Goal: Task Accomplishment & Management: Manage account settings

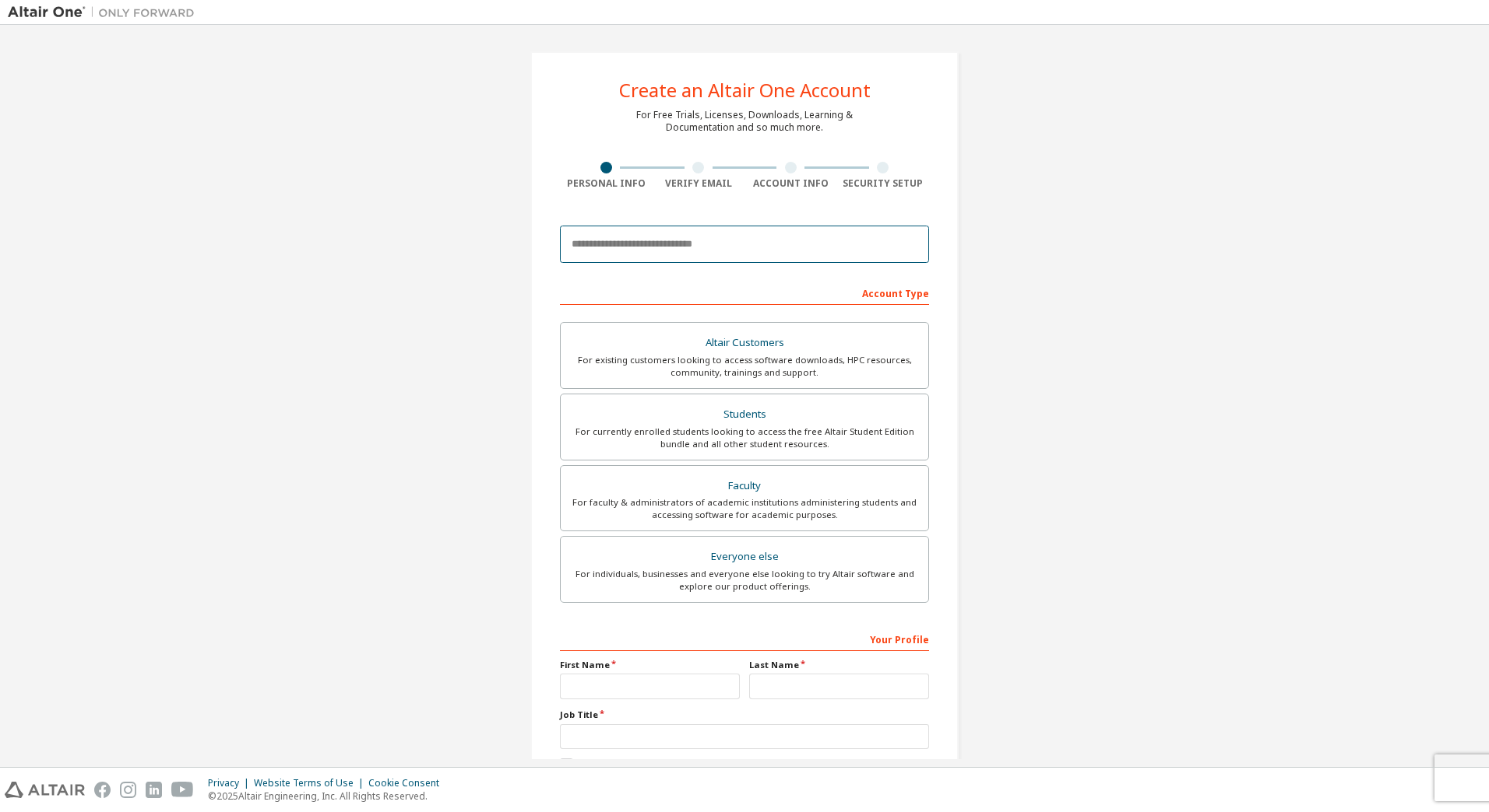
click at [633, 246] on input "email" at bounding box center [744, 244] width 369 height 37
type input "**********"
type input "**"
type input "******"
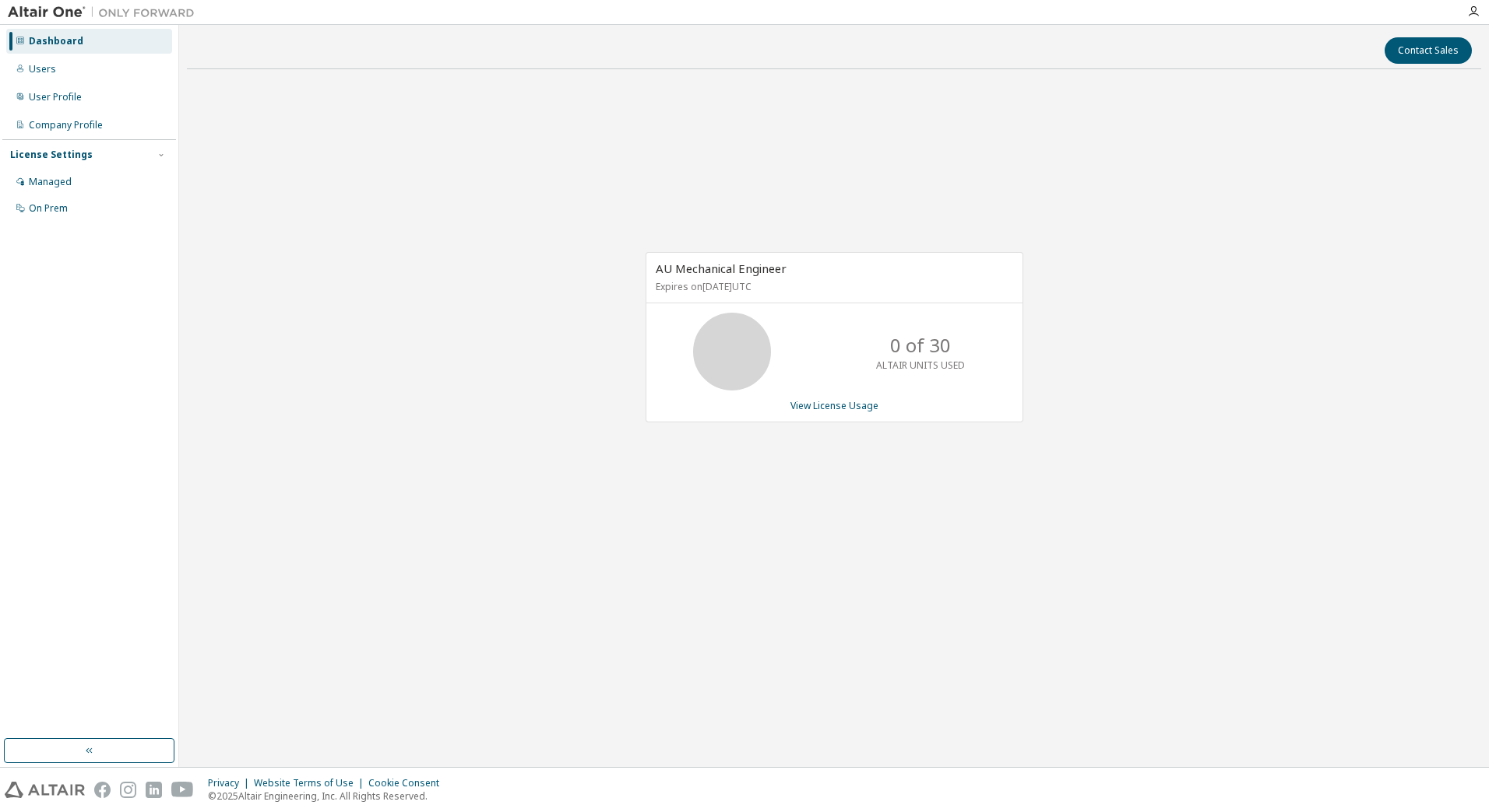
click at [51, 160] on div "License Settings" at bounding box center [52, 154] width 83 height 13
click at [55, 155] on div "License Settings" at bounding box center [52, 154] width 83 height 13
click at [49, 178] on div "Managed" at bounding box center [50, 181] width 43 height 13
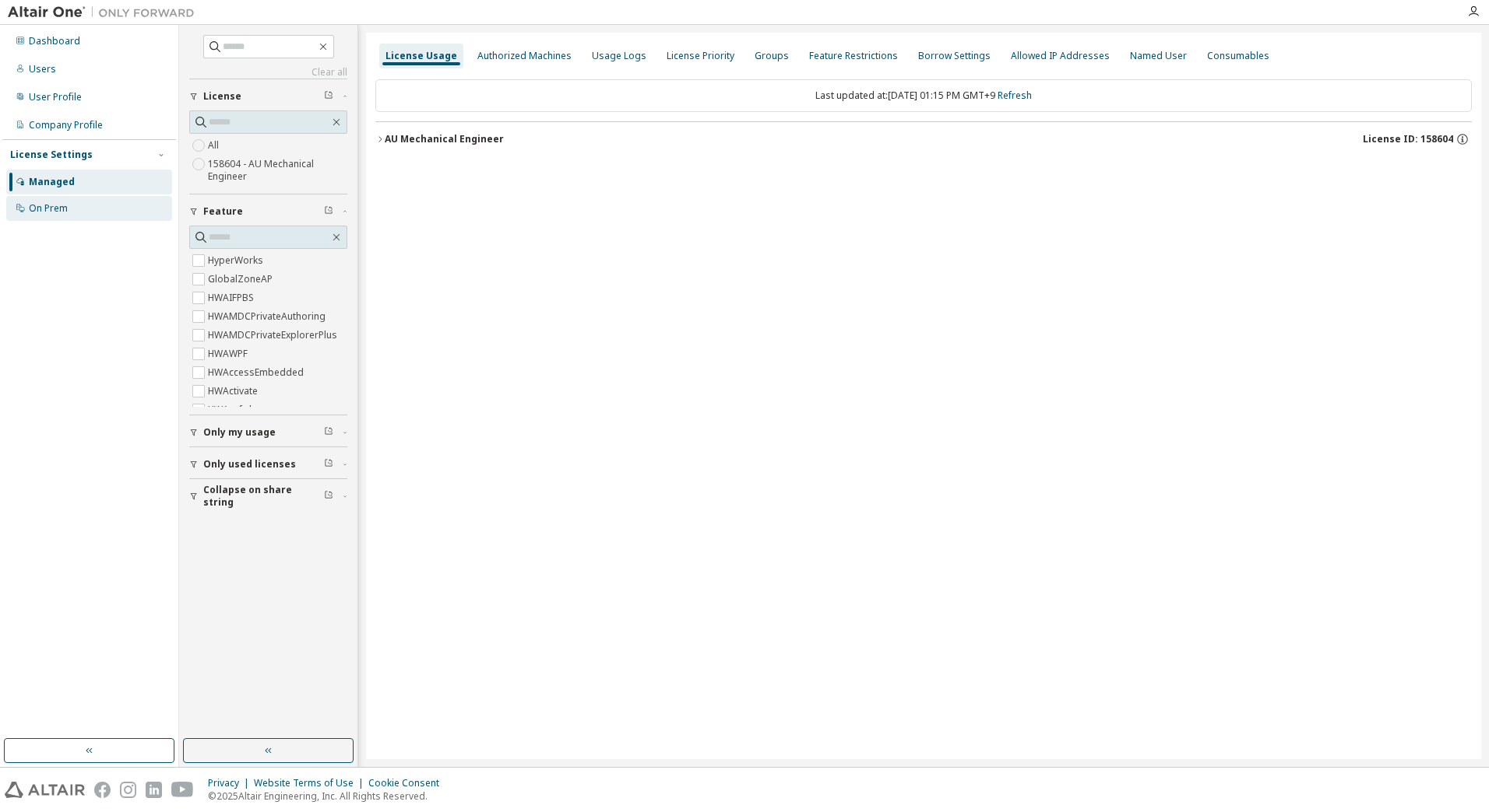
click at [46, 204] on div "On Prem" at bounding box center [48, 208] width 39 height 13
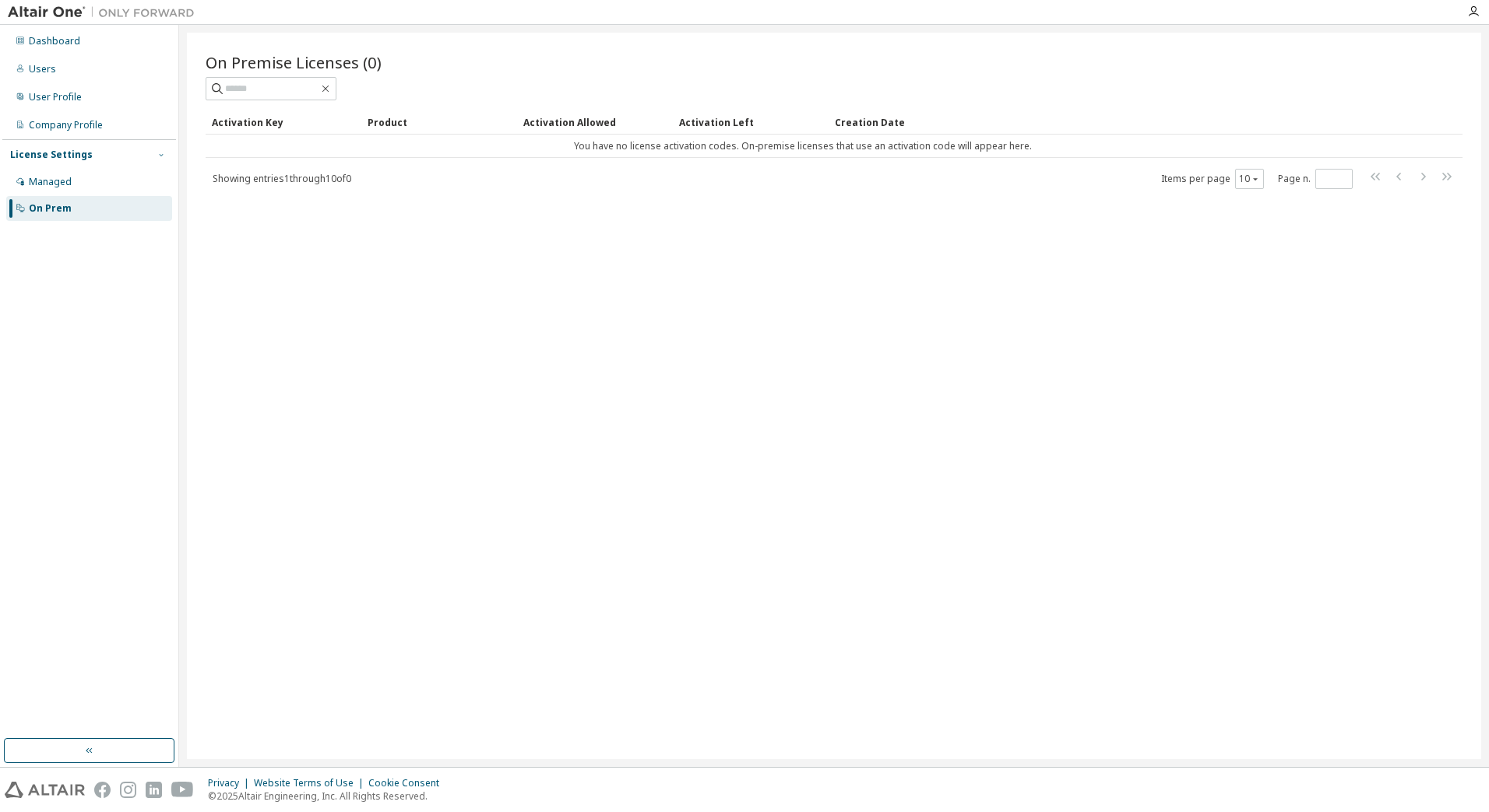
click at [155, 158] on button "button" at bounding box center [161, 154] width 14 height 14
click at [82, 154] on div "License Settings" at bounding box center [52, 154] width 83 height 13
click at [70, 149] on div "License Settings" at bounding box center [52, 154] width 83 height 13
click at [64, 177] on div "Managed" at bounding box center [50, 181] width 43 height 13
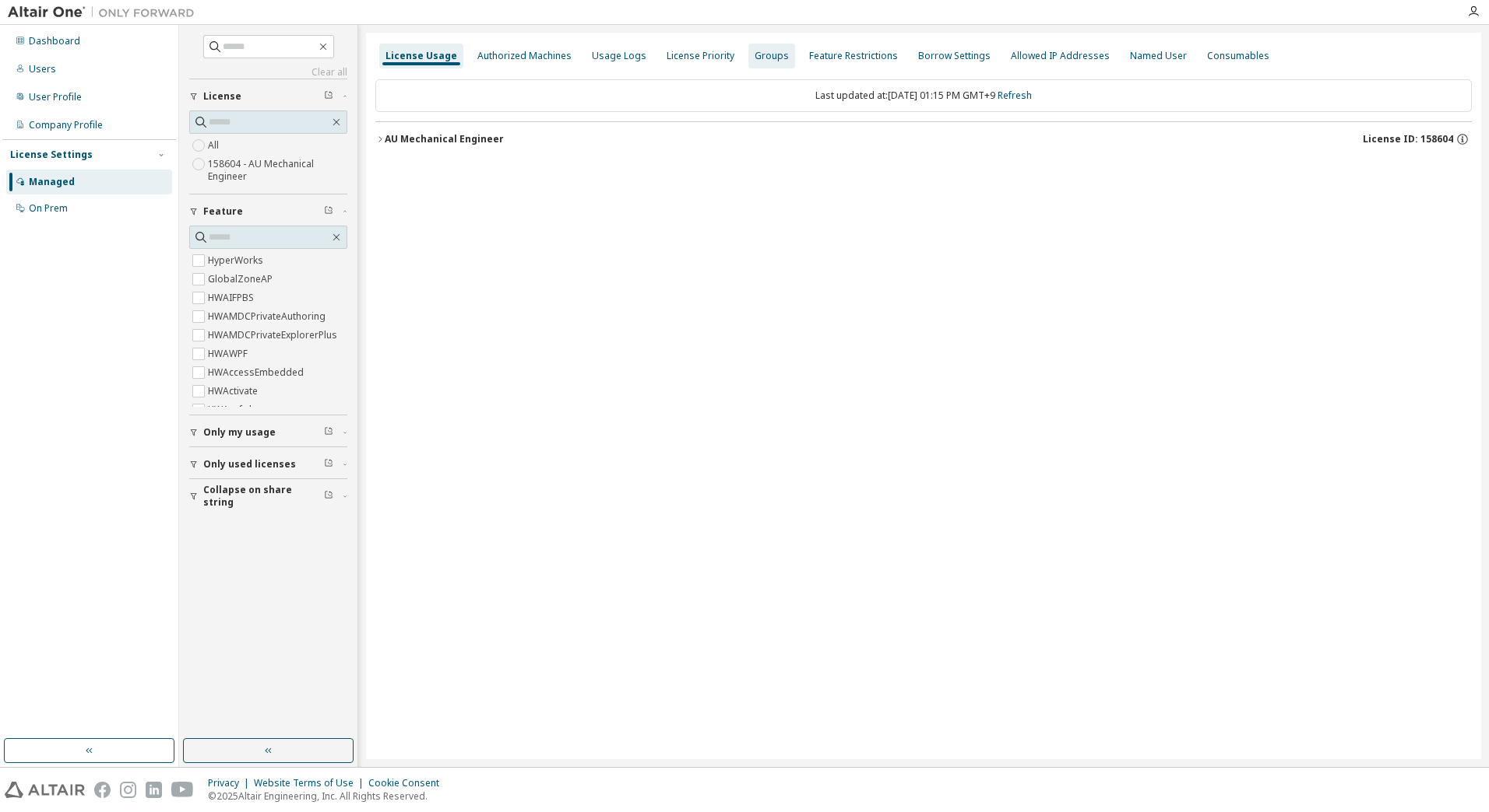
click at [762, 60] on div "Groups" at bounding box center [771, 56] width 35 height 13
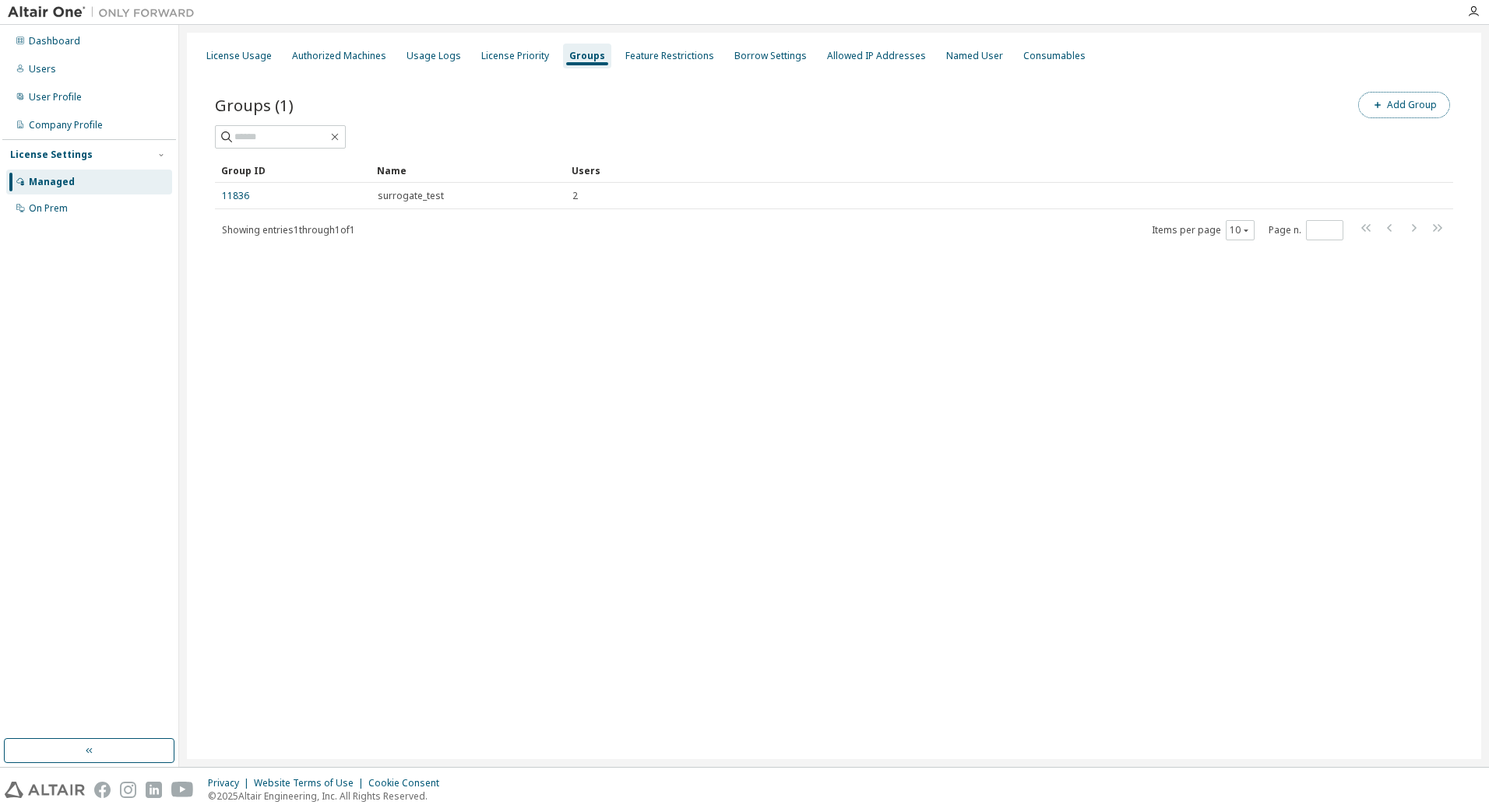
click at [1420, 102] on button "Add Group" at bounding box center [1404, 105] width 92 height 26
click at [1213, 120] on input "text" at bounding box center [1302, 118] width 347 height 13
type input "*"
type input "**********"
click at [1471, 149] on button "Add" at bounding box center [1442, 150] width 75 height 26
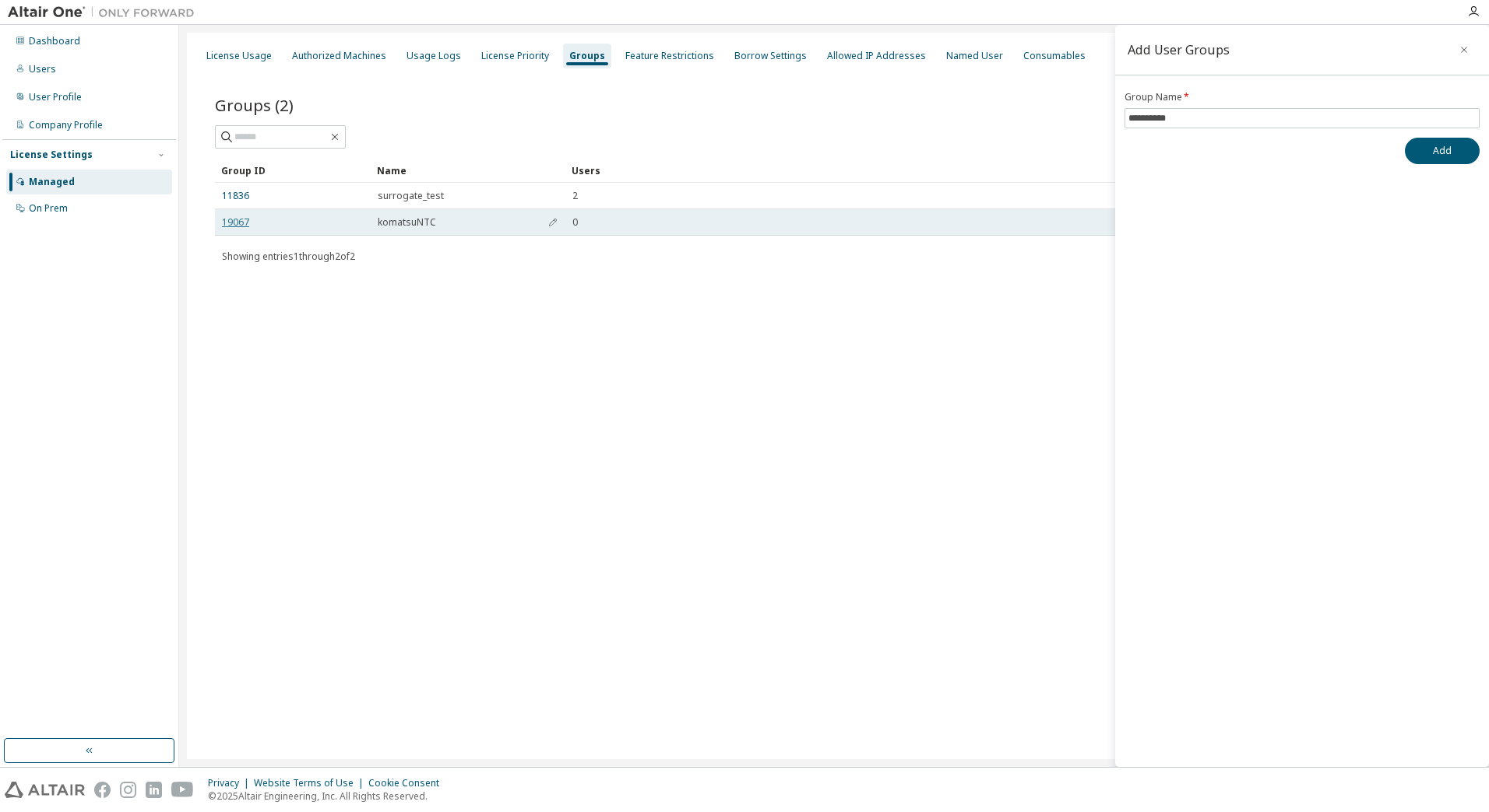
click at [244, 224] on link "19067" at bounding box center [236, 222] width 27 height 13
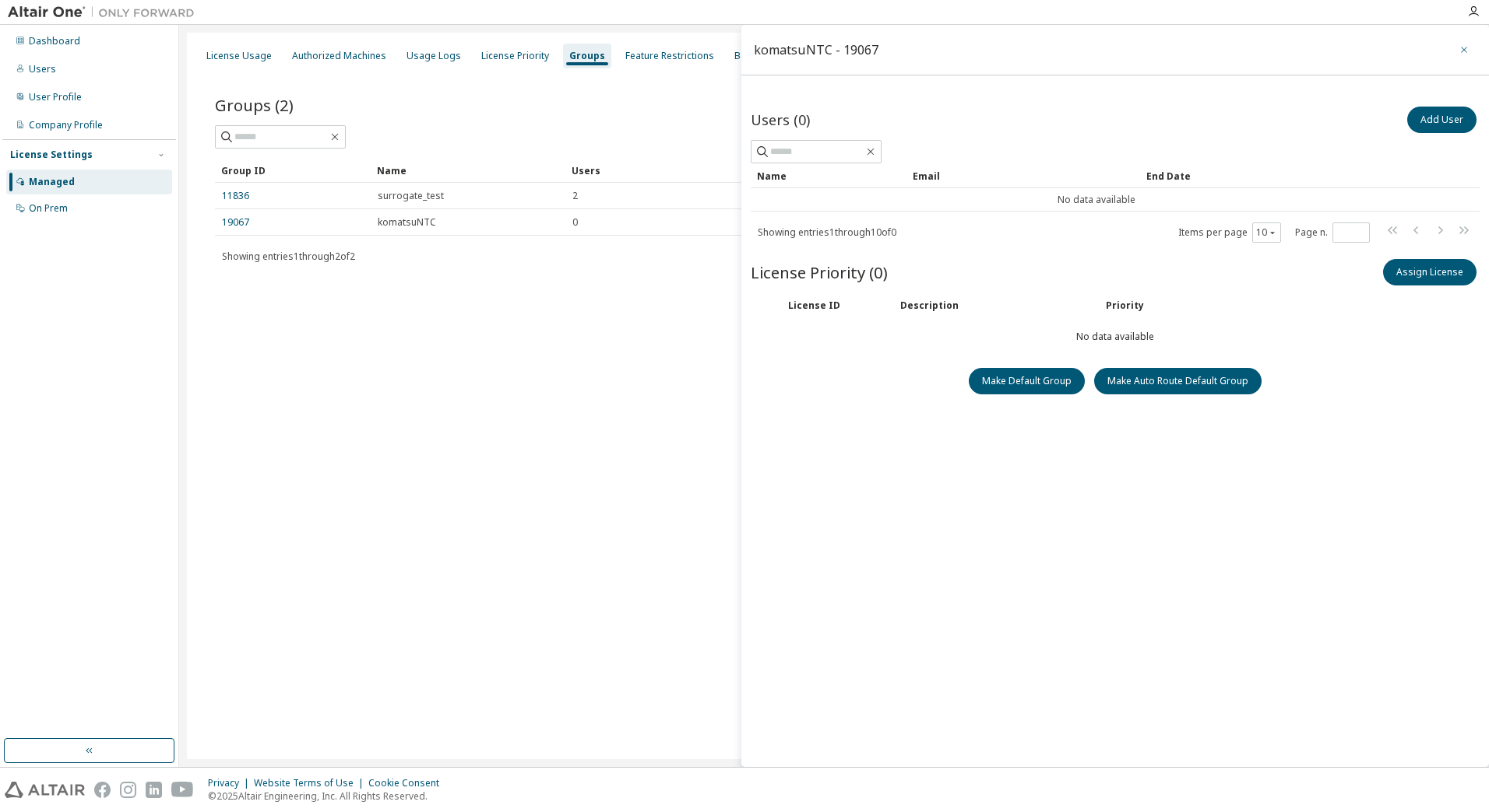
click at [1463, 50] on icon "button" at bounding box center [1464, 50] width 11 height 13
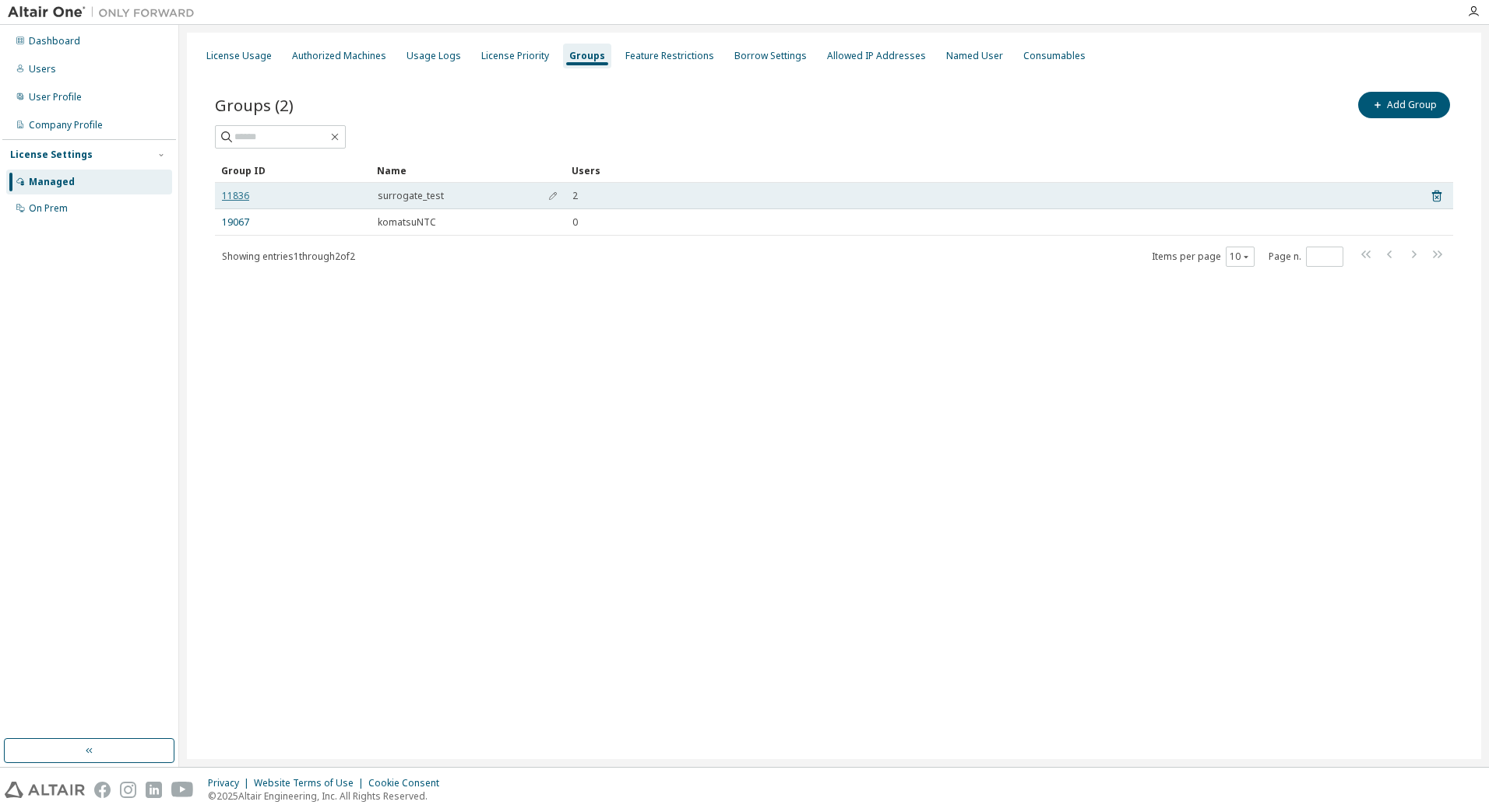
click at [231, 194] on link "11836" at bounding box center [236, 196] width 27 height 13
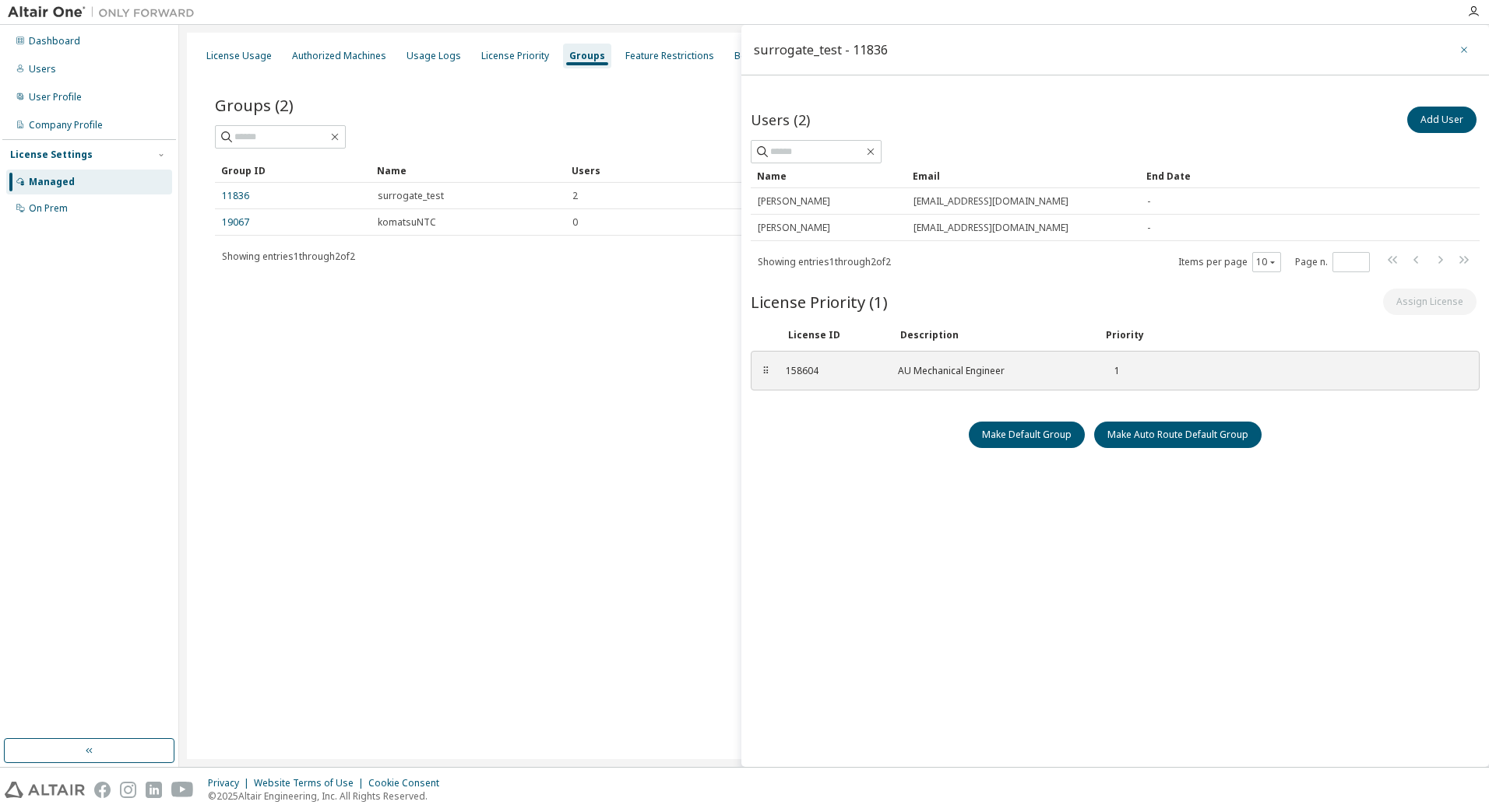
click at [1459, 52] on icon "button" at bounding box center [1464, 50] width 11 height 13
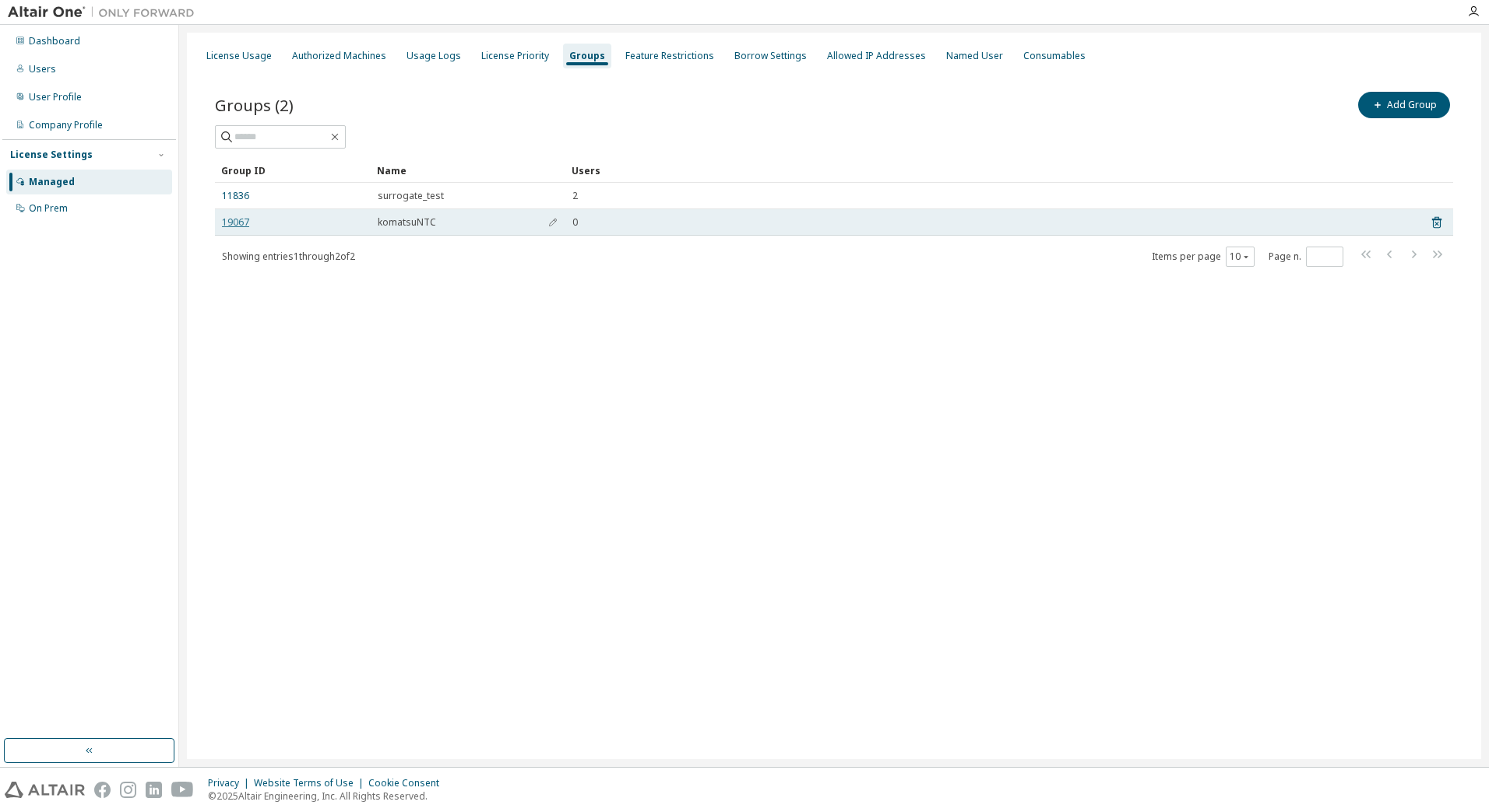
click at [234, 225] on link "19067" at bounding box center [236, 222] width 27 height 13
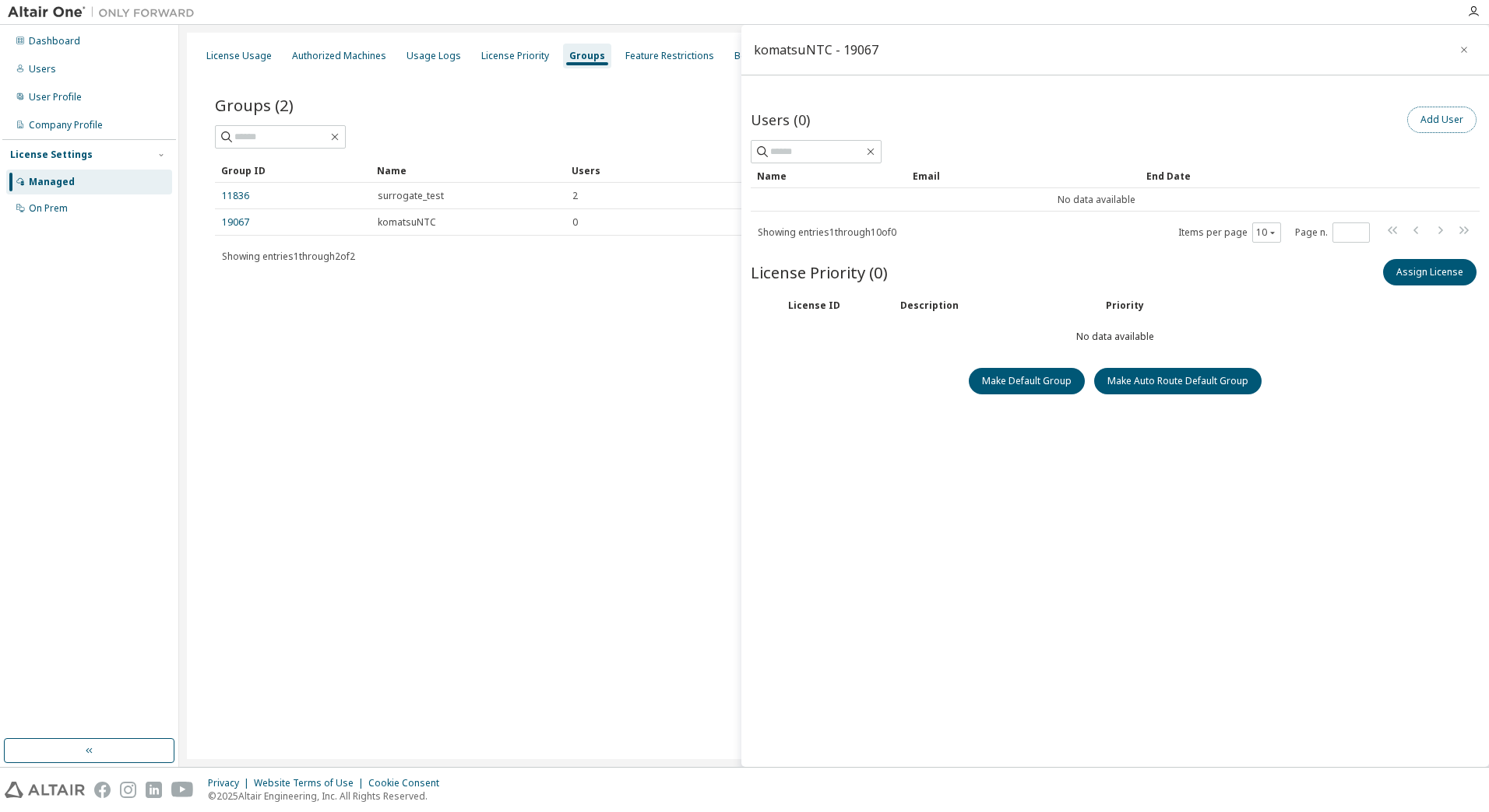
click at [1434, 111] on button "Add User" at bounding box center [1442, 119] width 69 height 26
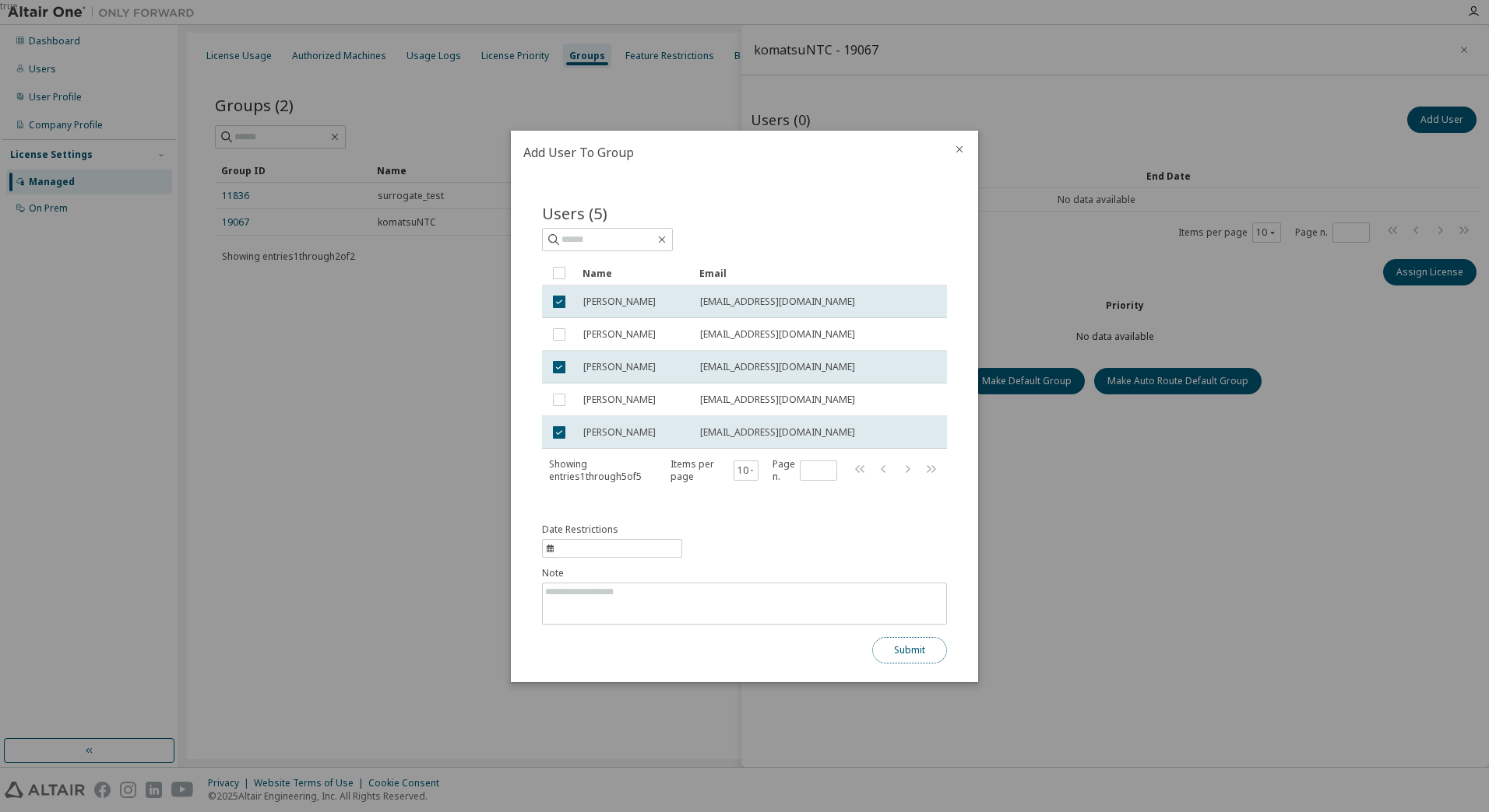
click at [910, 655] on button "Submit" at bounding box center [910, 650] width 75 height 26
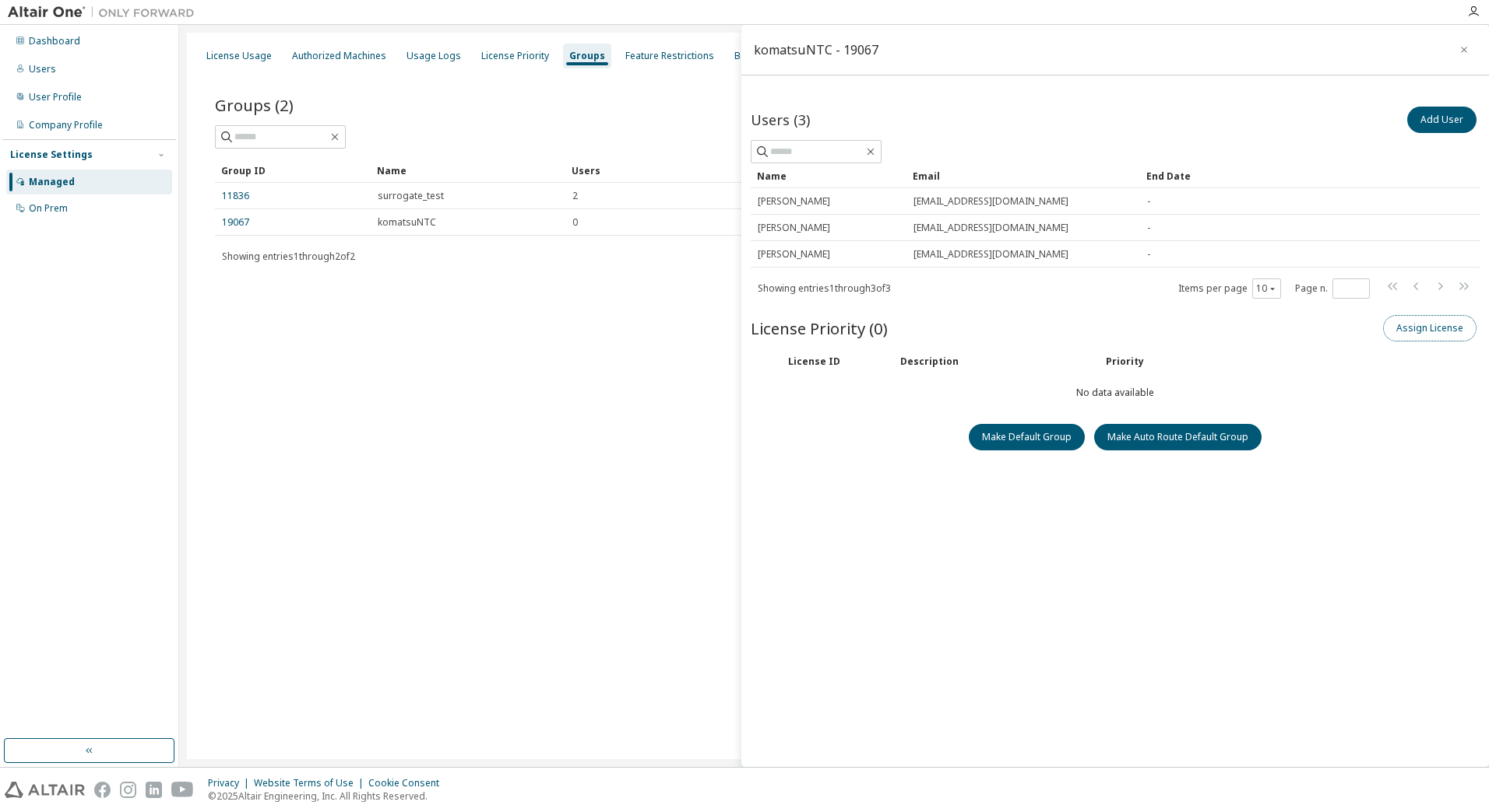
click at [1437, 341] on button "Assign License" at bounding box center [1429, 328] width 94 height 26
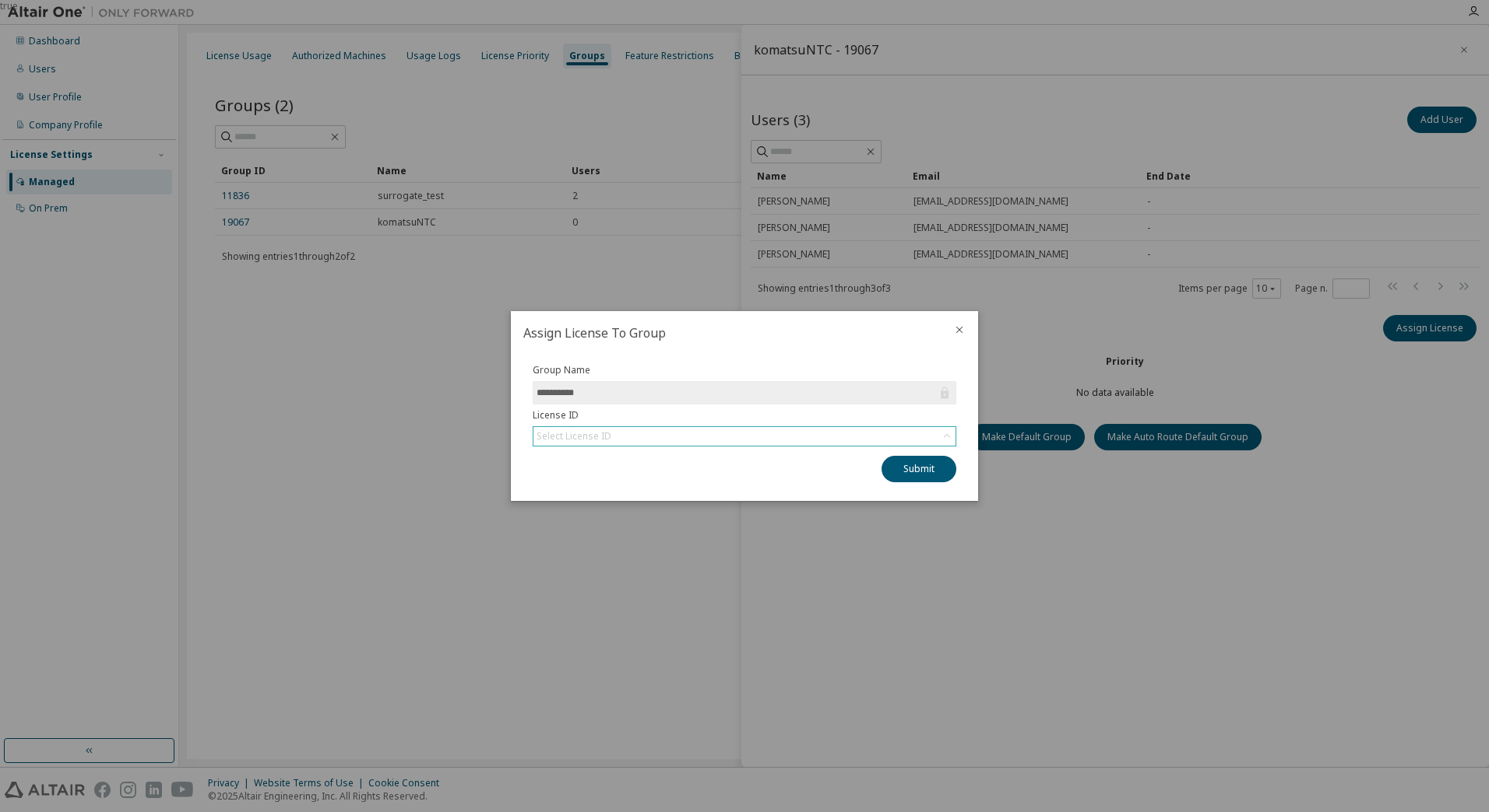
click at [737, 439] on div "Select License ID" at bounding box center [744, 436] width 422 height 19
click at [570, 483] on li "158604 - AU Mechanical Engineer" at bounding box center [743, 480] width 419 height 20
click at [896, 468] on button "Submit" at bounding box center [919, 468] width 75 height 26
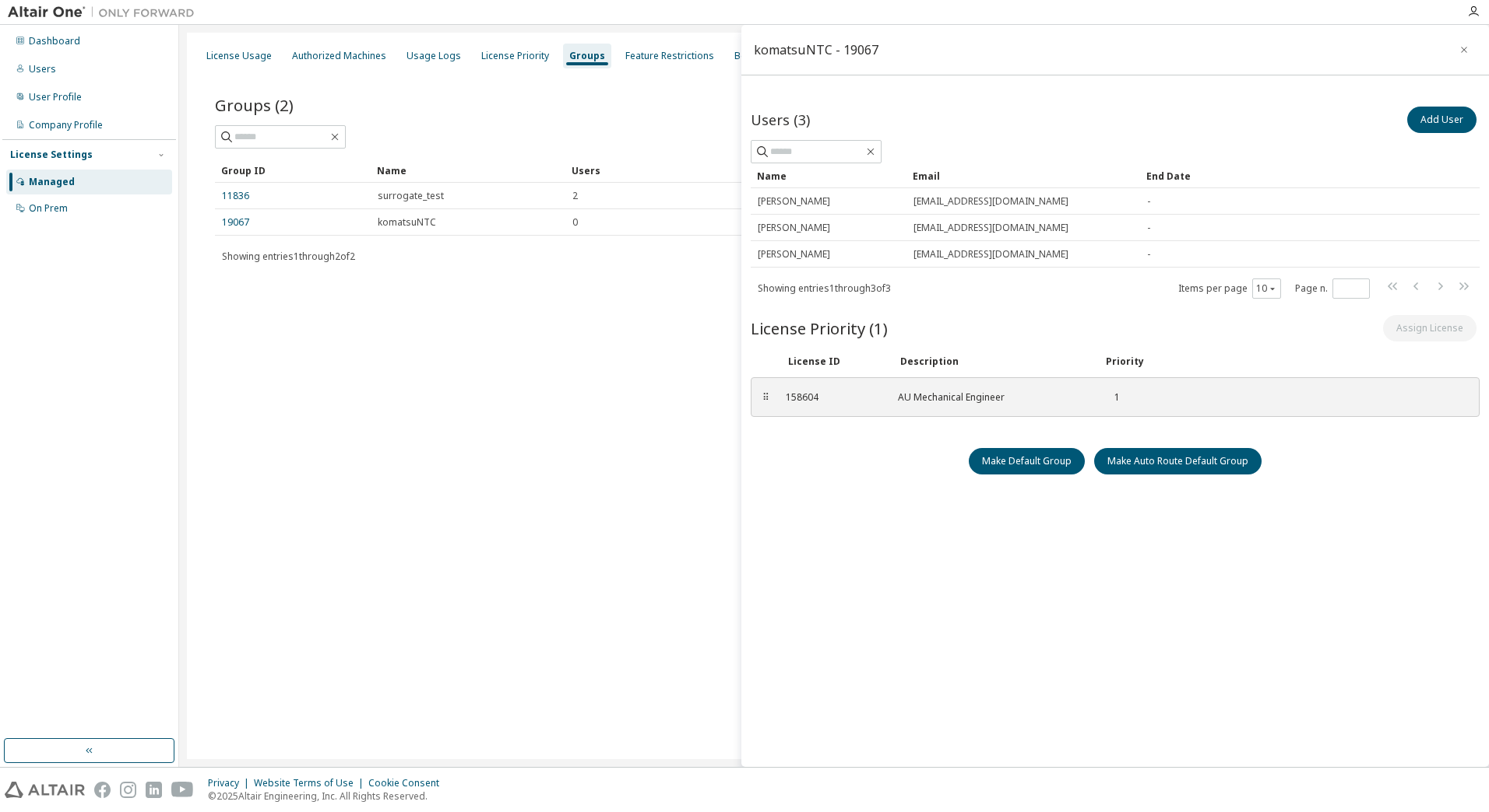
click at [661, 448] on div "License Usage Authorized Machines Usage Logs License Priority Groups Feature Re…" at bounding box center [834, 396] width 1294 height 727
click at [1459, 48] on button "button" at bounding box center [1464, 50] width 25 height 25
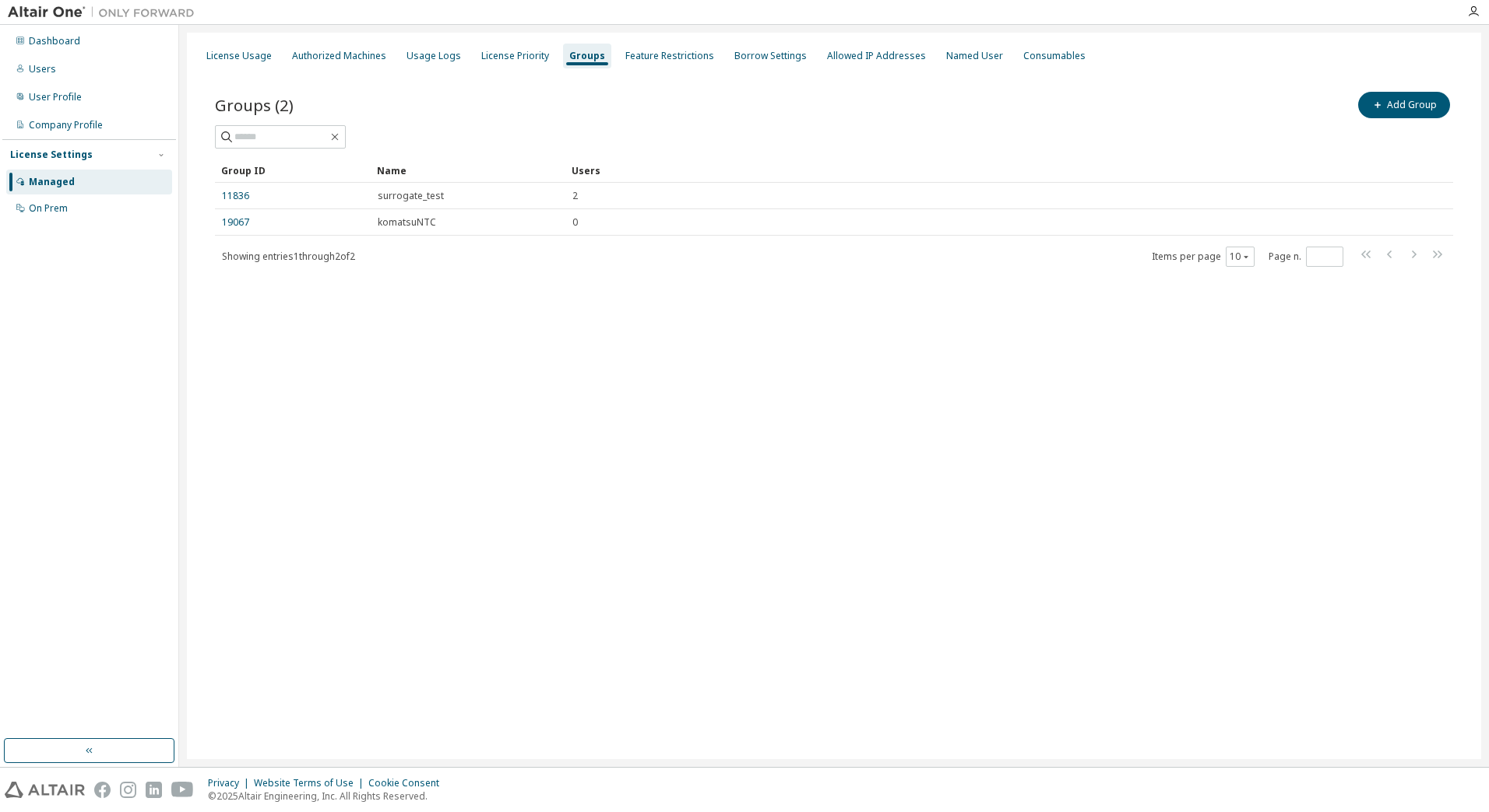
click at [615, 392] on div "License Usage Authorized Machines Usage Logs License Priority Groups Feature Re…" at bounding box center [834, 396] width 1294 height 727
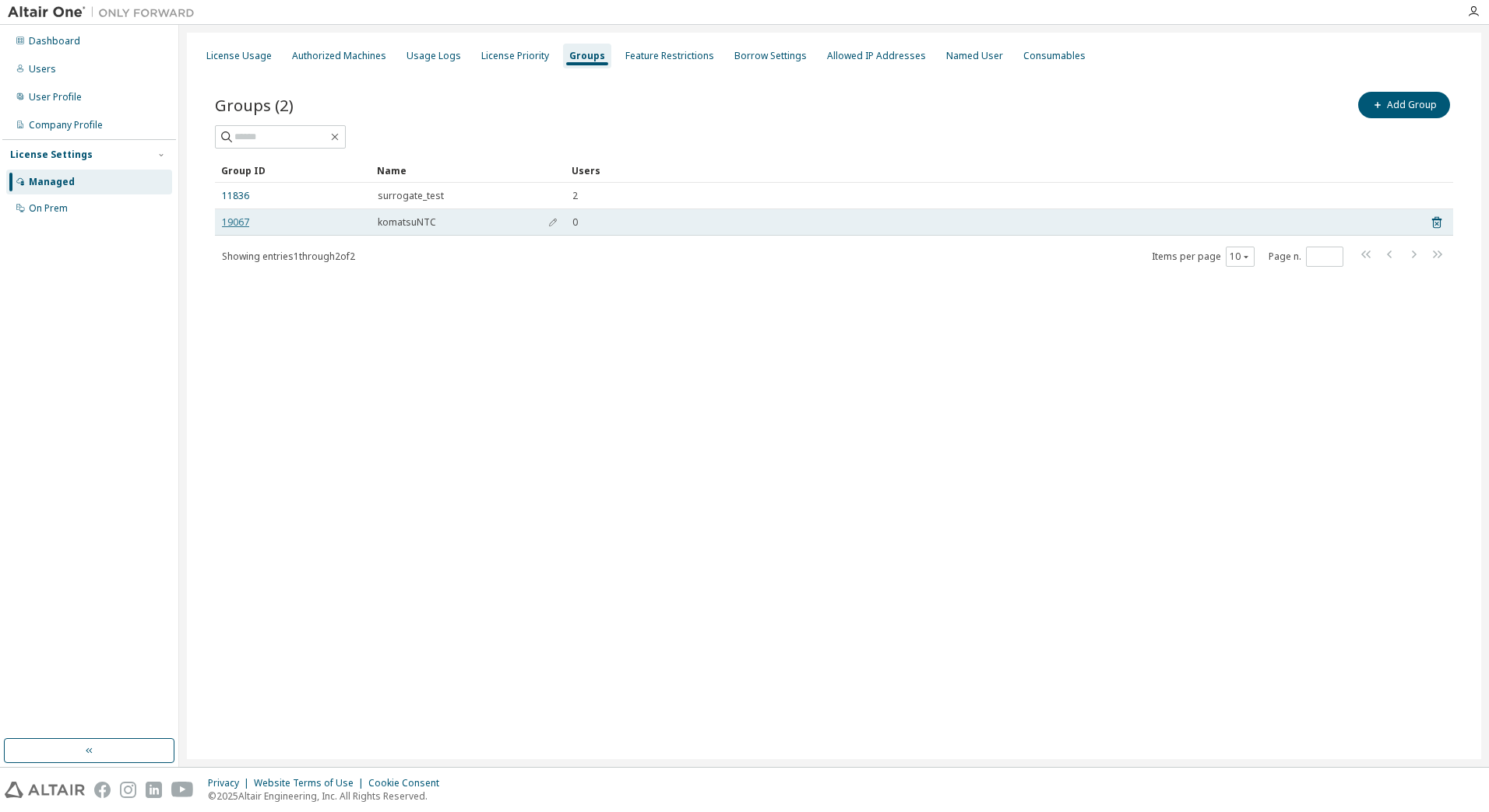
click at [226, 219] on link "19067" at bounding box center [236, 222] width 27 height 13
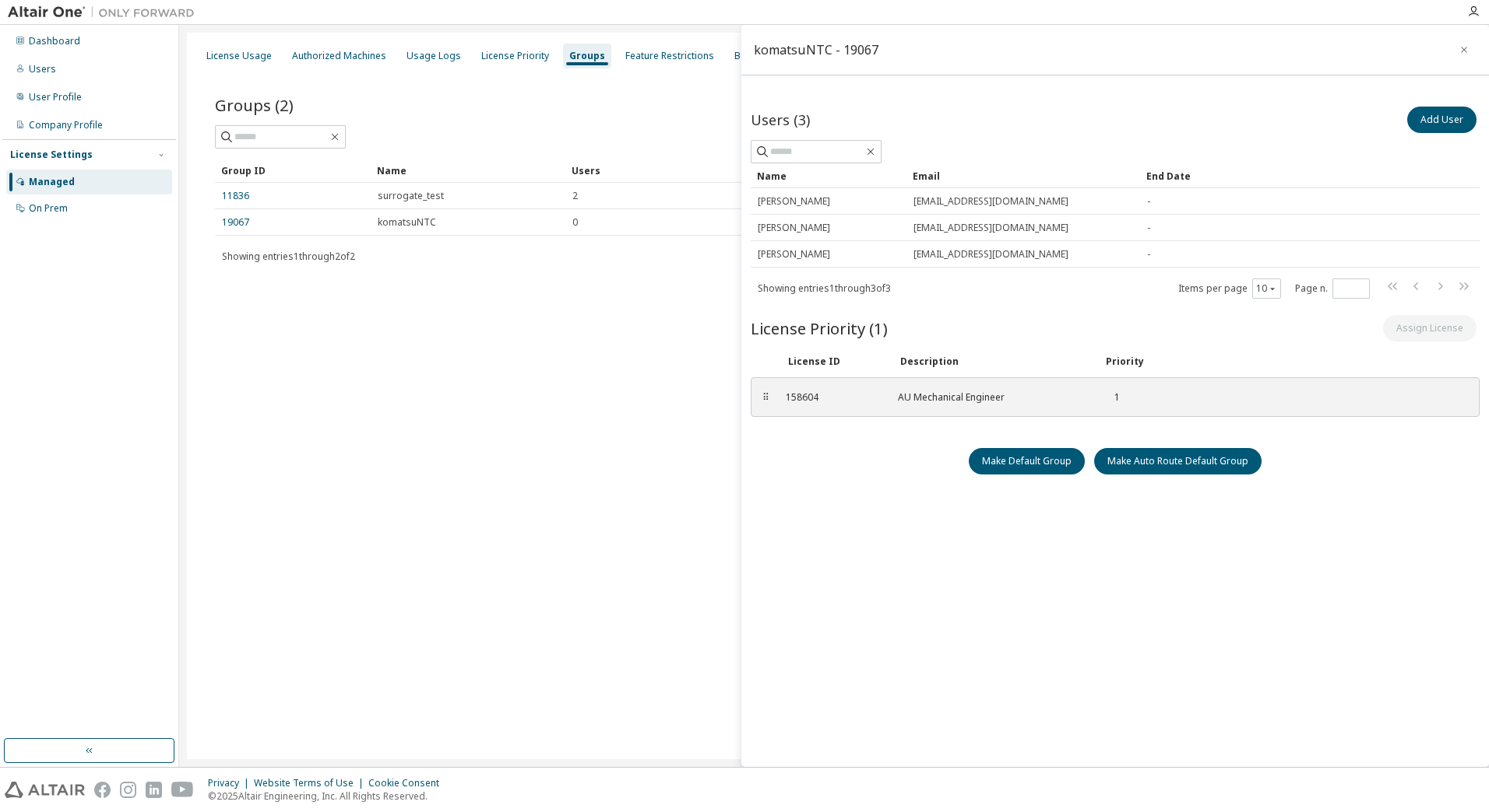
click at [393, 410] on div "License Usage Authorized Machines Usage Logs License Priority Groups Feature Re…" at bounding box center [834, 396] width 1294 height 727
click at [1465, 42] on button "button" at bounding box center [1464, 50] width 25 height 25
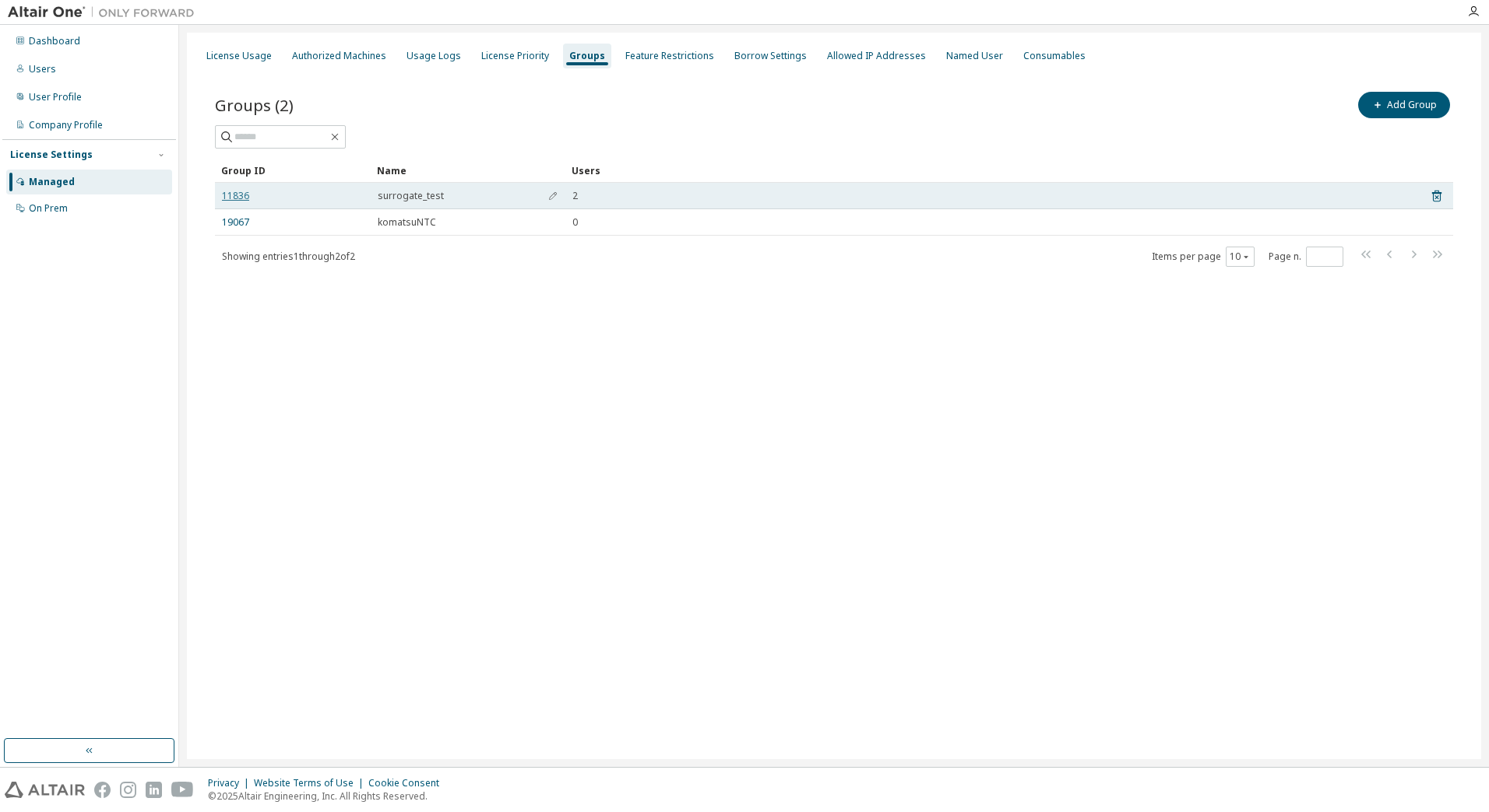
click at [240, 193] on link "11836" at bounding box center [236, 196] width 27 height 13
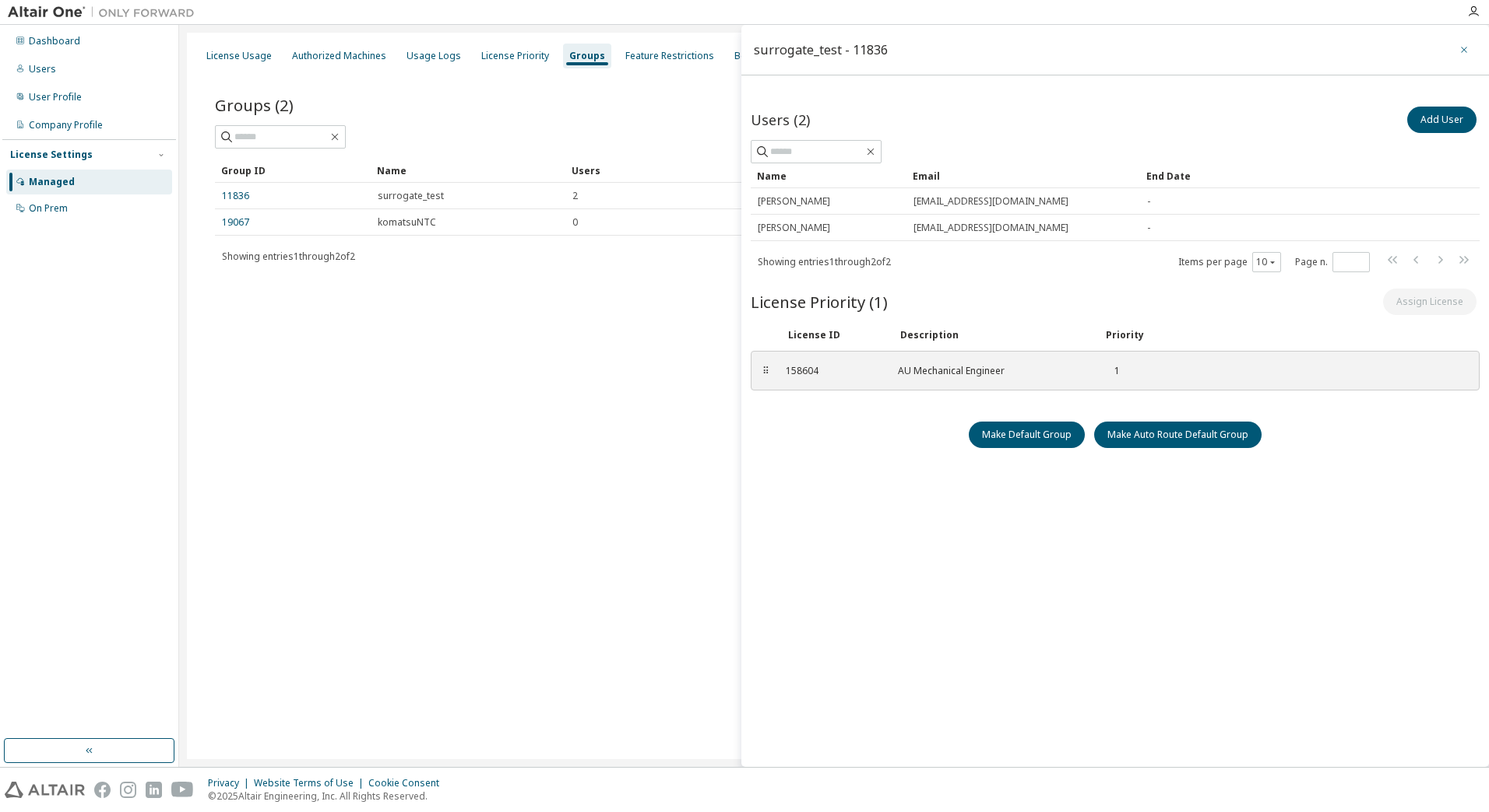
click at [1461, 40] on button "button" at bounding box center [1464, 50] width 25 height 25
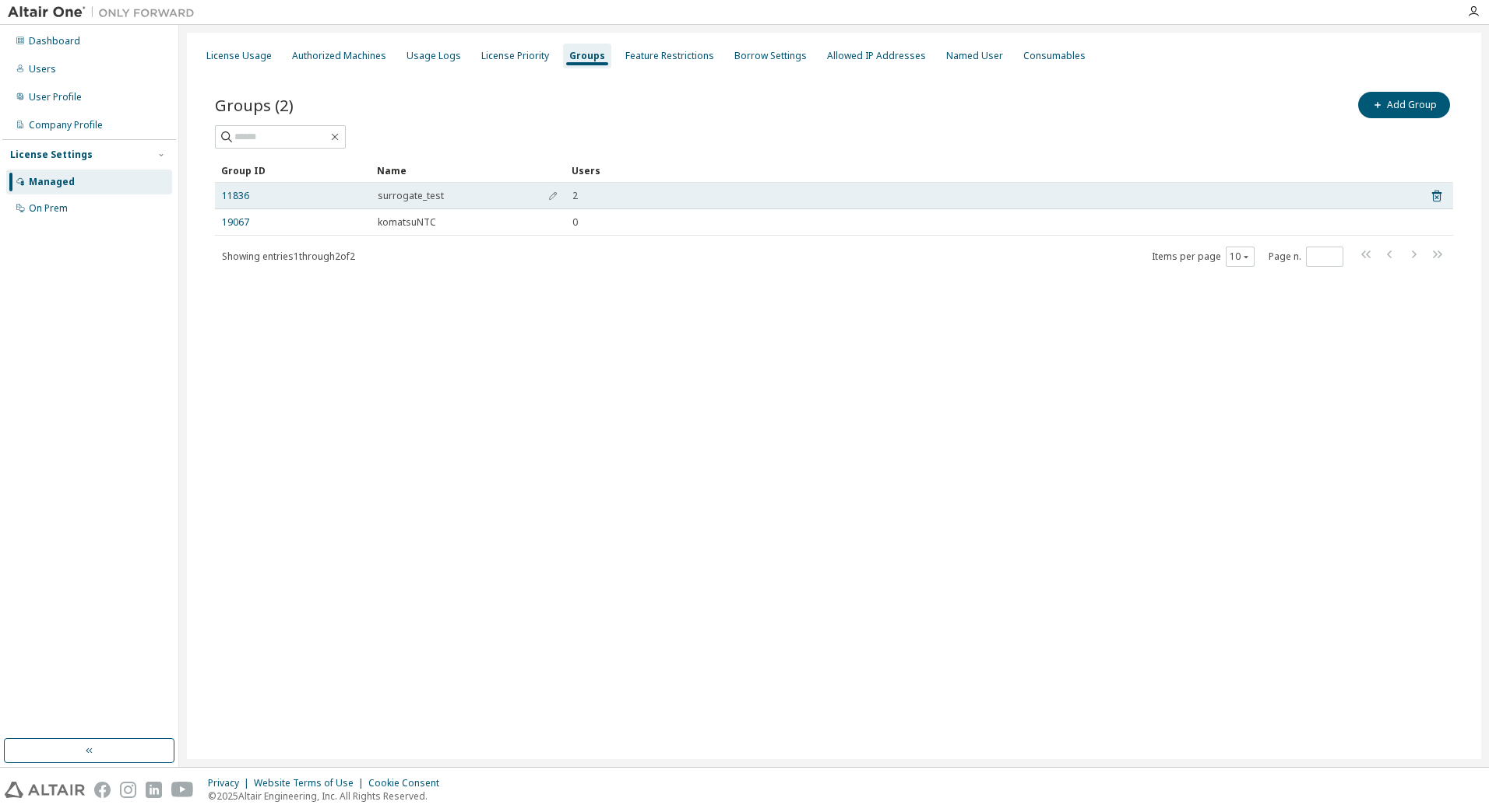
click at [224, 204] on td "11836" at bounding box center [292, 196] width 155 height 26
click at [231, 198] on link "11836" at bounding box center [236, 196] width 27 height 13
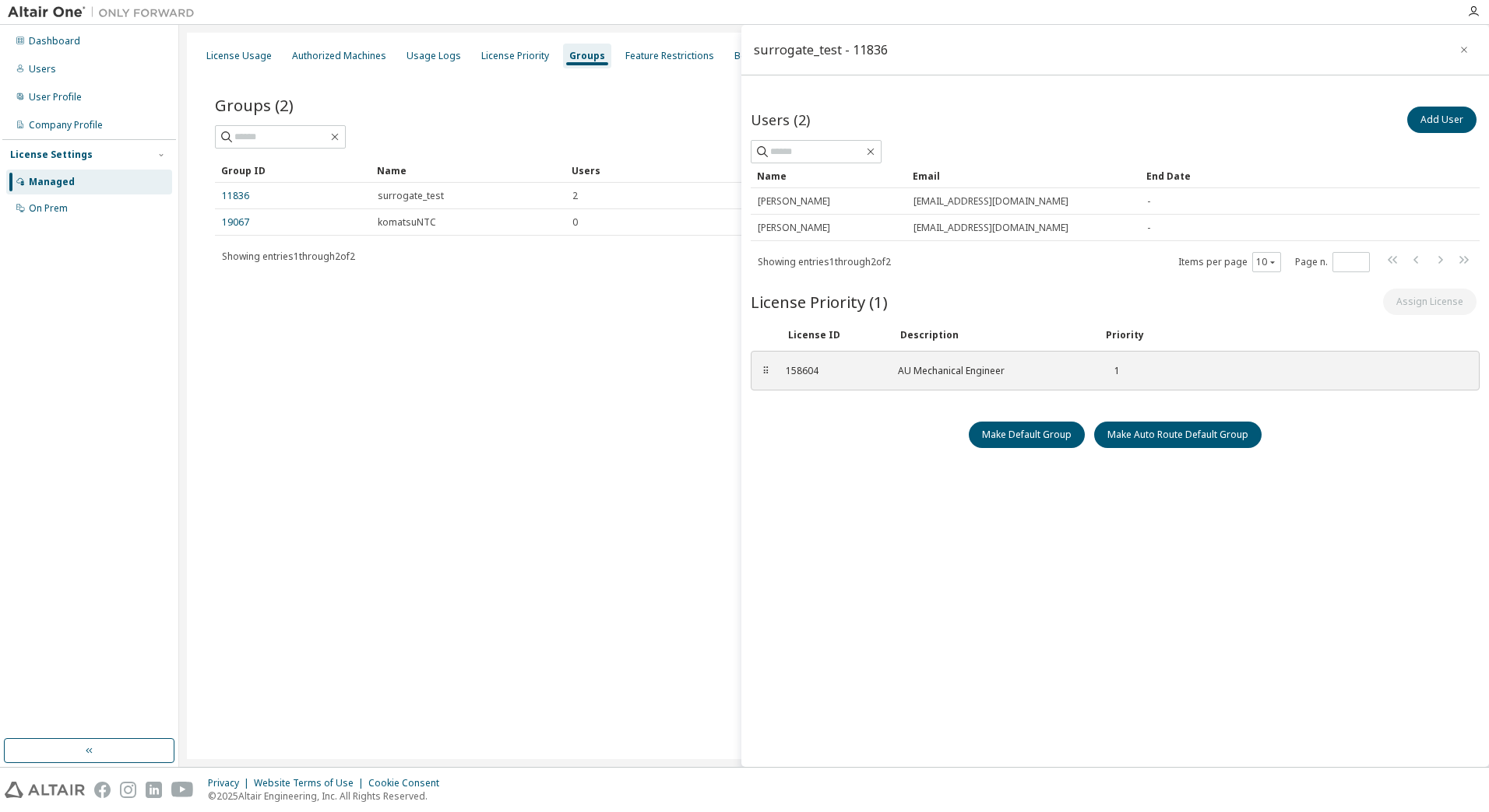
click at [399, 285] on div "Groups (2) Add Group Clear Load Save Save As Field Operator Value Select filter…" at bounding box center [834, 189] width 1275 height 238
click at [228, 220] on link "19067" at bounding box center [236, 222] width 27 height 13
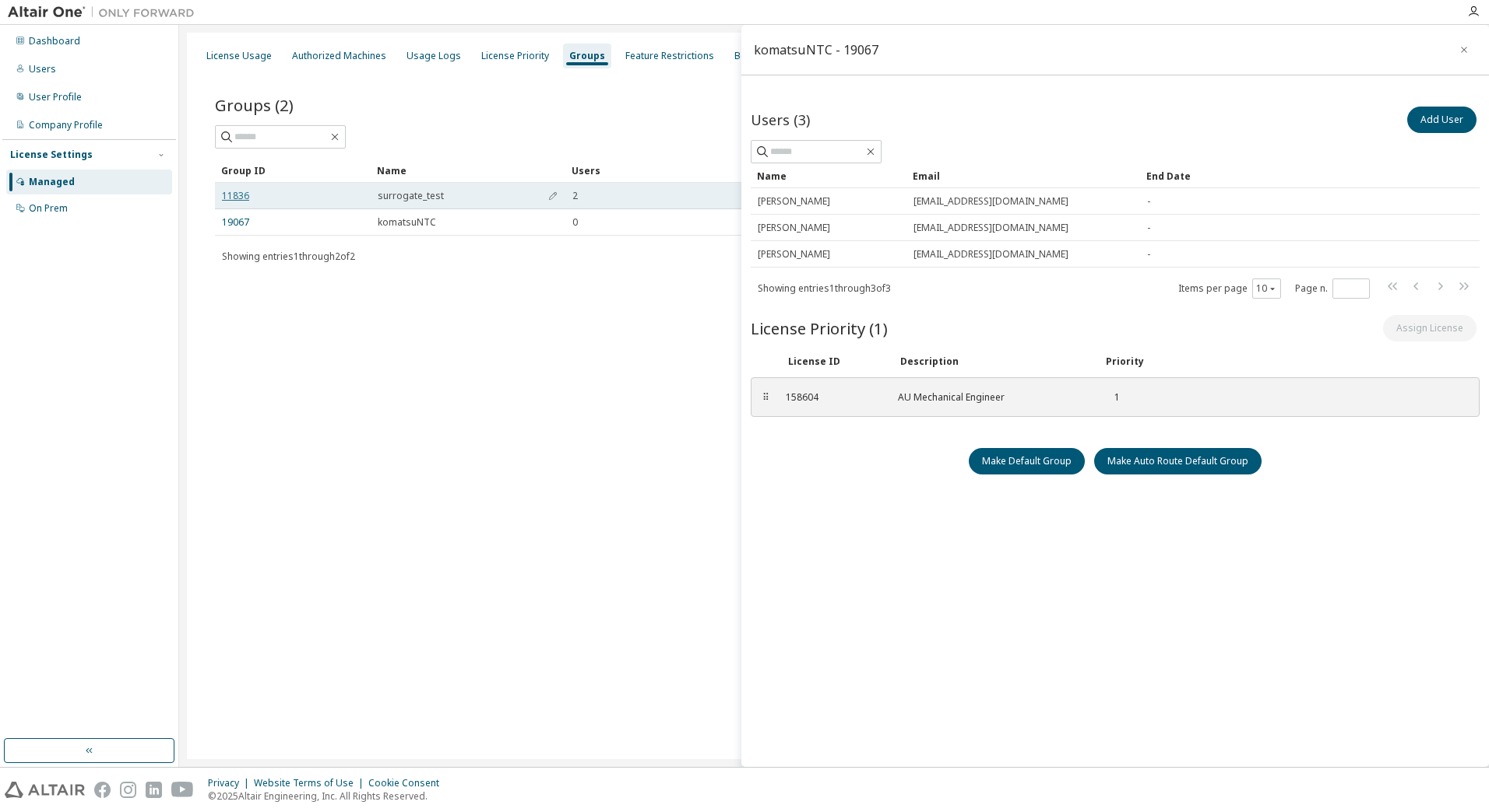
click at [231, 202] on link "11836" at bounding box center [236, 196] width 27 height 13
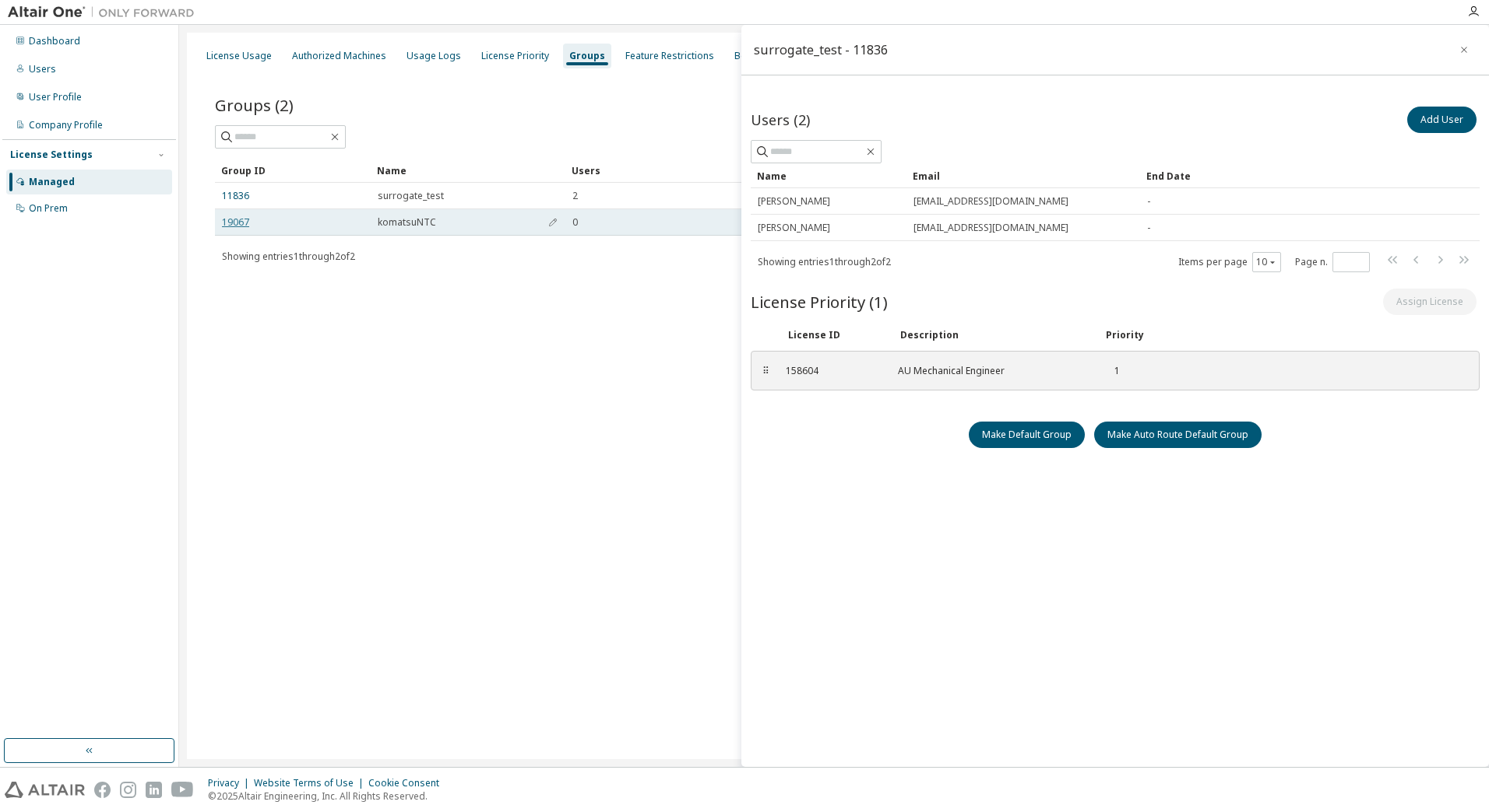
click at [235, 217] on link "19067" at bounding box center [236, 222] width 27 height 13
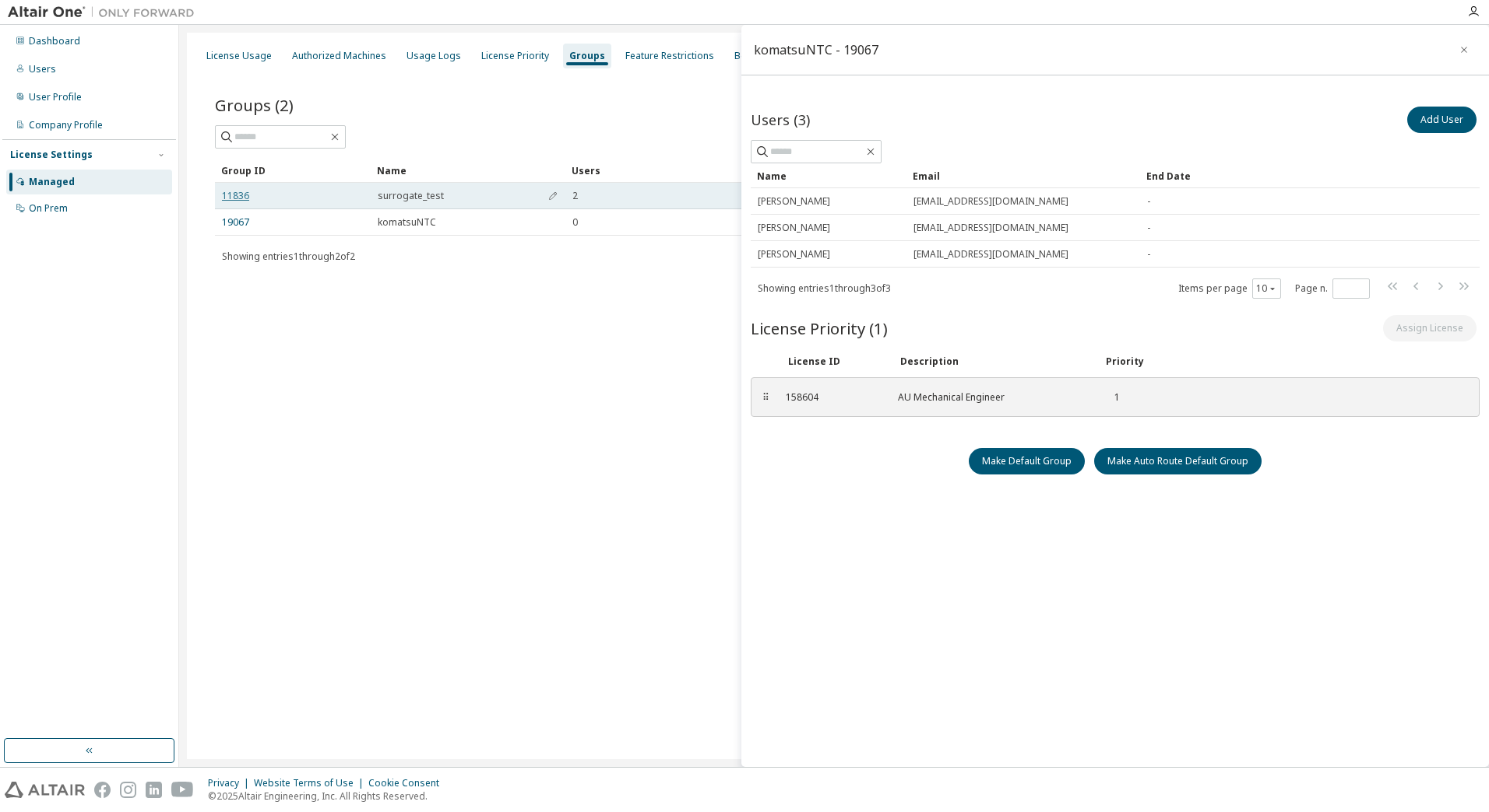
click at [236, 192] on link "11836" at bounding box center [236, 196] width 27 height 13
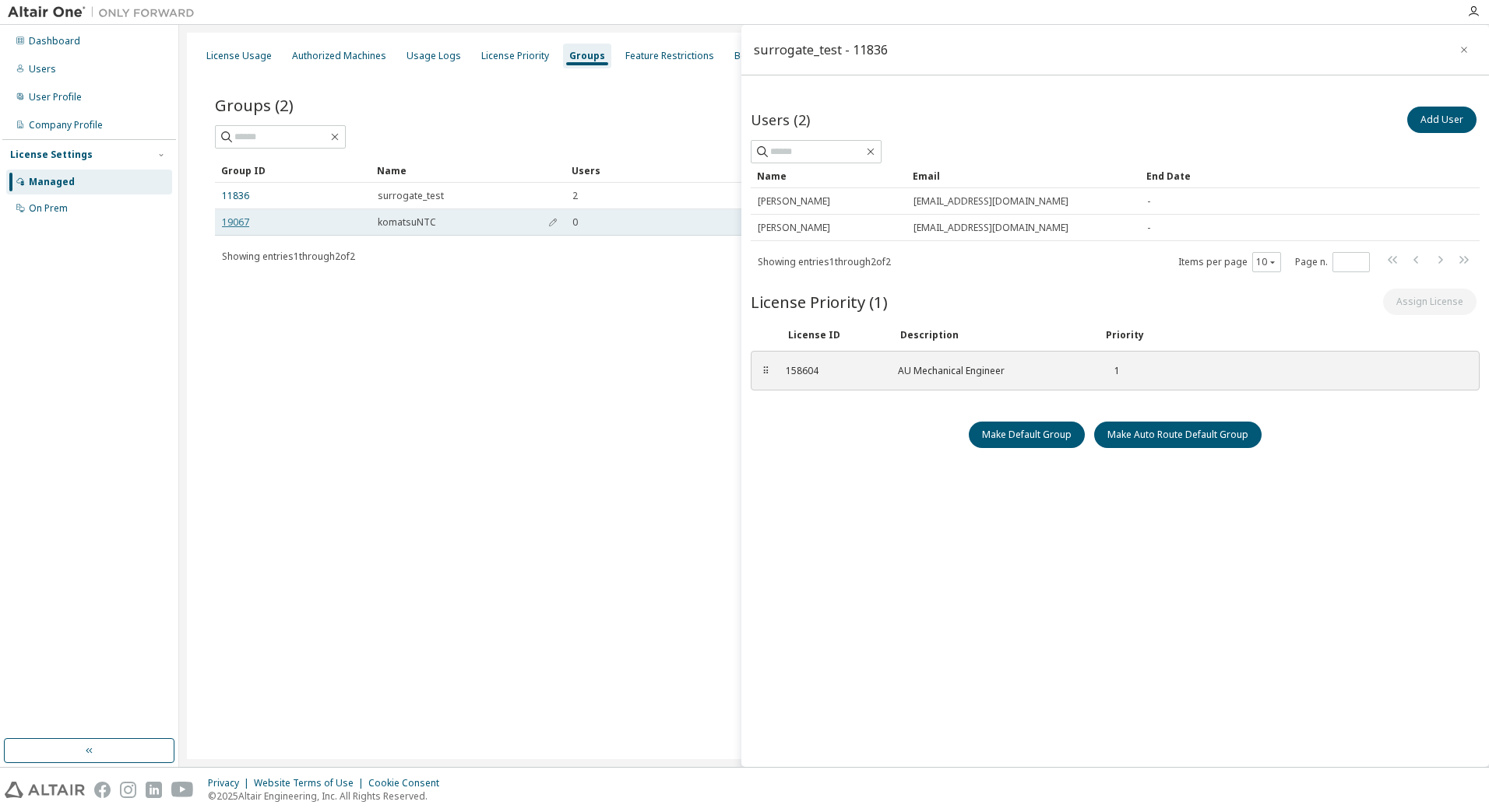
click at [240, 216] on link "19067" at bounding box center [236, 222] width 27 height 13
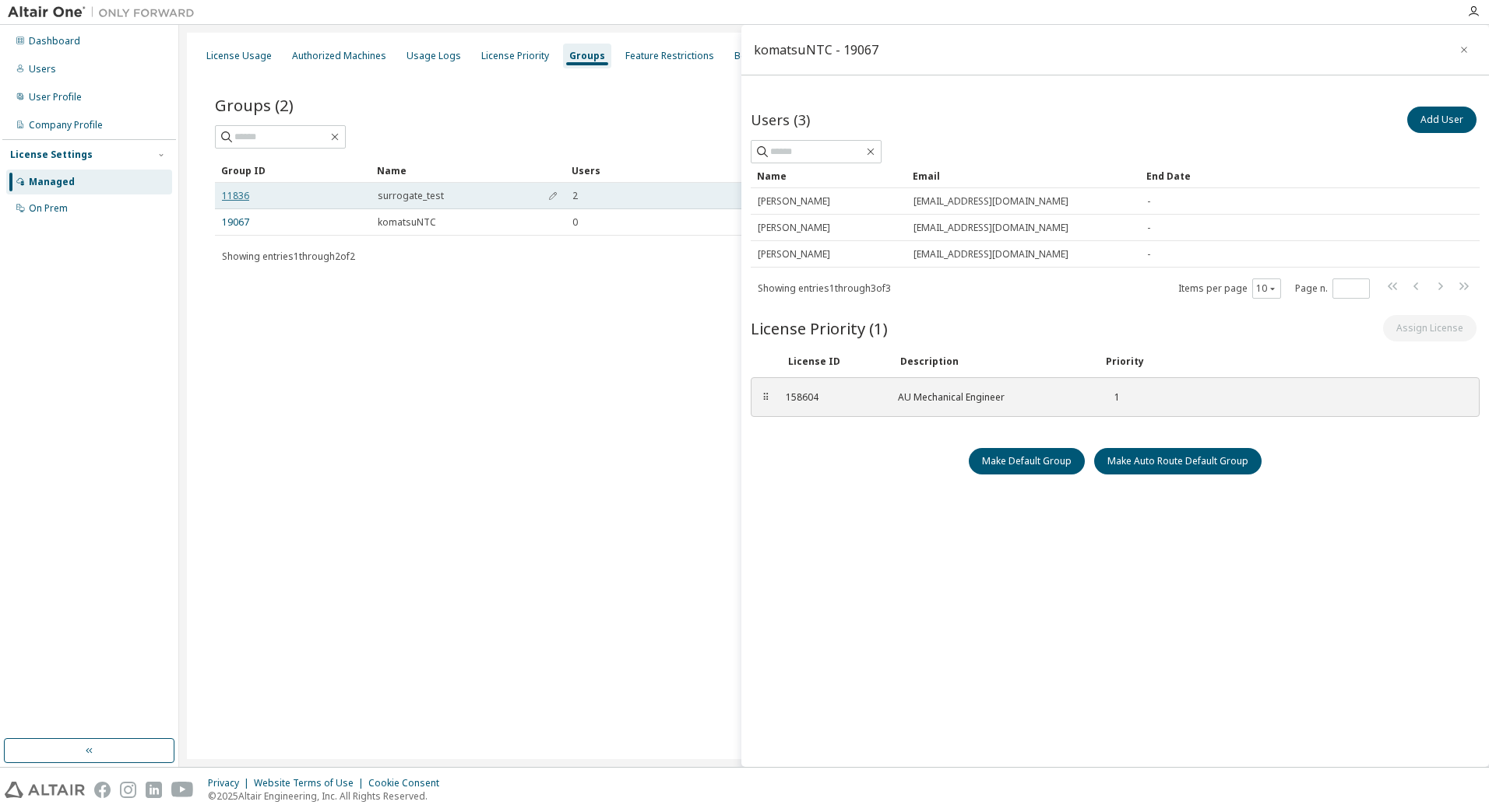
click at [238, 197] on link "11836" at bounding box center [236, 196] width 27 height 13
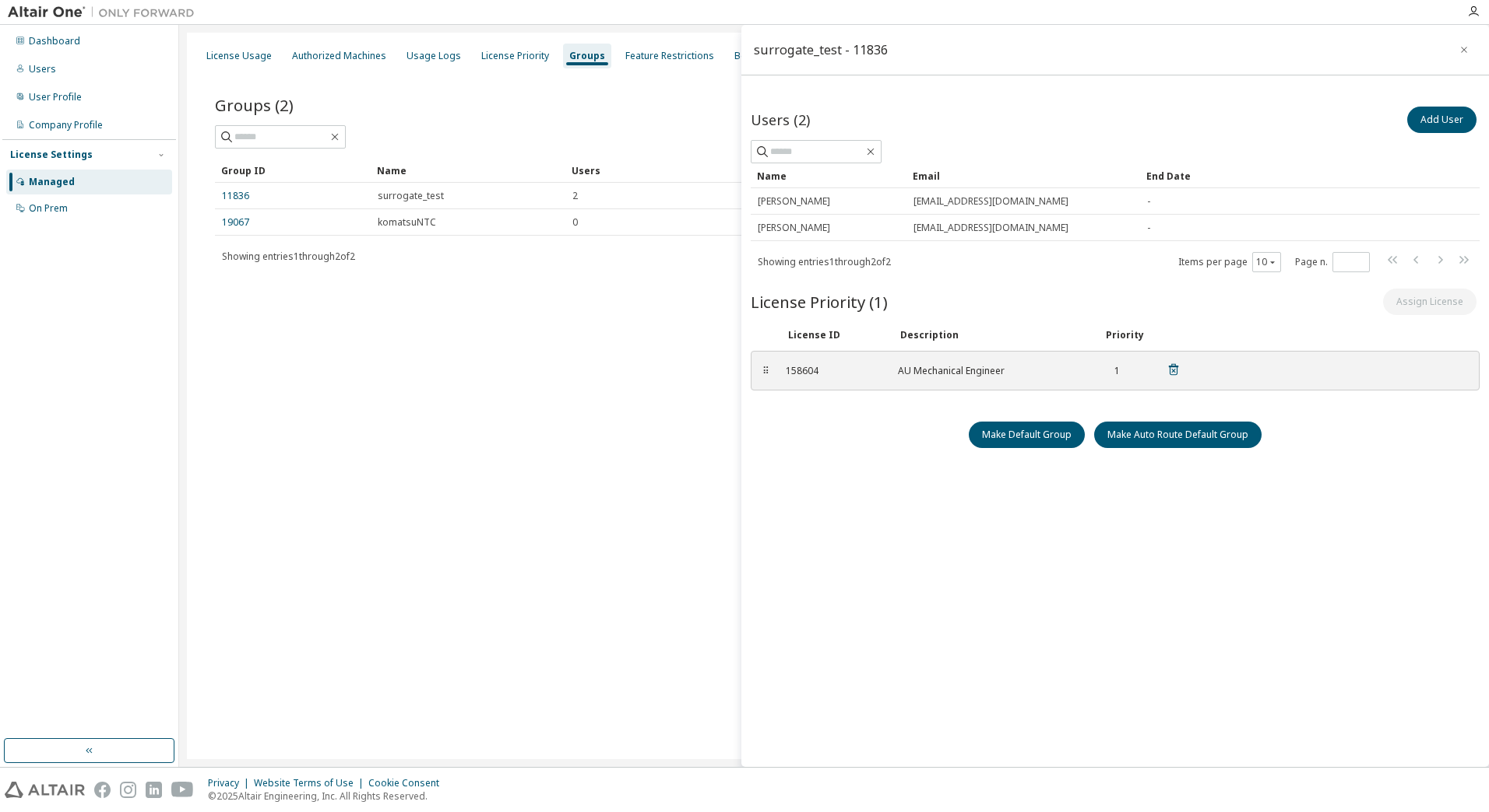
click at [1173, 362] on div "158604 AU Mechanical Engineer 1" at bounding box center [983, 371] width 414 height 25
click at [1174, 366] on icon at bounding box center [1173, 370] width 9 height 12
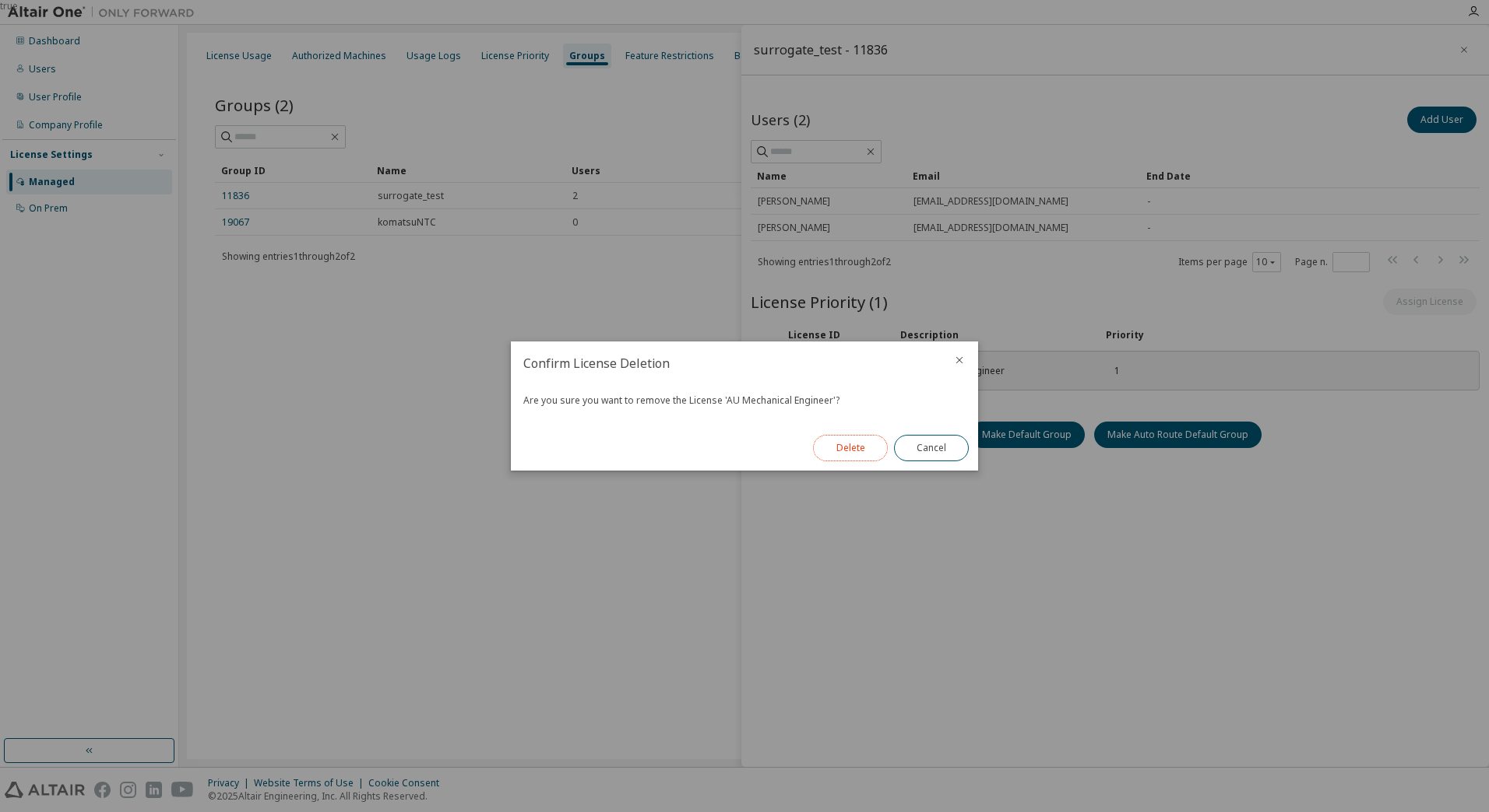
click at [860, 444] on button "Delete" at bounding box center [850, 447] width 75 height 26
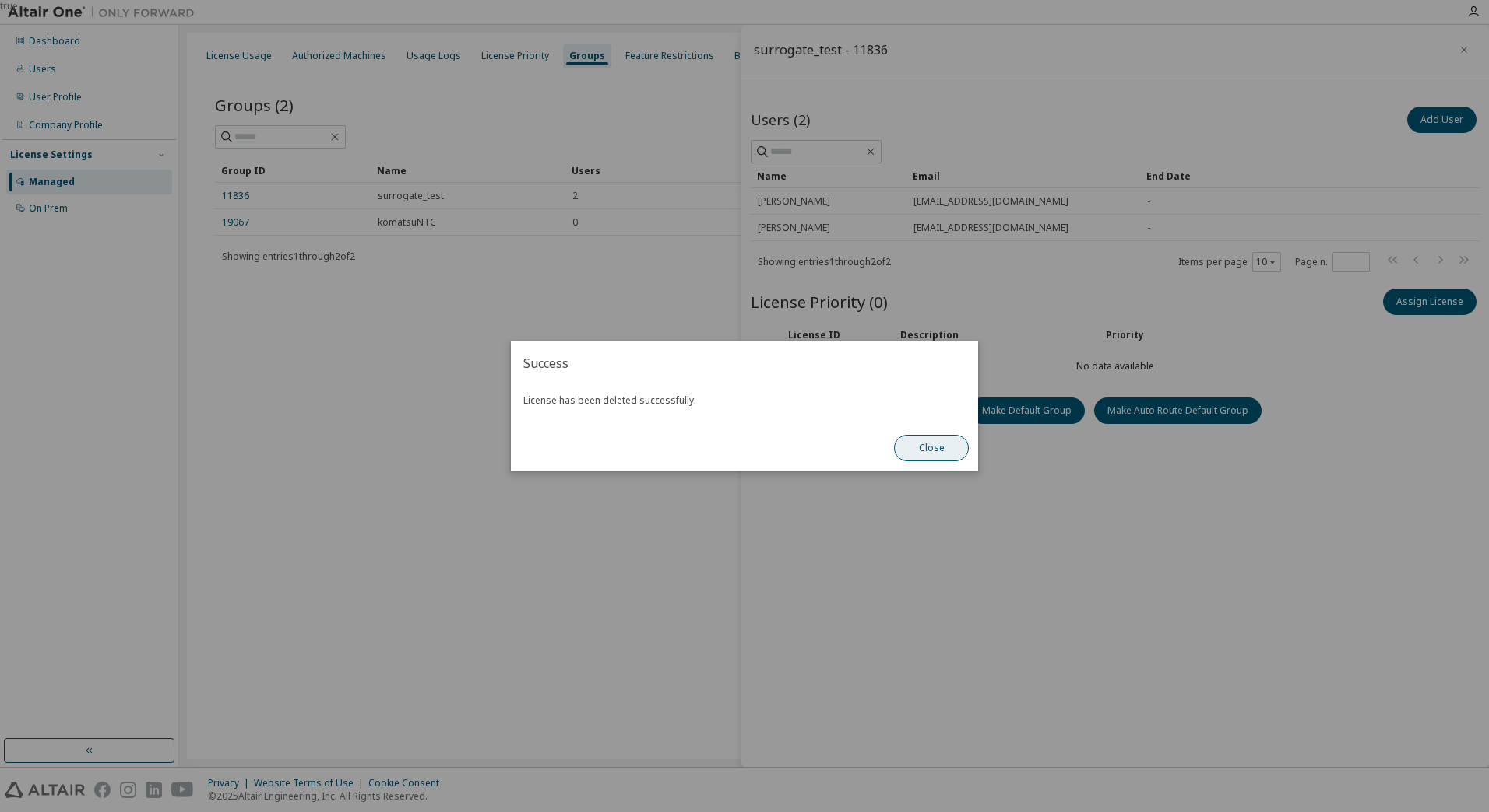
click at [922, 447] on button "Close" at bounding box center [931, 447] width 75 height 26
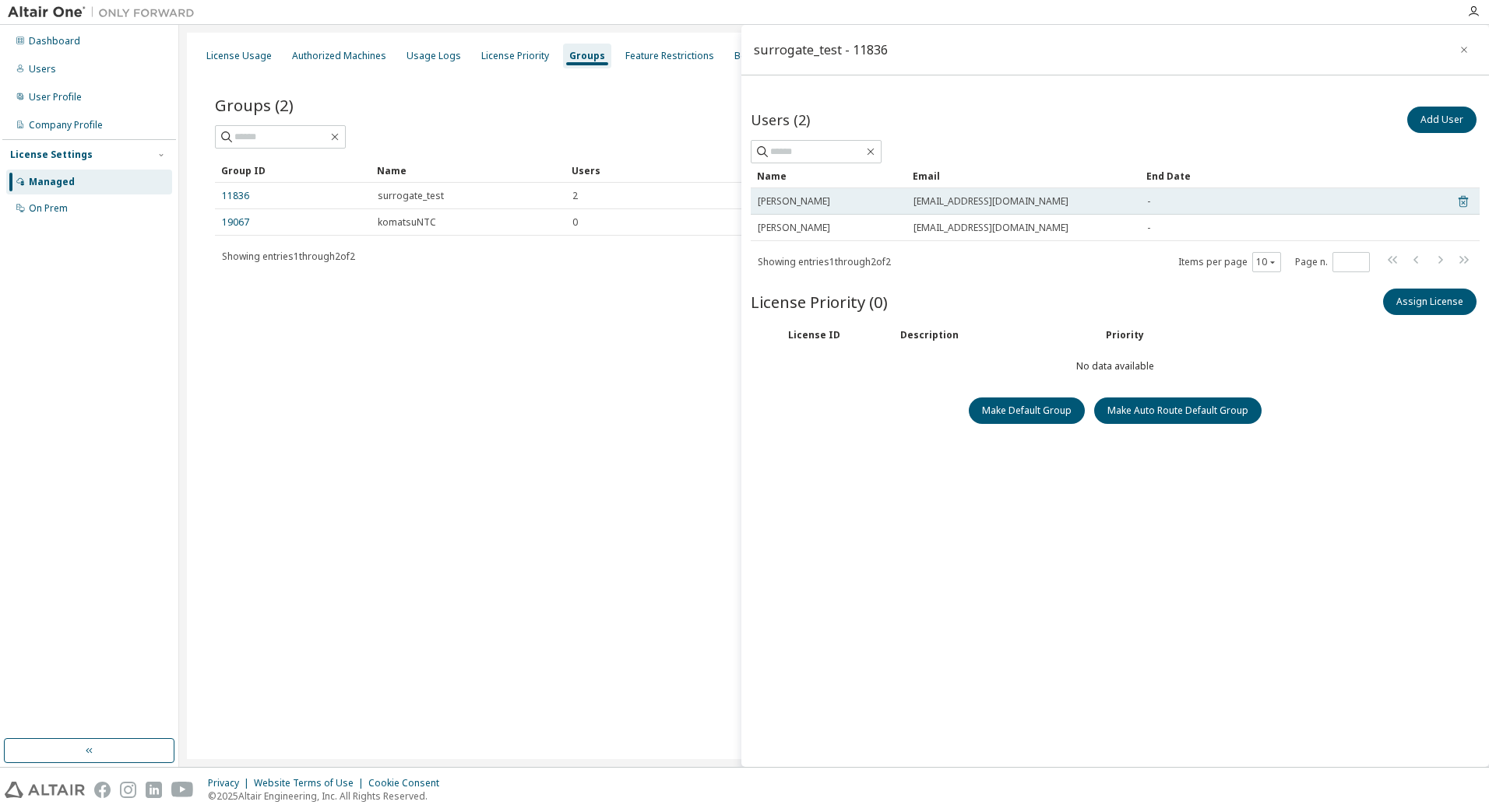
click at [1460, 201] on icon at bounding box center [1463, 202] width 9 height 12
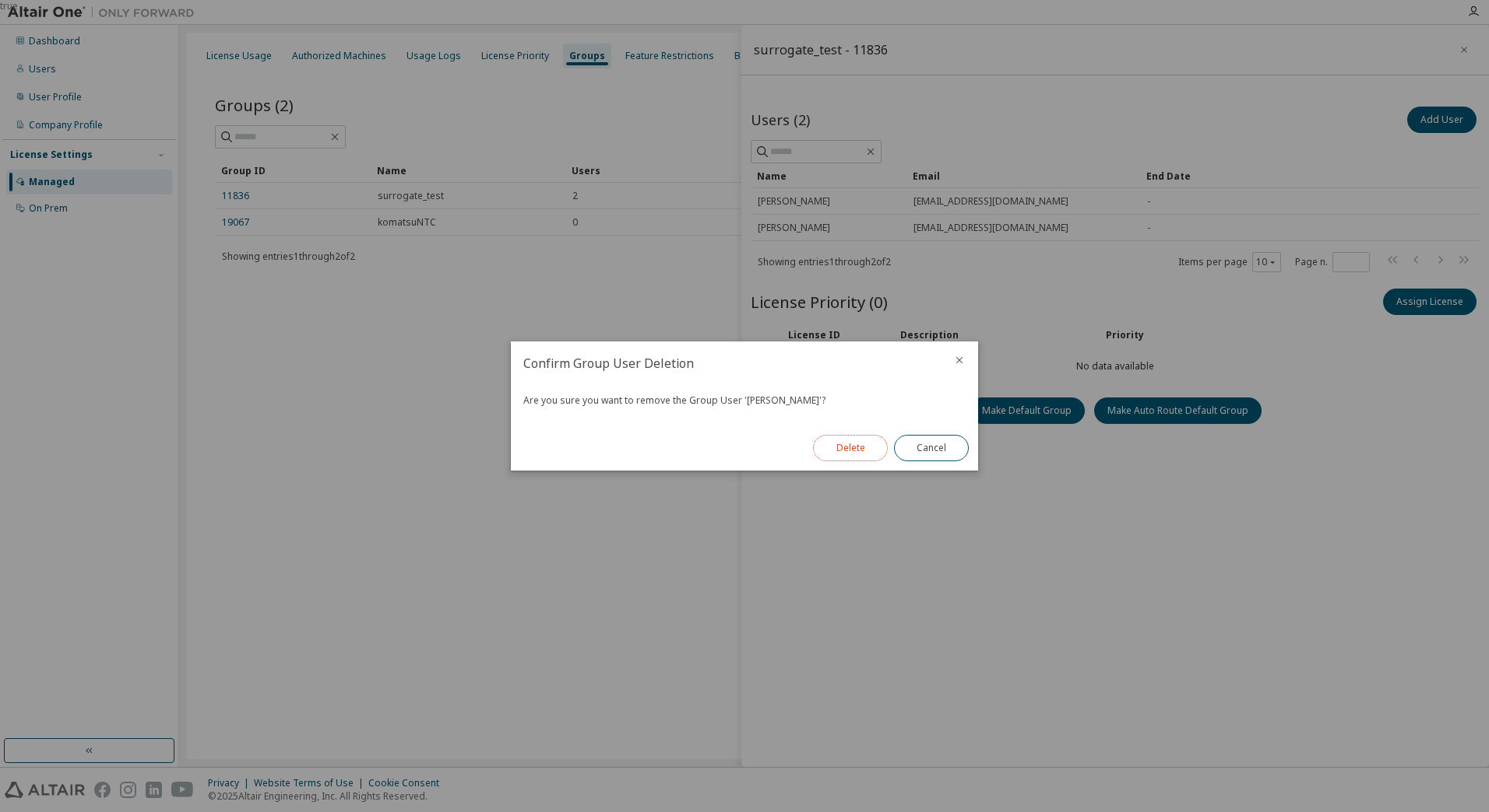
click at [850, 448] on button "Delete" at bounding box center [850, 447] width 75 height 26
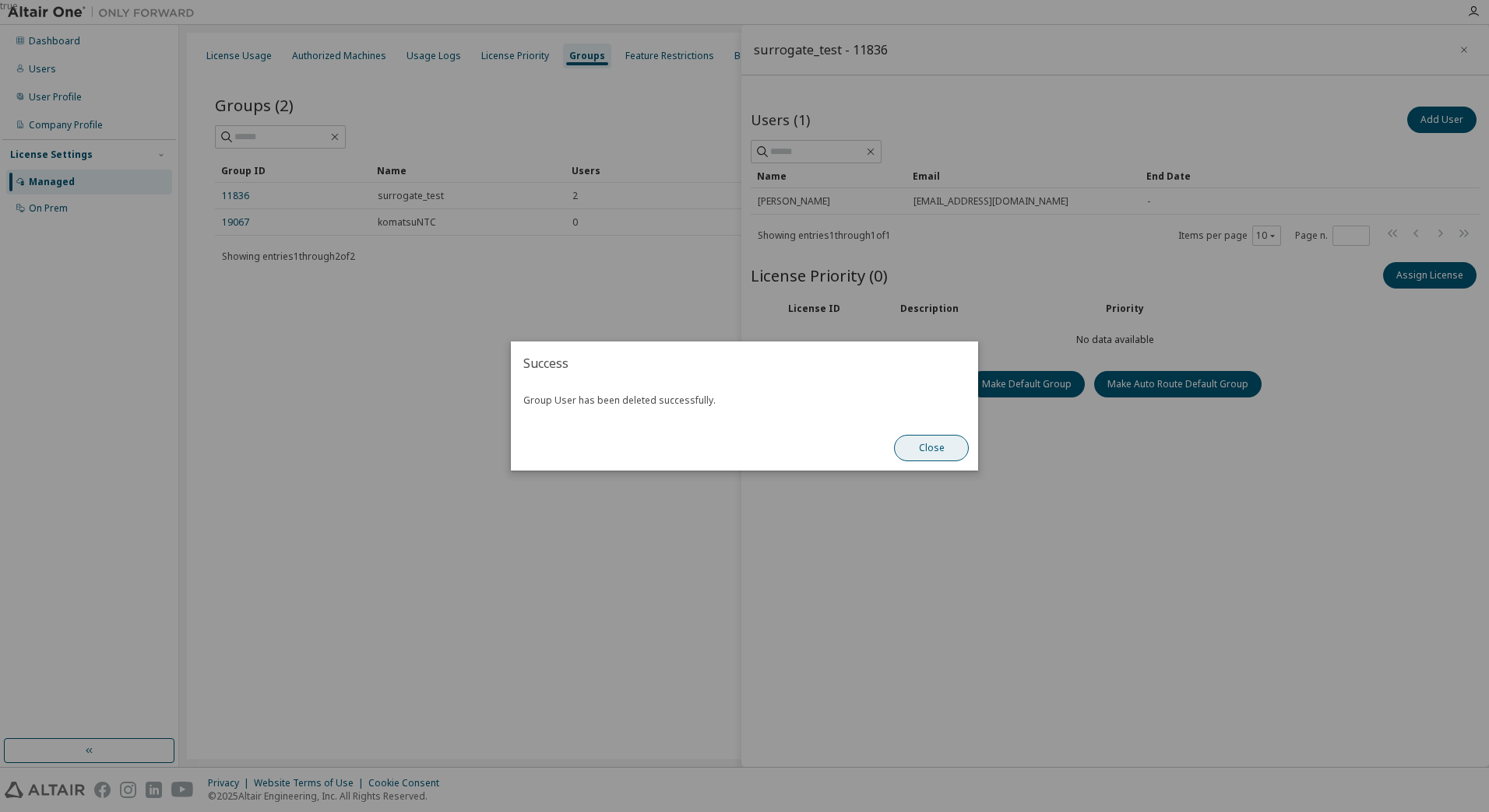
click at [935, 442] on button "Close" at bounding box center [931, 447] width 75 height 26
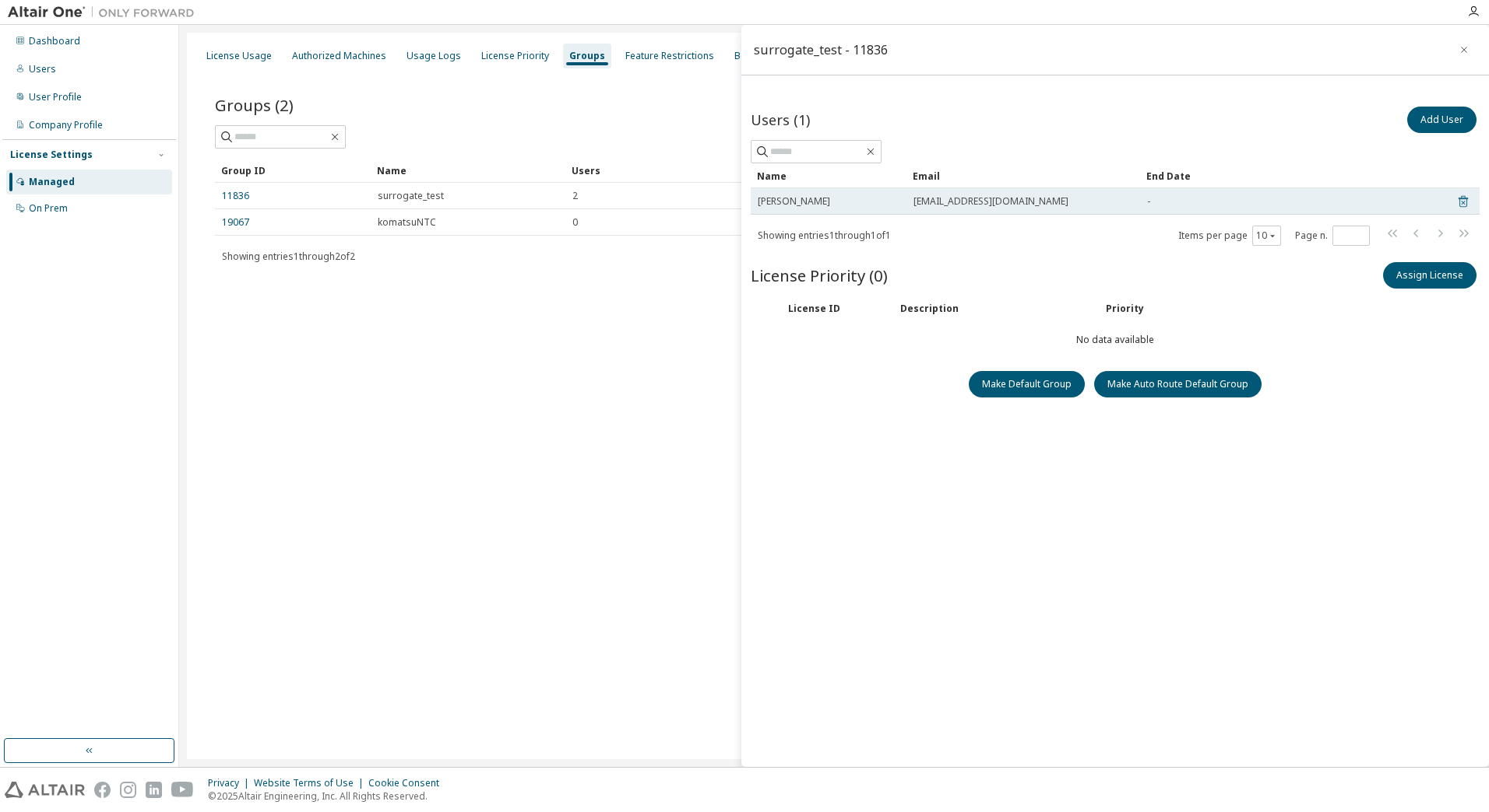
click at [1463, 204] on icon at bounding box center [1463, 202] width 14 height 19
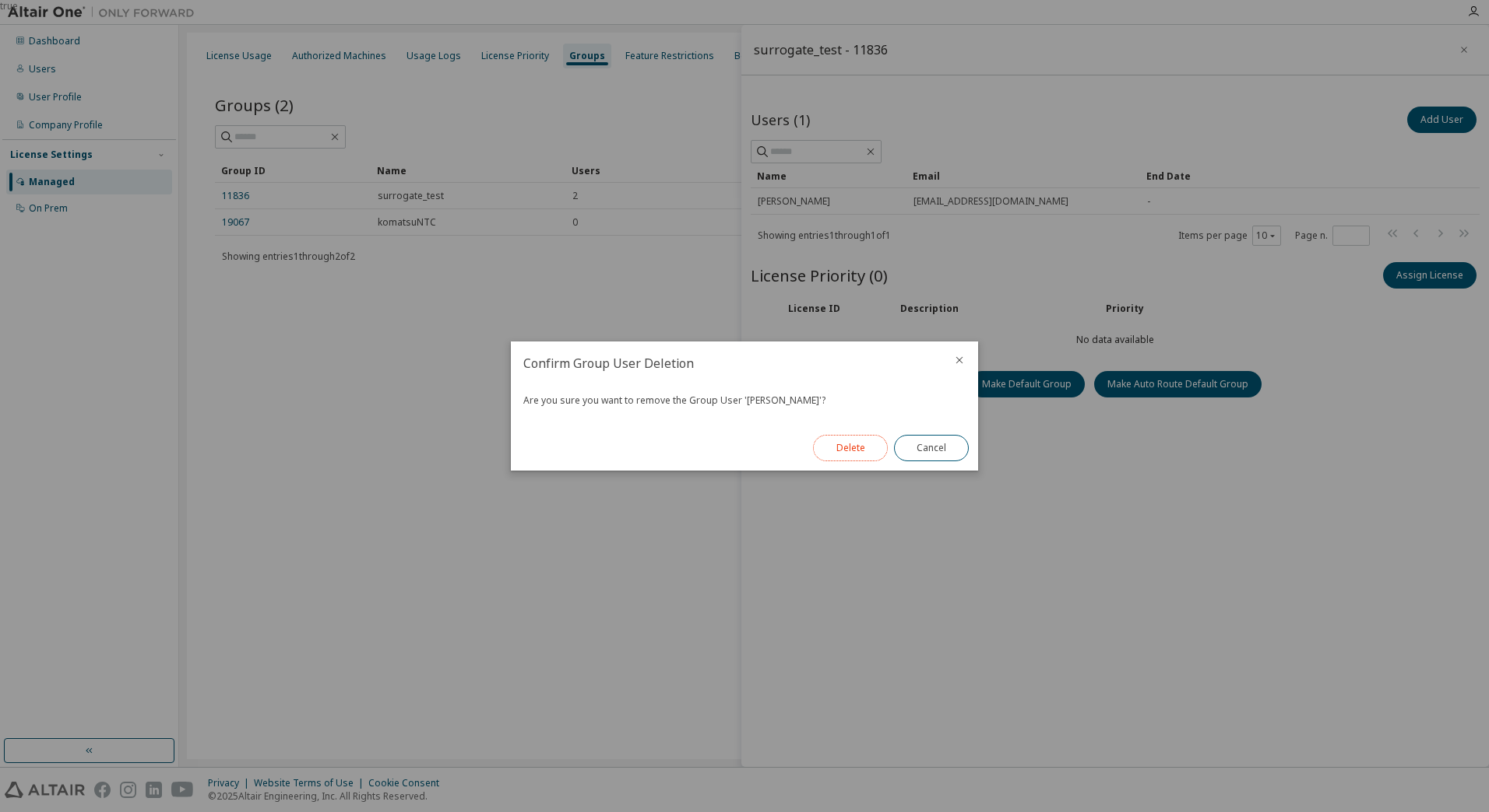
click at [832, 450] on button "Delete" at bounding box center [850, 447] width 75 height 26
drag, startPoint x: 933, startPoint y: 452, endPoint x: 961, endPoint y: 433, distance: 33.8
click at [932, 452] on button "Close" at bounding box center [931, 447] width 75 height 26
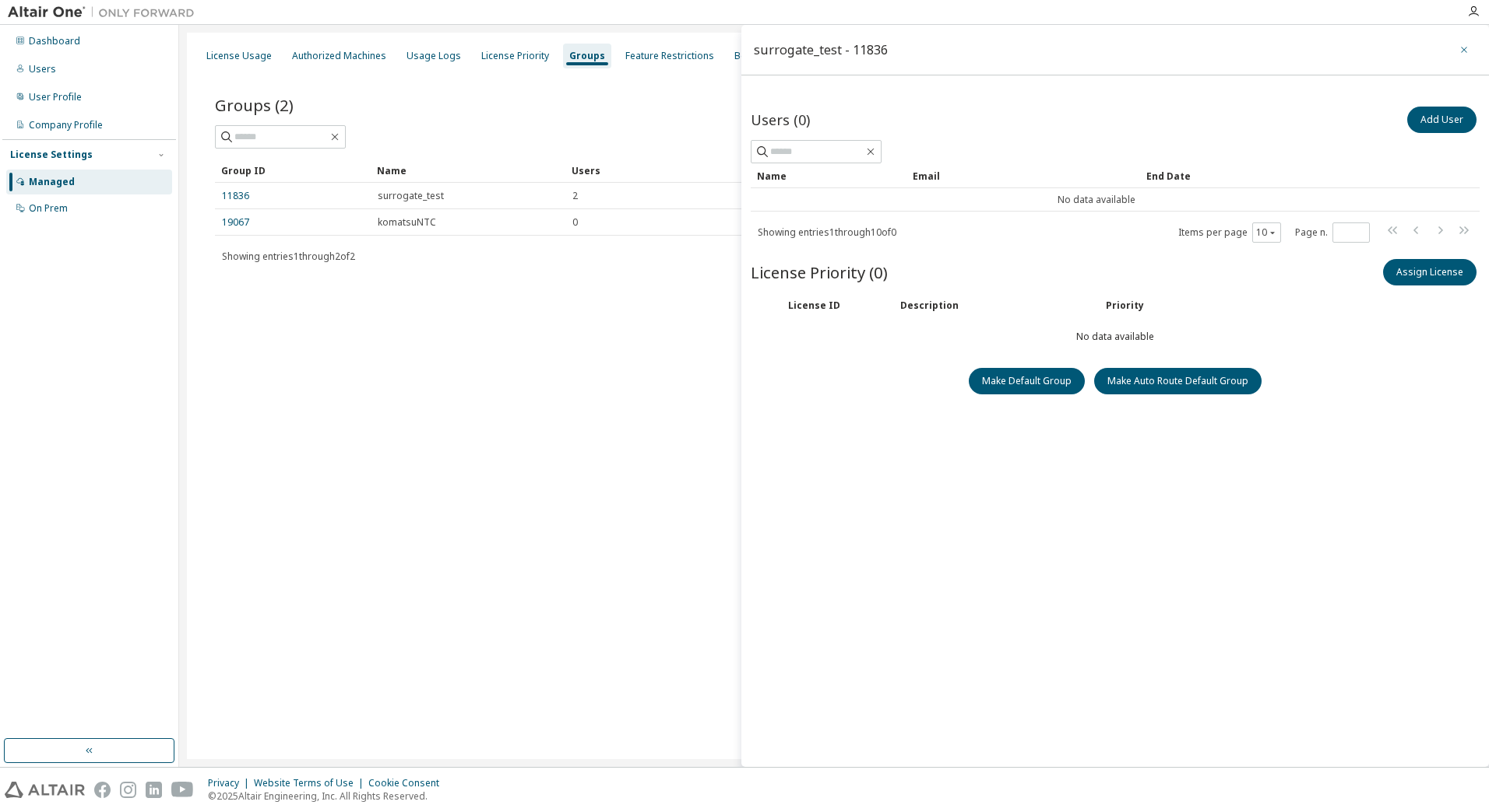
click at [1464, 49] on icon "button" at bounding box center [1464, 50] width 11 height 13
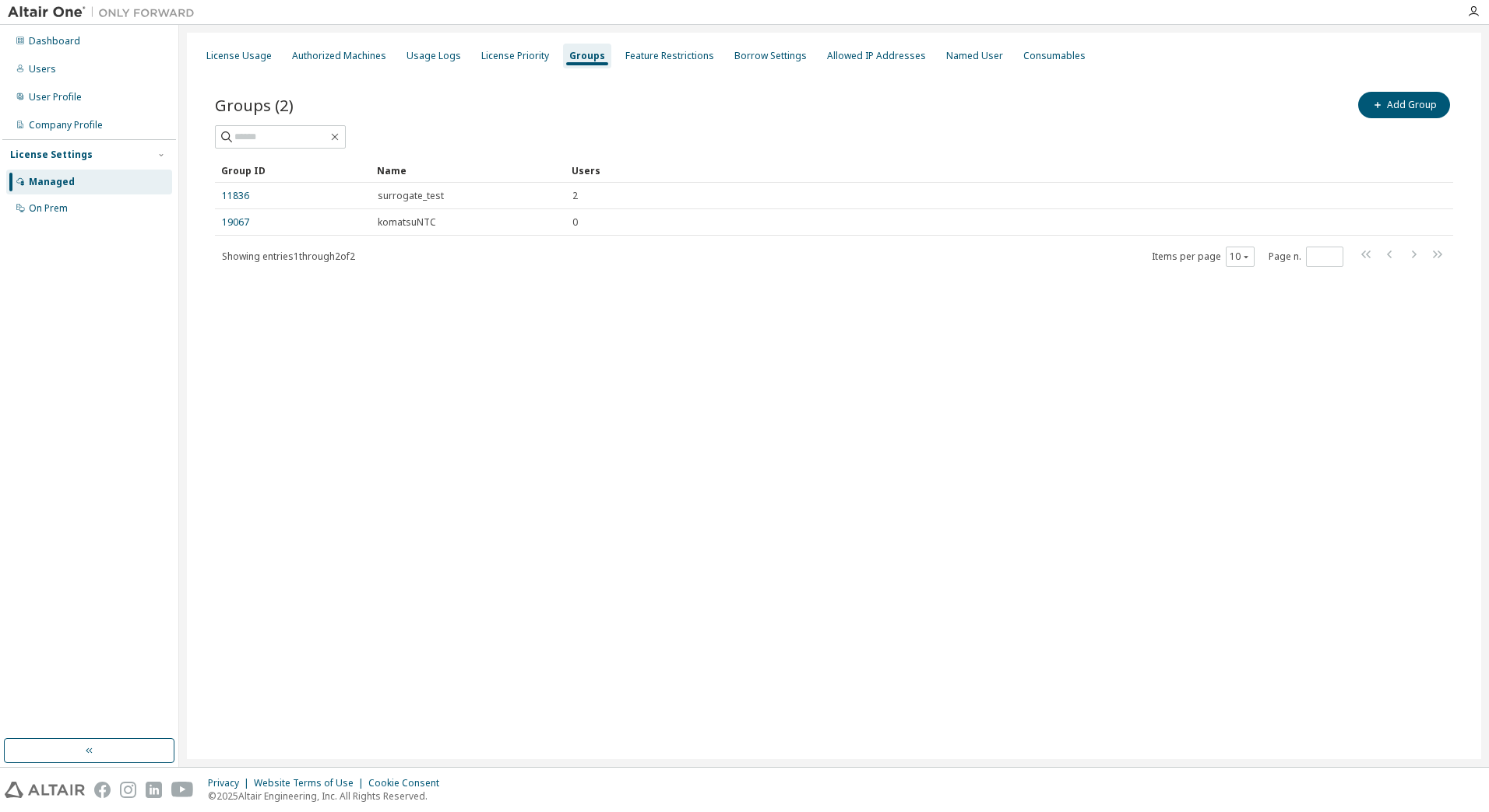
click at [1063, 330] on div "License Usage Authorized Machines Usage Logs License Priority Groups Feature Re…" at bounding box center [834, 396] width 1294 height 727
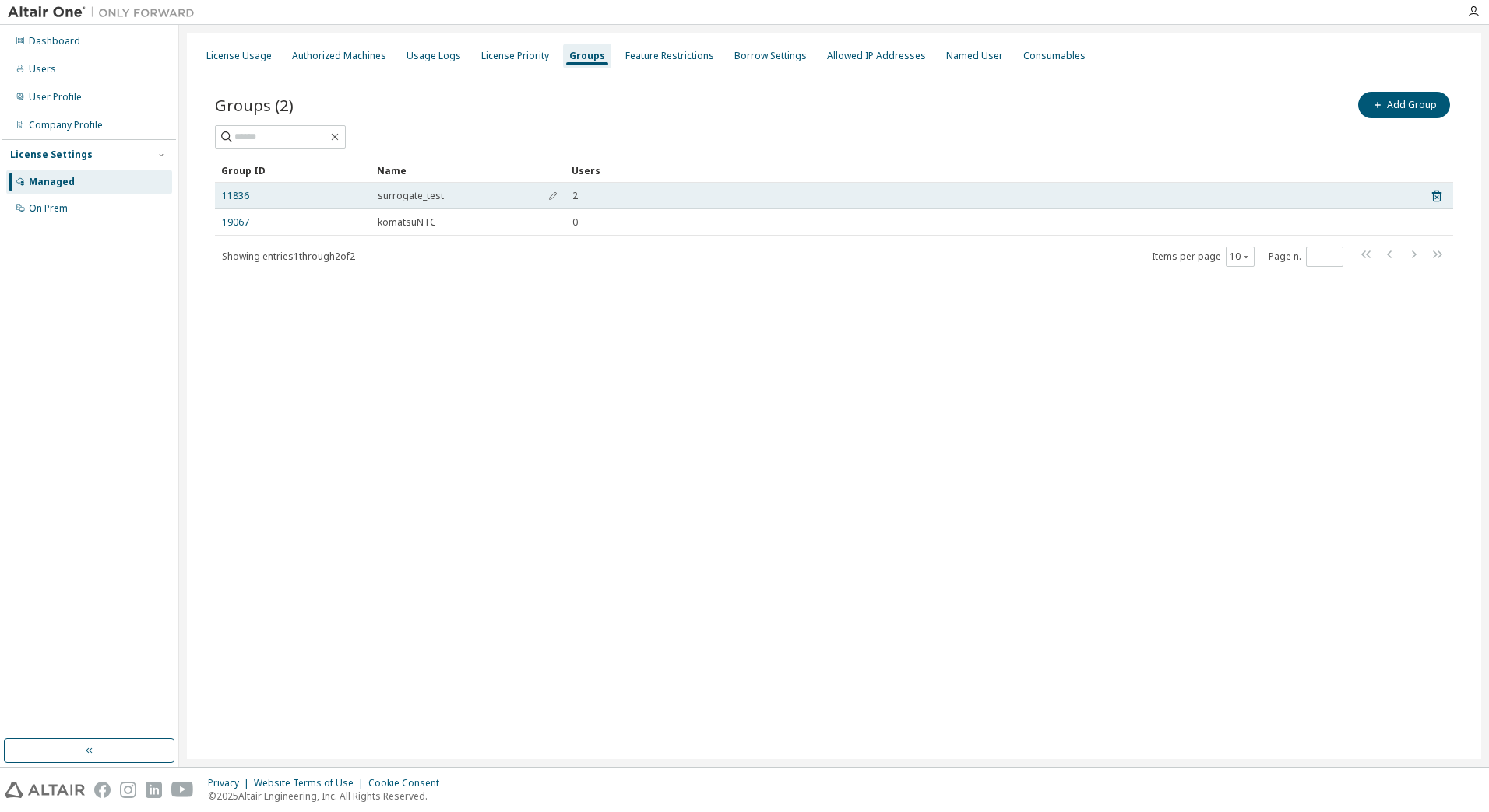
drag, startPoint x: 334, startPoint y: 192, endPoint x: 269, endPoint y: 203, distance: 65.9
click at [269, 203] on td "11836" at bounding box center [292, 196] width 155 height 26
click at [1433, 198] on icon at bounding box center [1436, 197] width 9 height 12
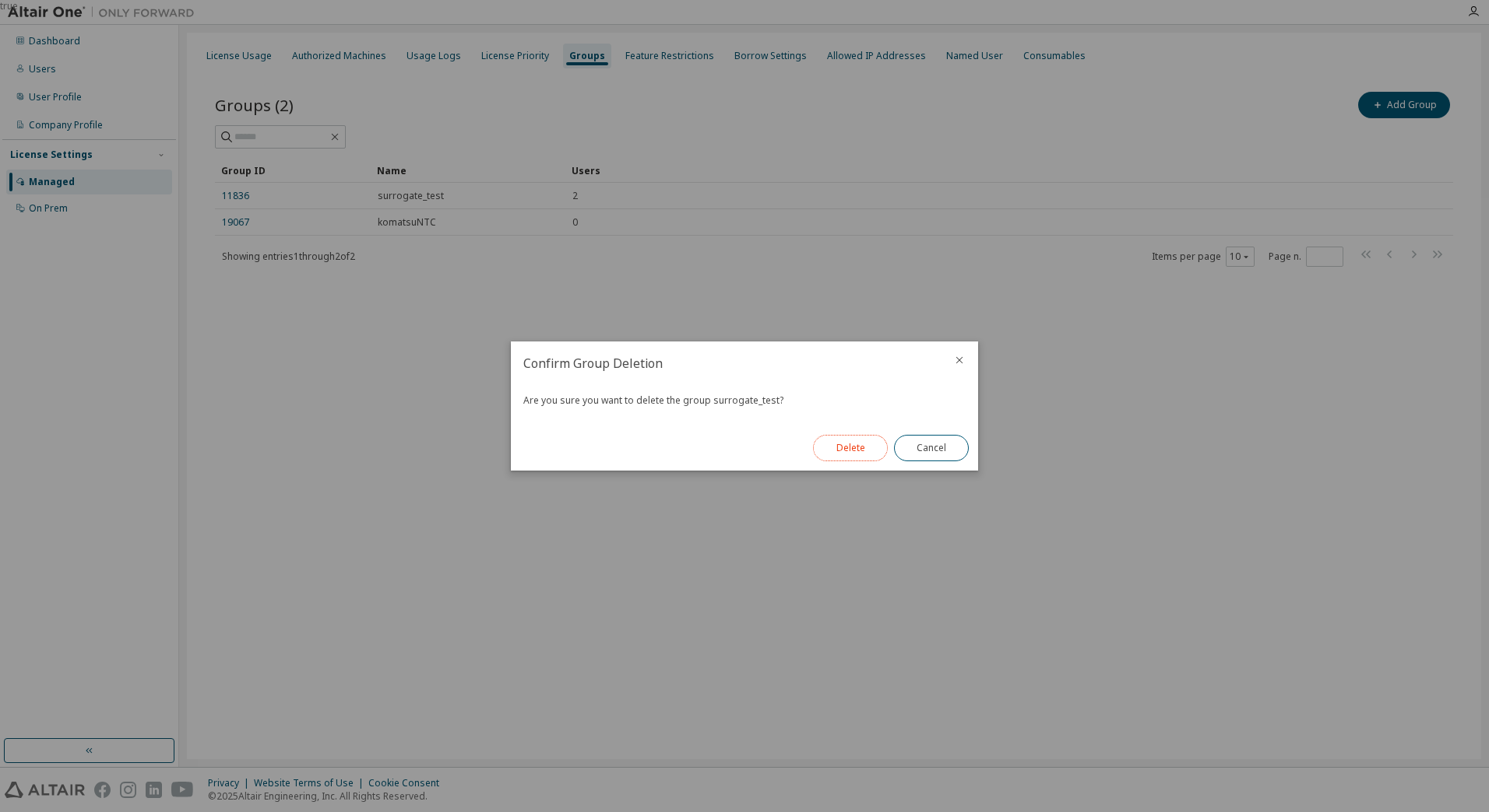
click at [832, 447] on button "Delete" at bounding box center [850, 447] width 75 height 26
click at [952, 452] on button "Close" at bounding box center [931, 447] width 75 height 26
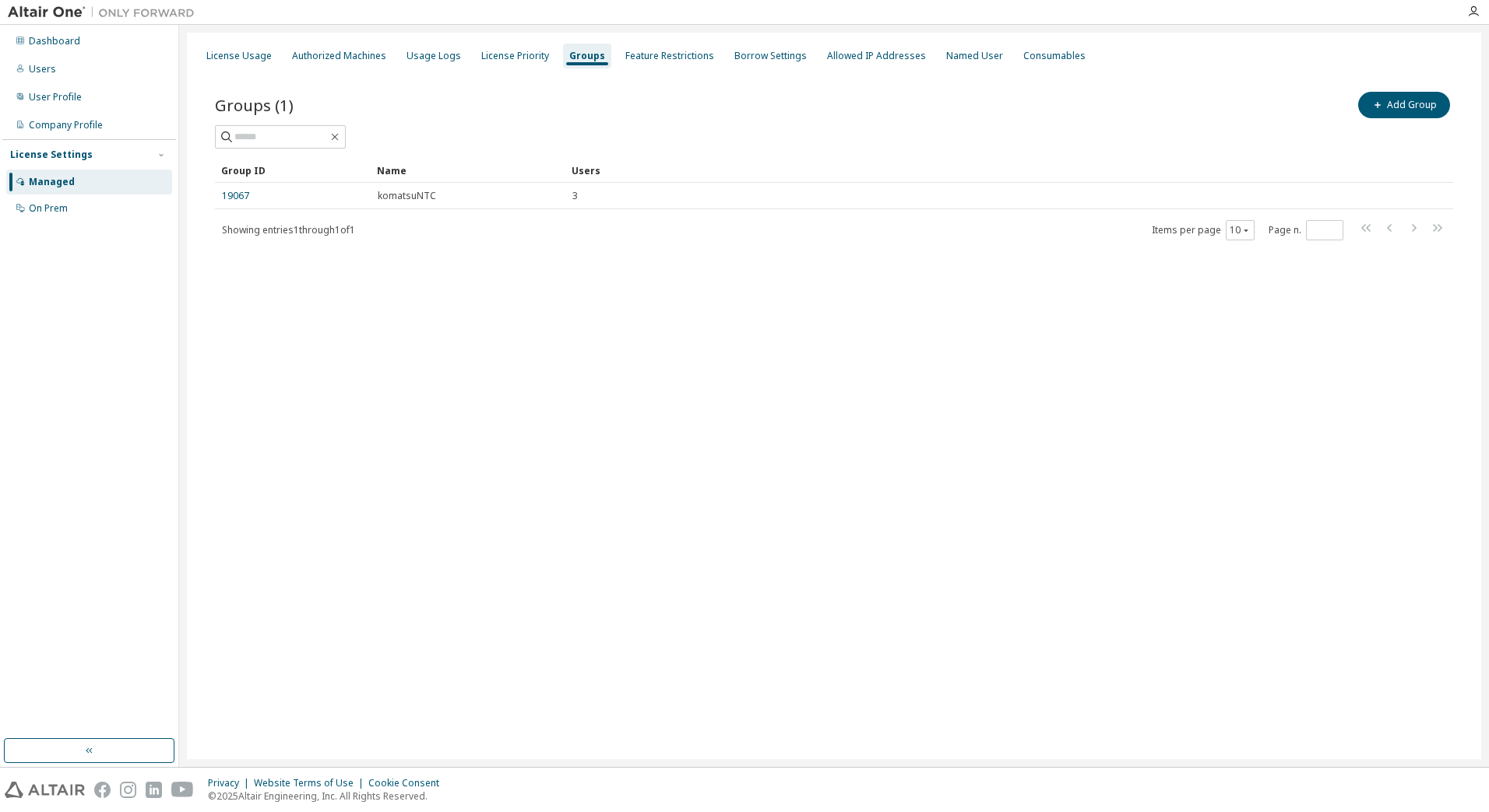
click at [736, 379] on div "License Usage Authorized Machines Usage Logs License Priority Groups Feature Re…" at bounding box center [834, 396] width 1294 height 727
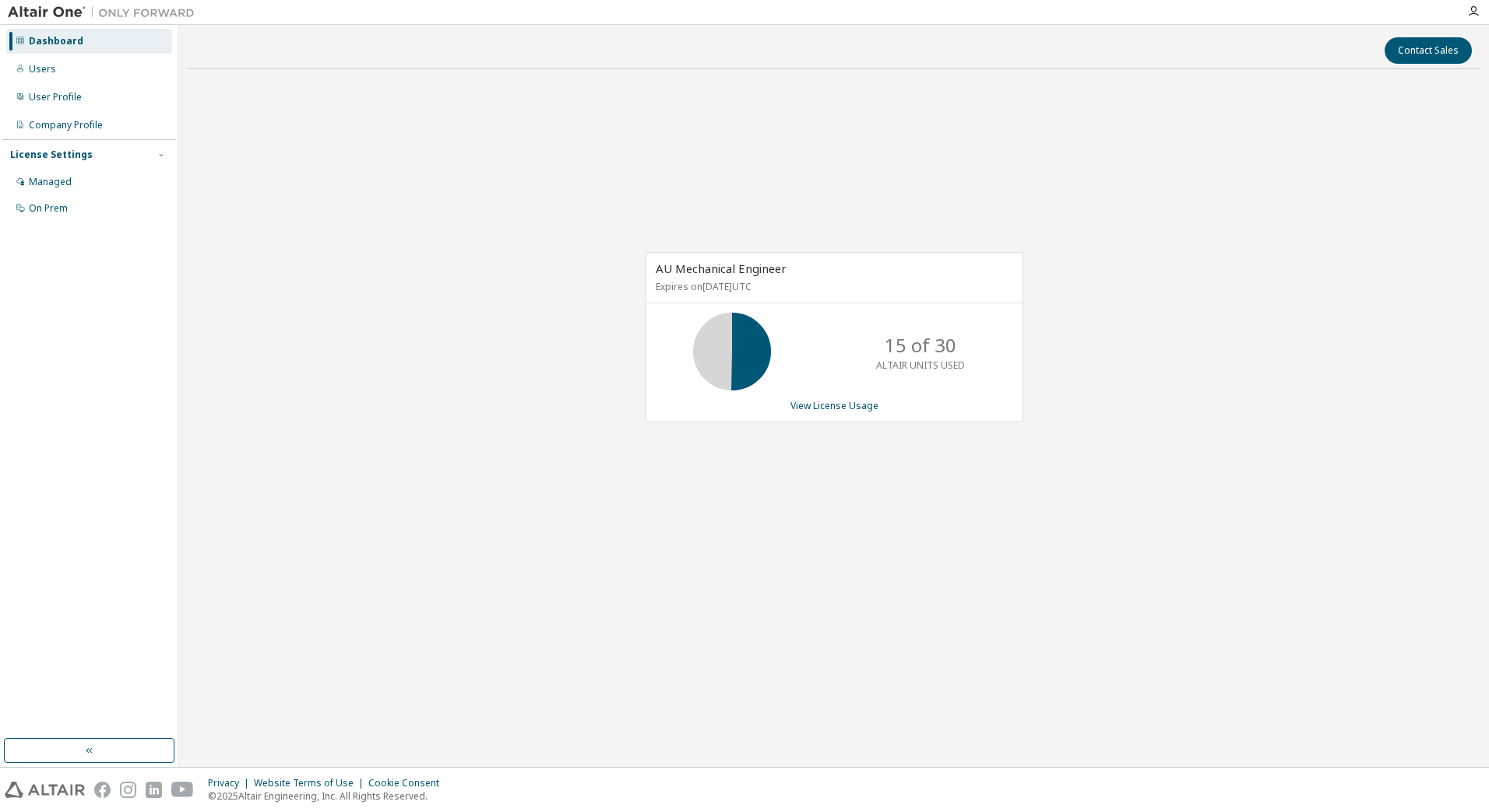
click at [74, 160] on div "License Settings" at bounding box center [52, 154] width 83 height 13
click at [65, 162] on div "License Settings Managed On Prem" at bounding box center [90, 154] width 174 height 30
click at [60, 154] on div "License Settings" at bounding box center [52, 154] width 83 height 13
click at [51, 183] on div "Managed" at bounding box center [50, 181] width 43 height 13
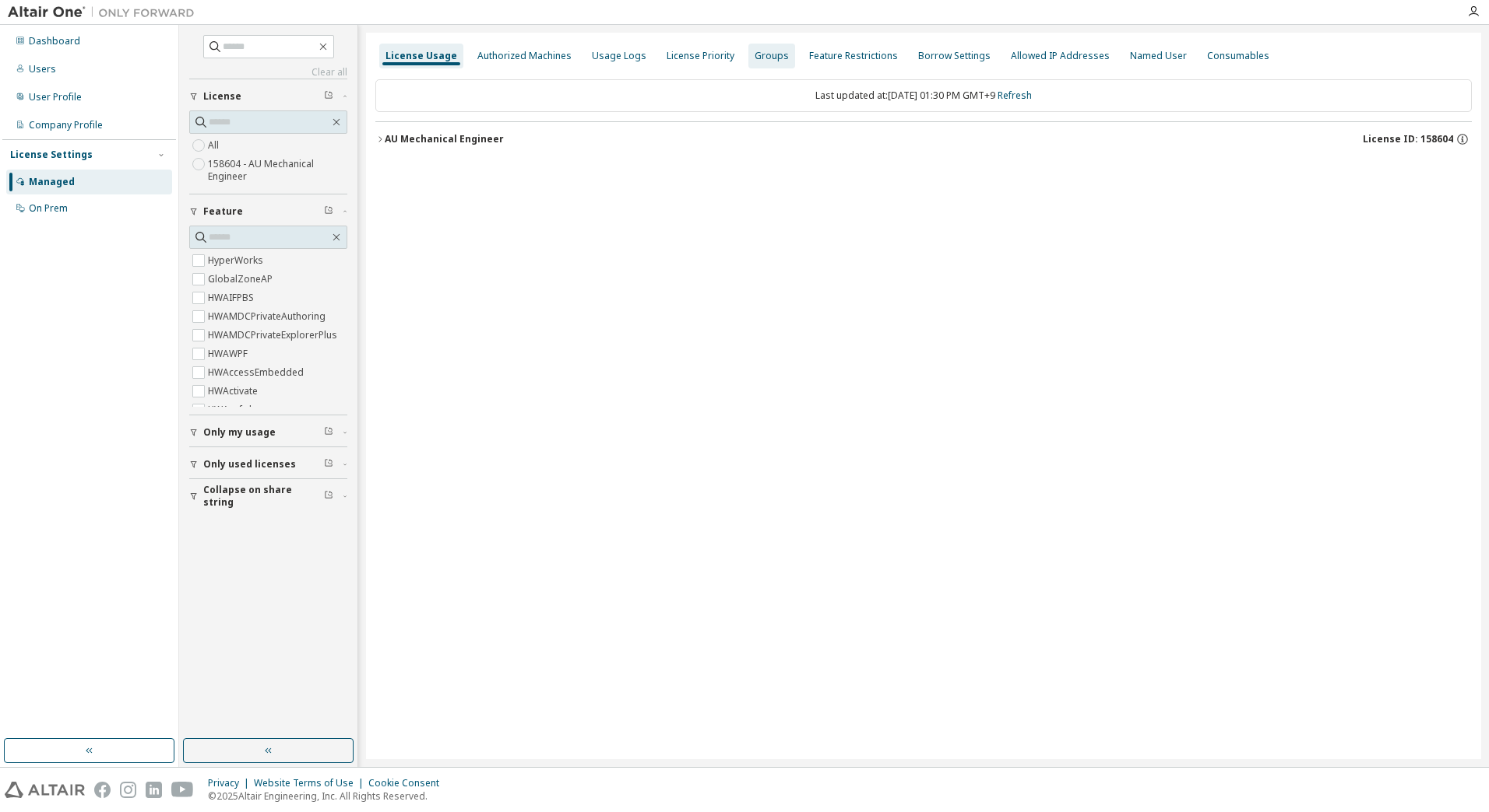
click at [761, 64] on div "Groups" at bounding box center [771, 57] width 46 height 25
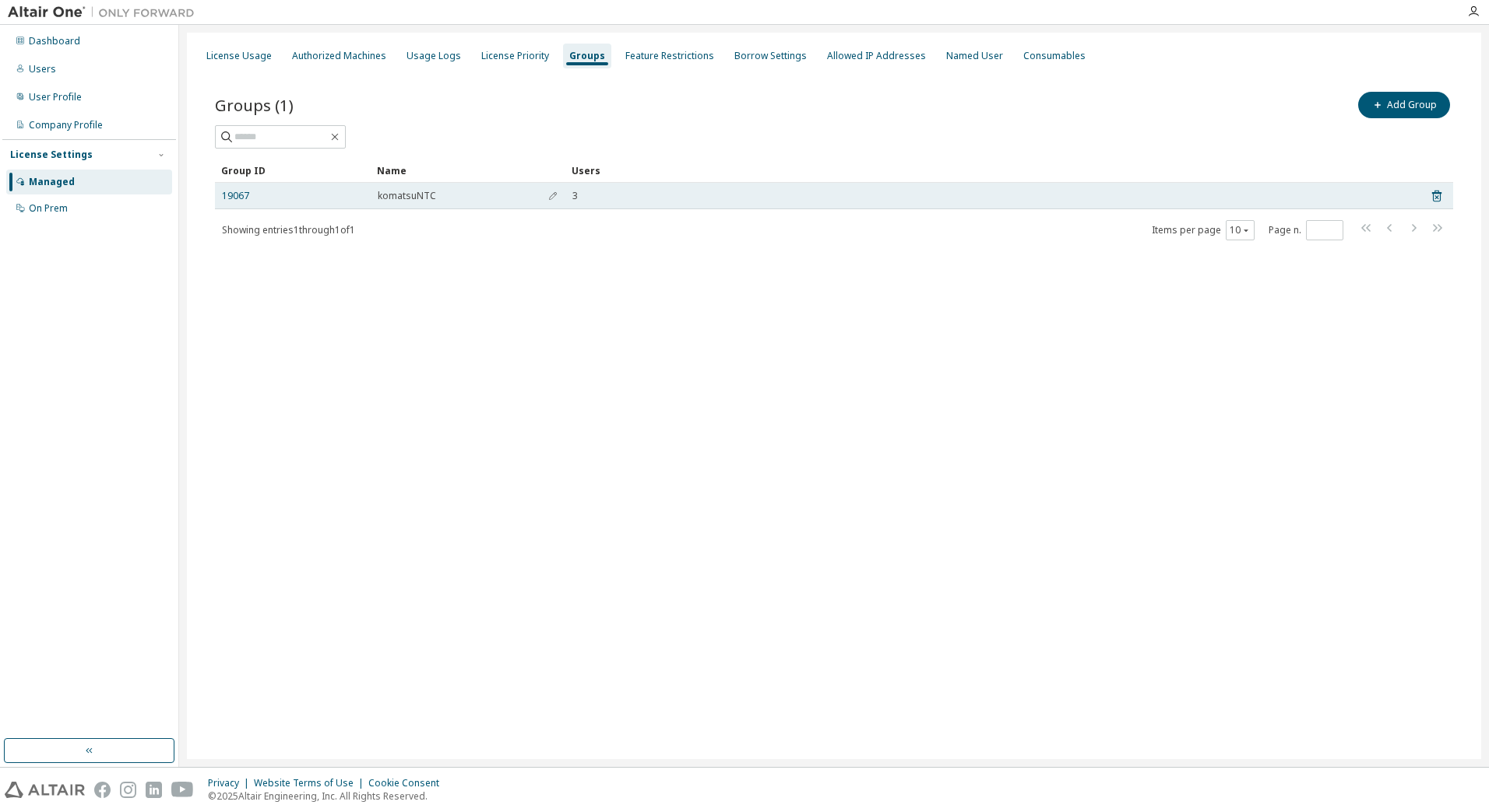
click at [257, 194] on div "19067" at bounding box center [293, 196] width 142 height 13
click at [244, 198] on link "19067" at bounding box center [236, 196] width 27 height 13
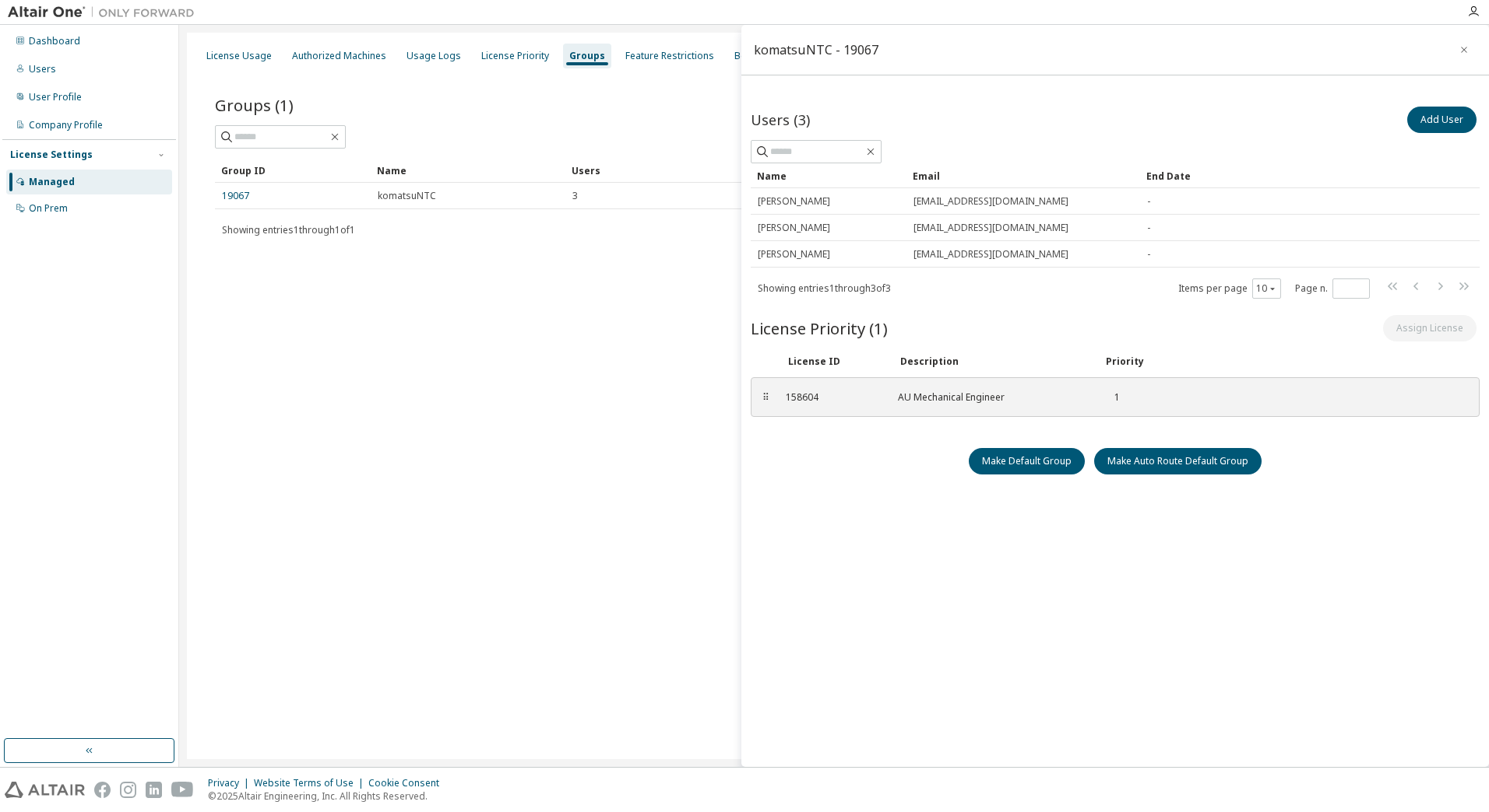
click at [563, 393] on div "License Usage Authorized Machines Usage Logs License Priority Groups Feature Re…" at bounding box center [834, 396] width 1294 height 727
click at [1467, 49] on icon "button" at bounding box center [1464, 50] width 11 height 13
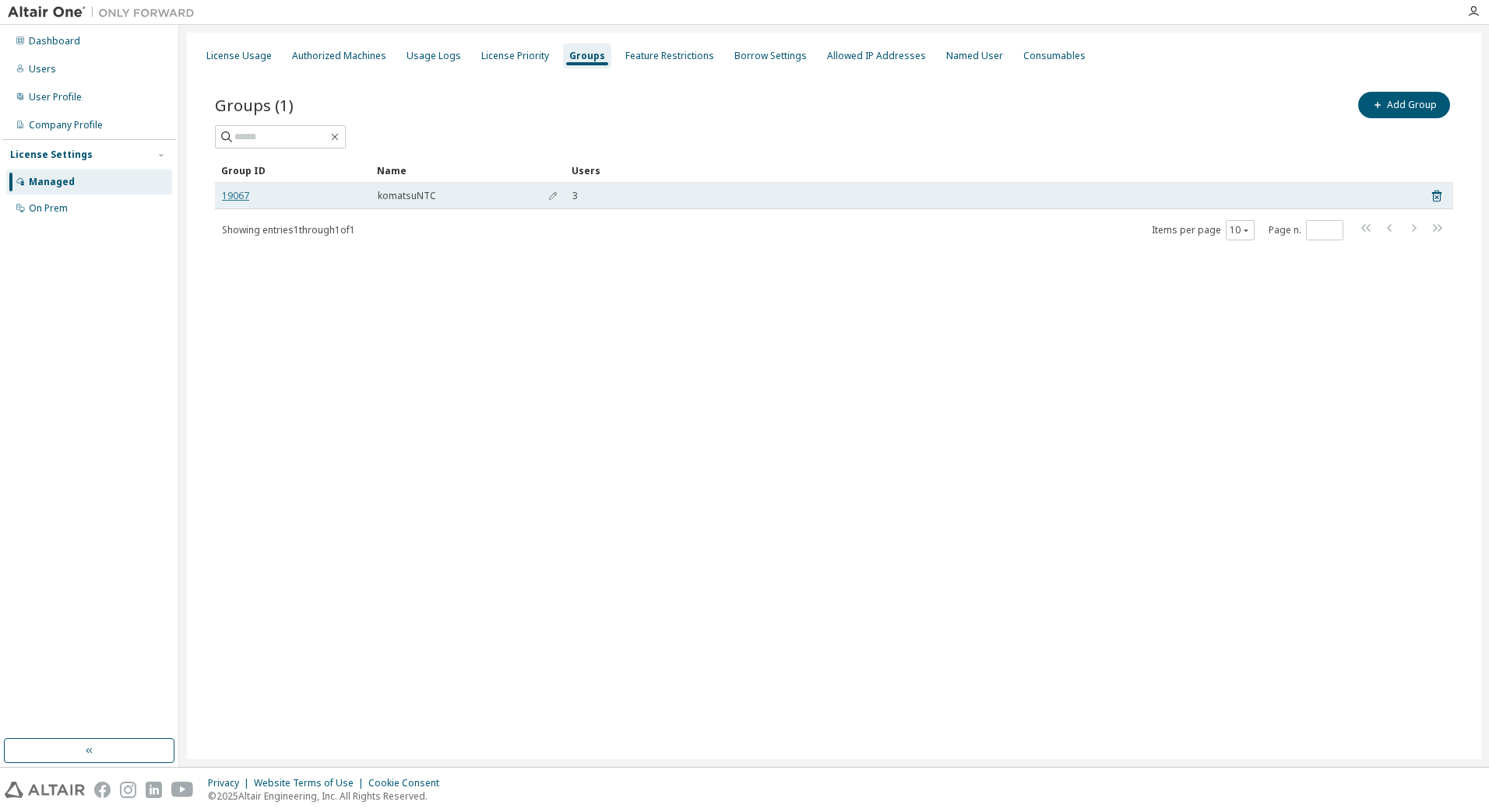
click at [237, 198] on link "19067" at bounding box center [236, 196] width 27 height 13
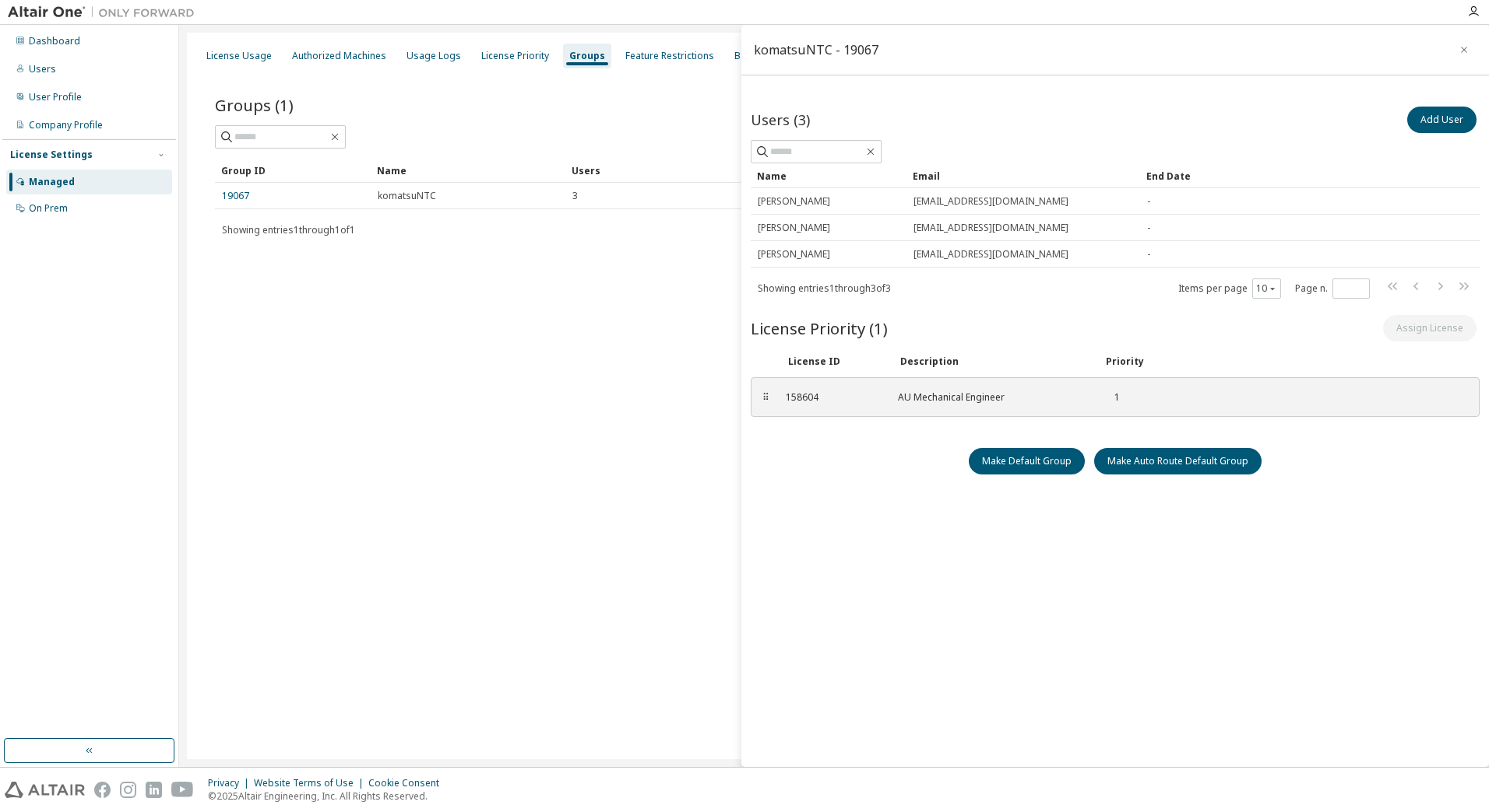
click at [647, 338] on div "License Usage Authorized Machines Usage Logs License Priority Groups Feature Re…" at bounding box center [834, 396] width 1294 height 727
click at [269, 55] on div "License Usage" at bounding box center [238, 56] width 65 height 13
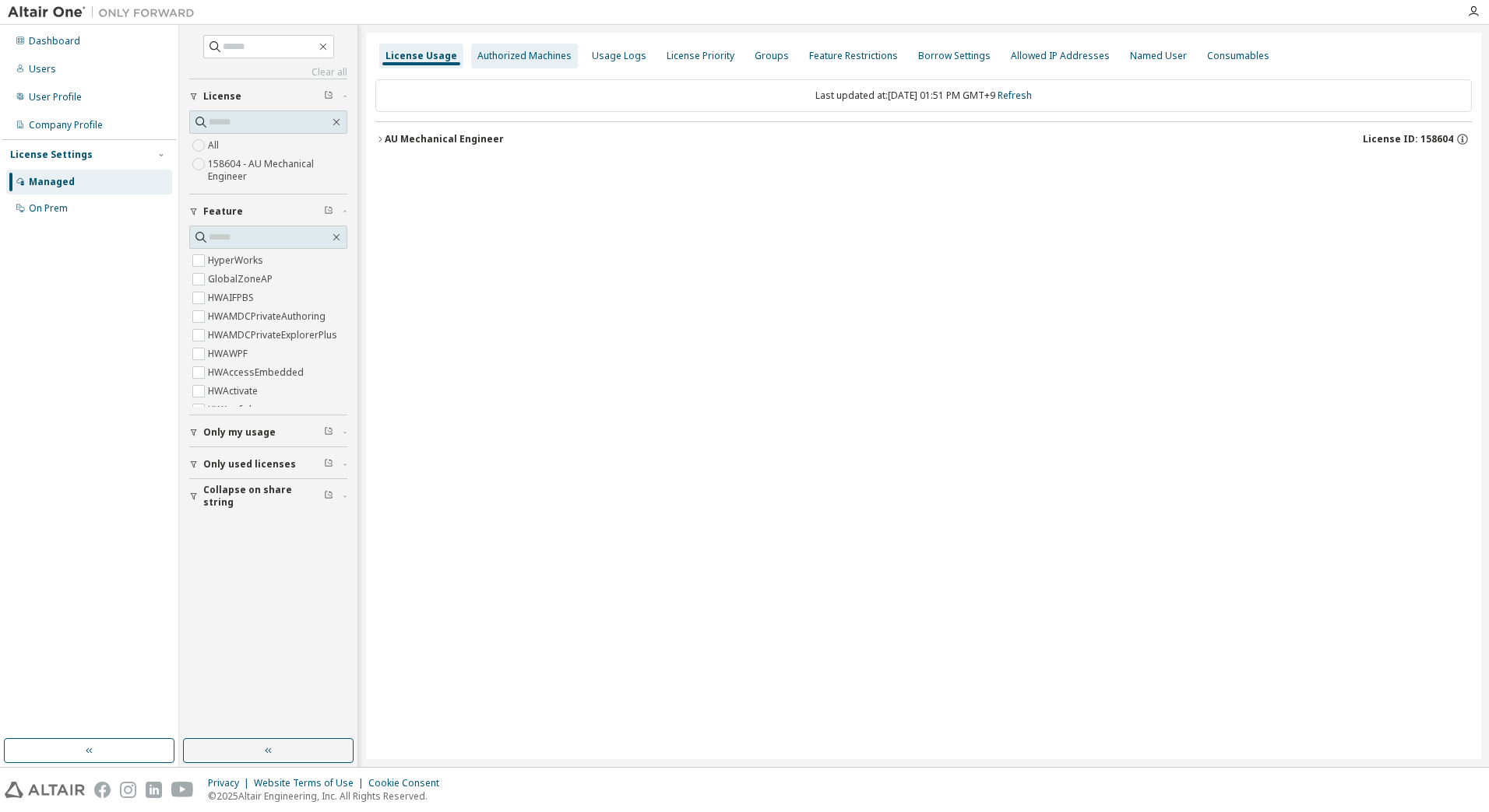
click at [532, 57] on div "Authorized Machines" at bounding box center [524, 56] width 95 height 13
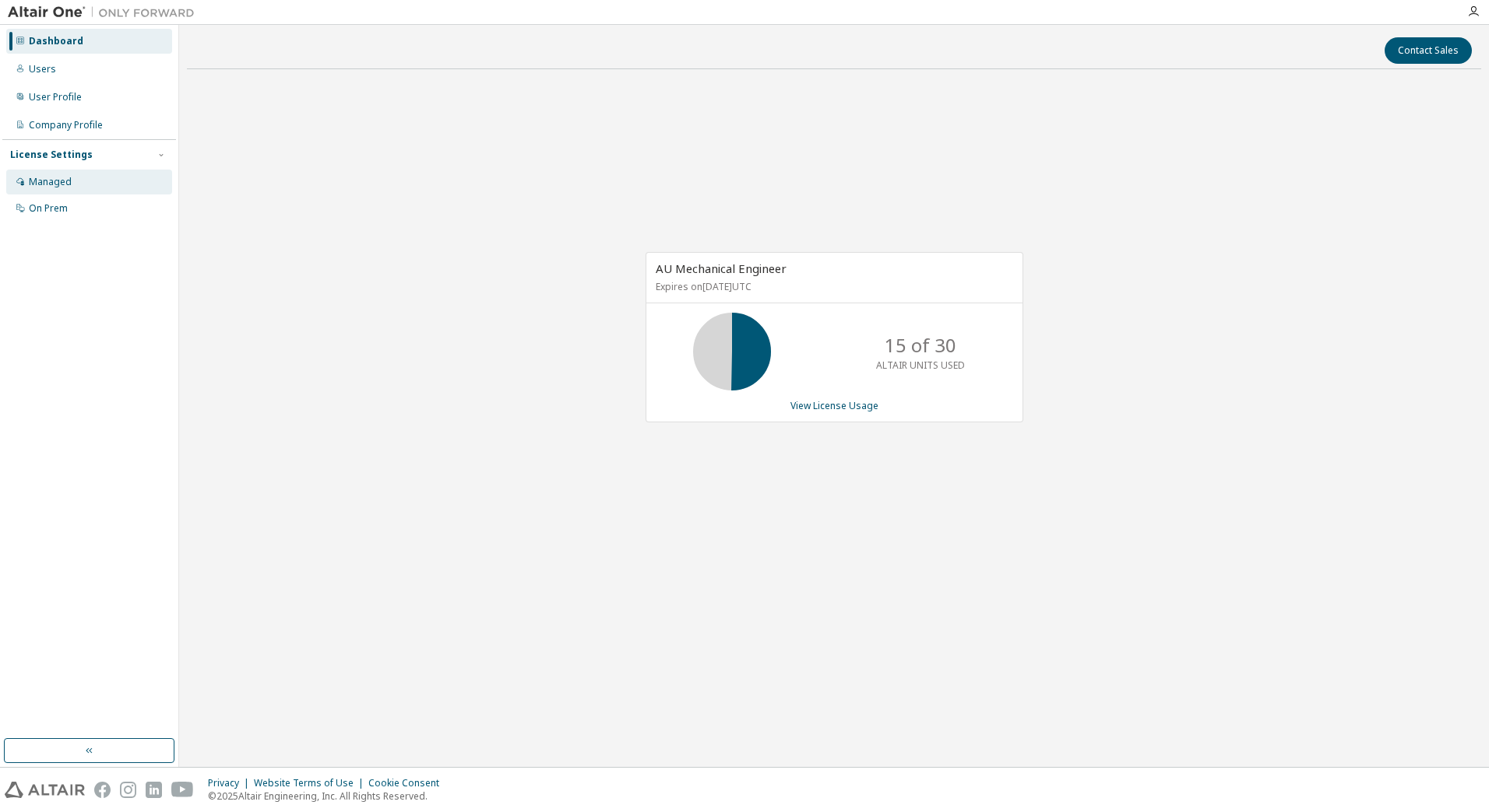
click at [81, 172] on div "Managed" at bounding box center [89, 182] width 166 height 25
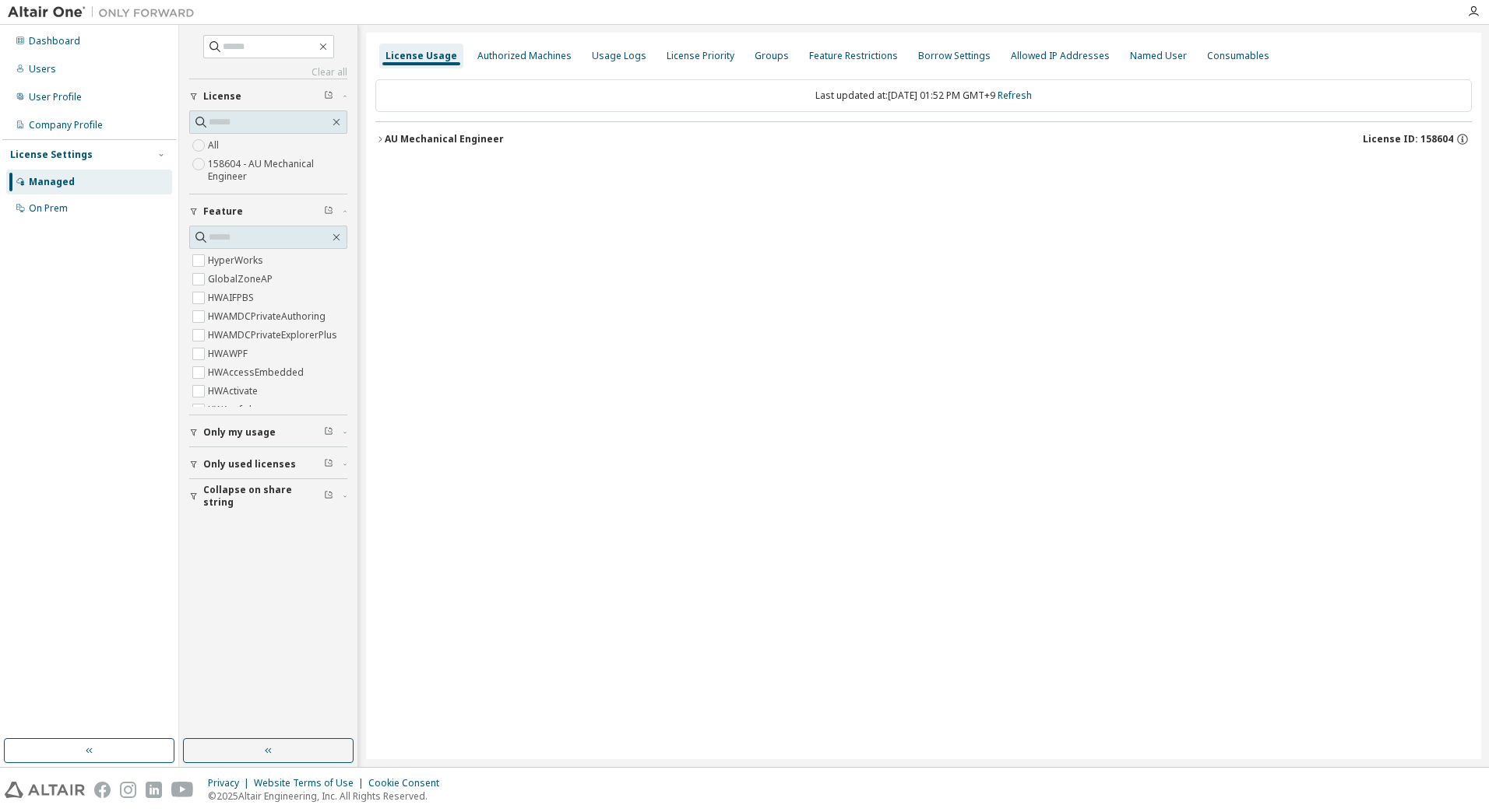
click at [388, 136] on div "AU Mechanical Engineer" at bounding box center [443, 139] width 119 height 13
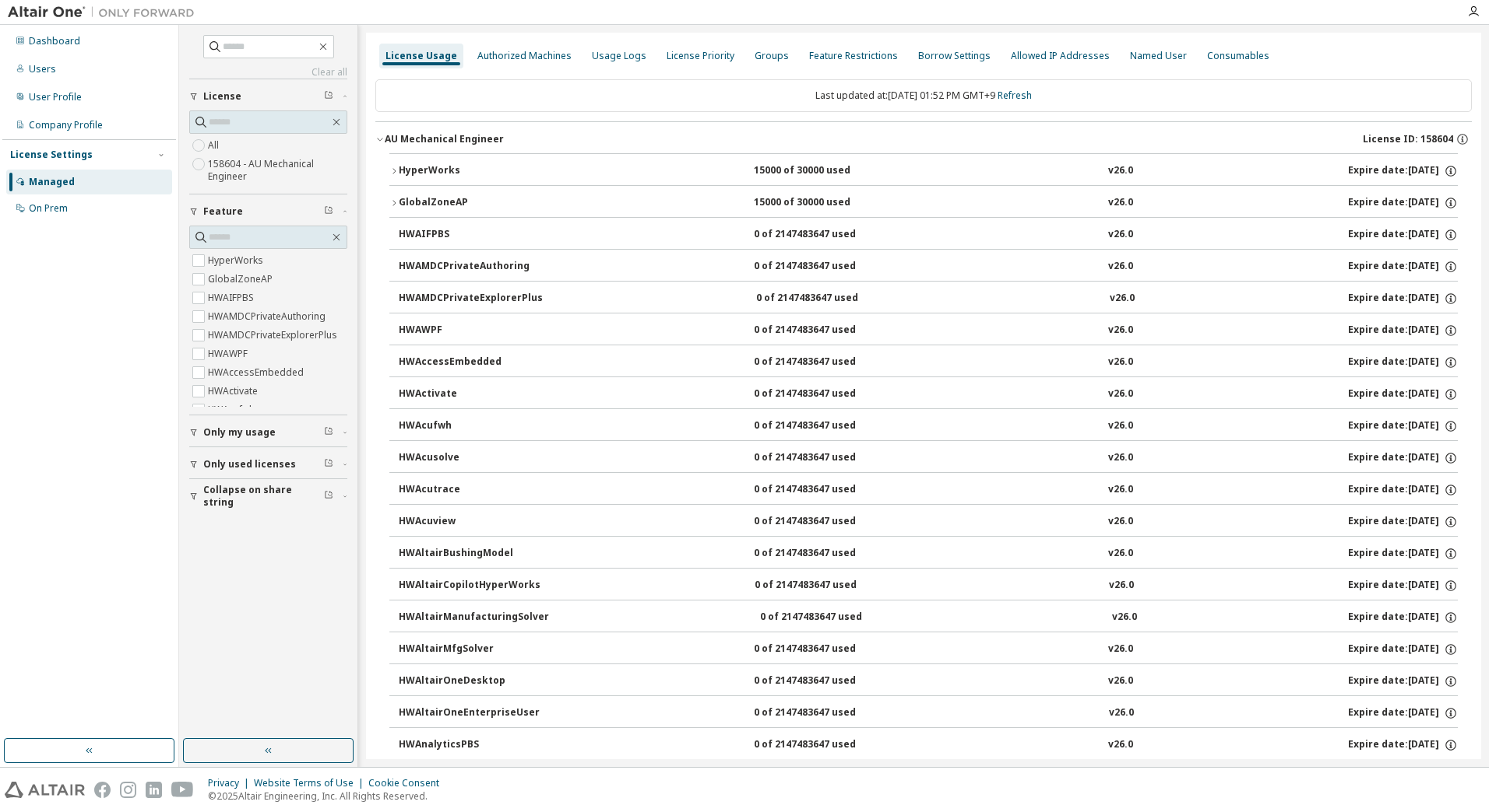
click at [394, 203] on icon "button" at bounding box center [394, 203] width 9 height 9
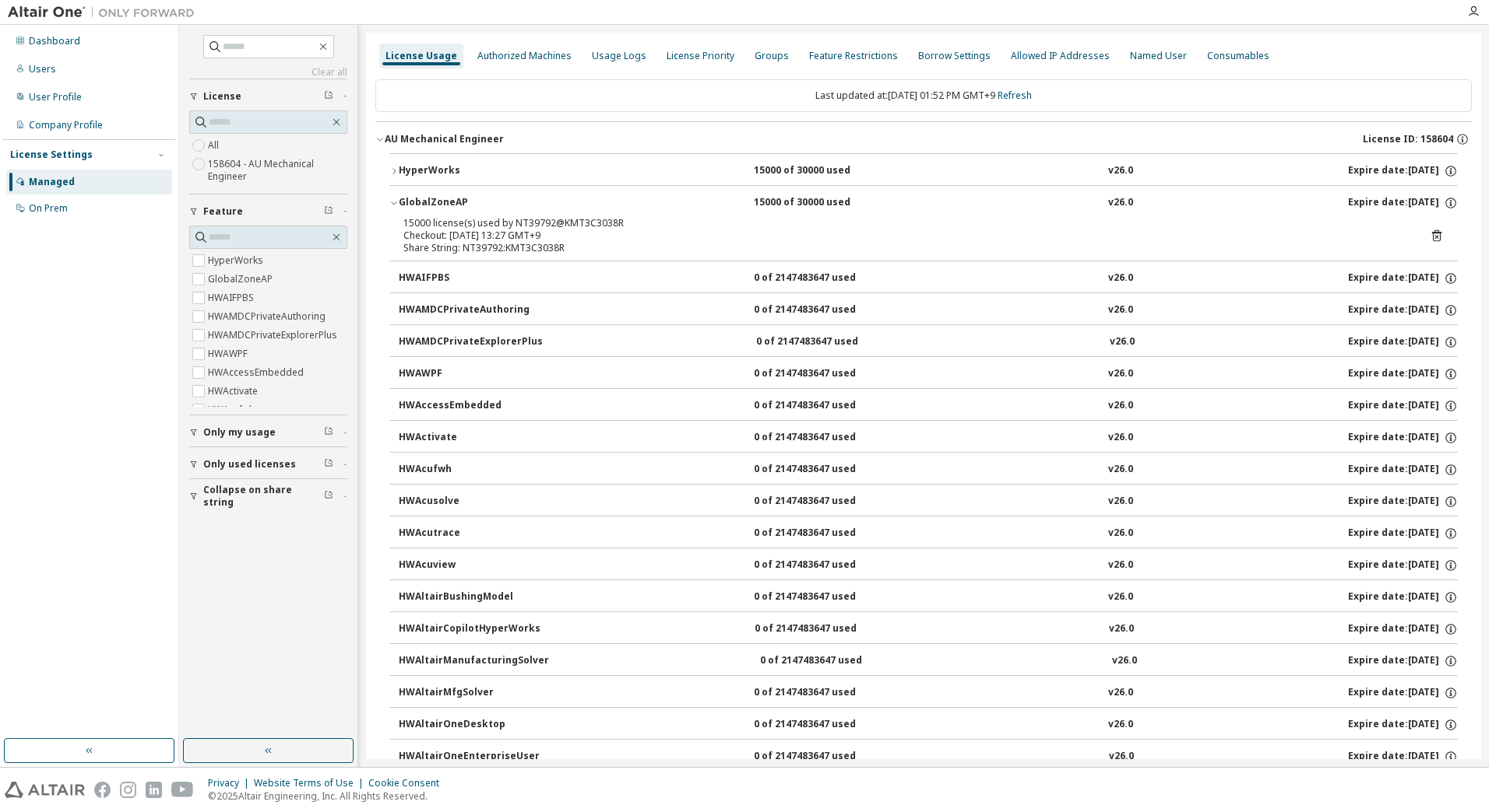
click at [394, 203] on icon "button" at bounding box center [394, 203] width 9 height 9
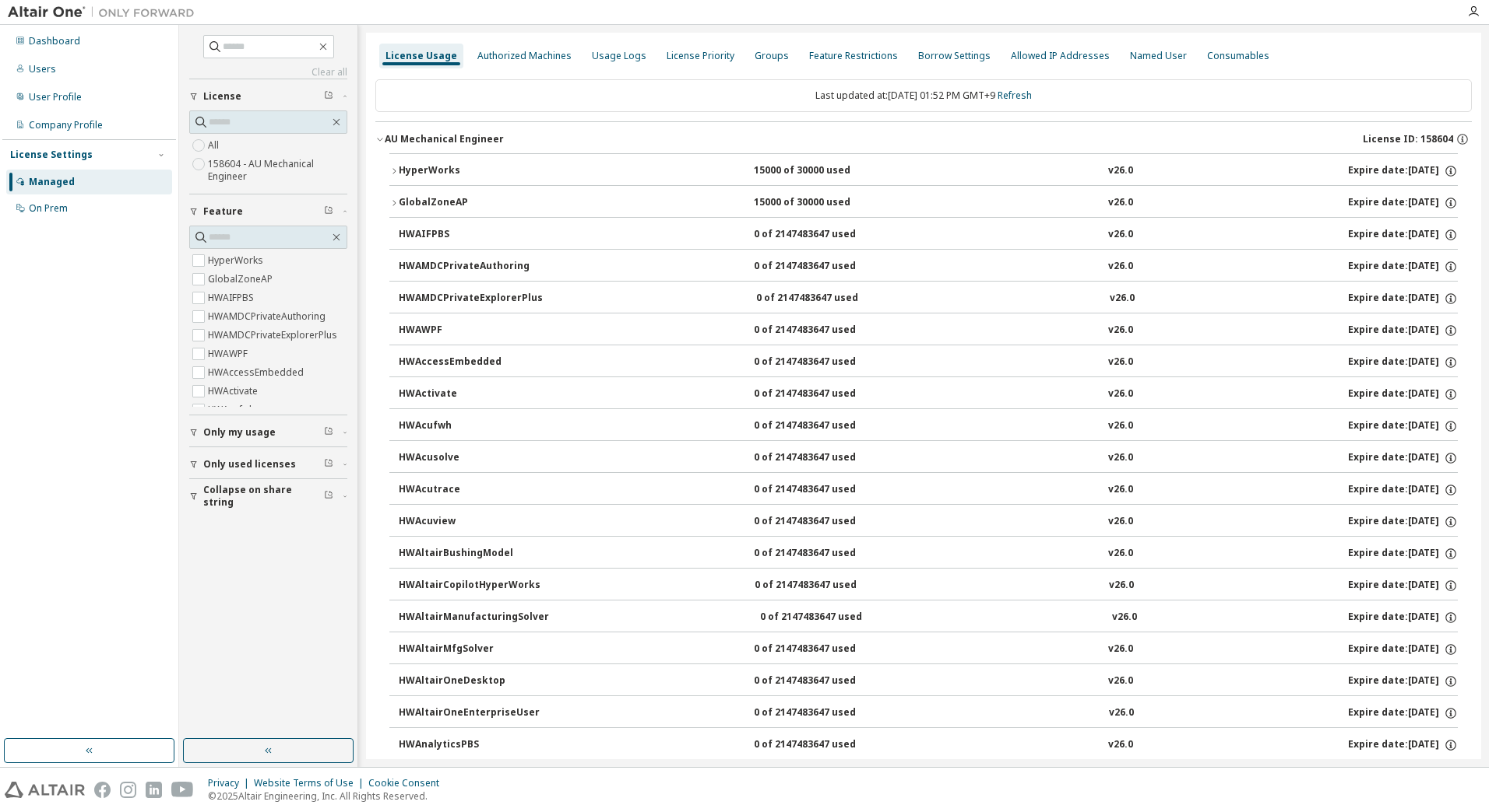
click at [396, 168] on icon "button" at bounding box center [394, 171] width 9 height 9
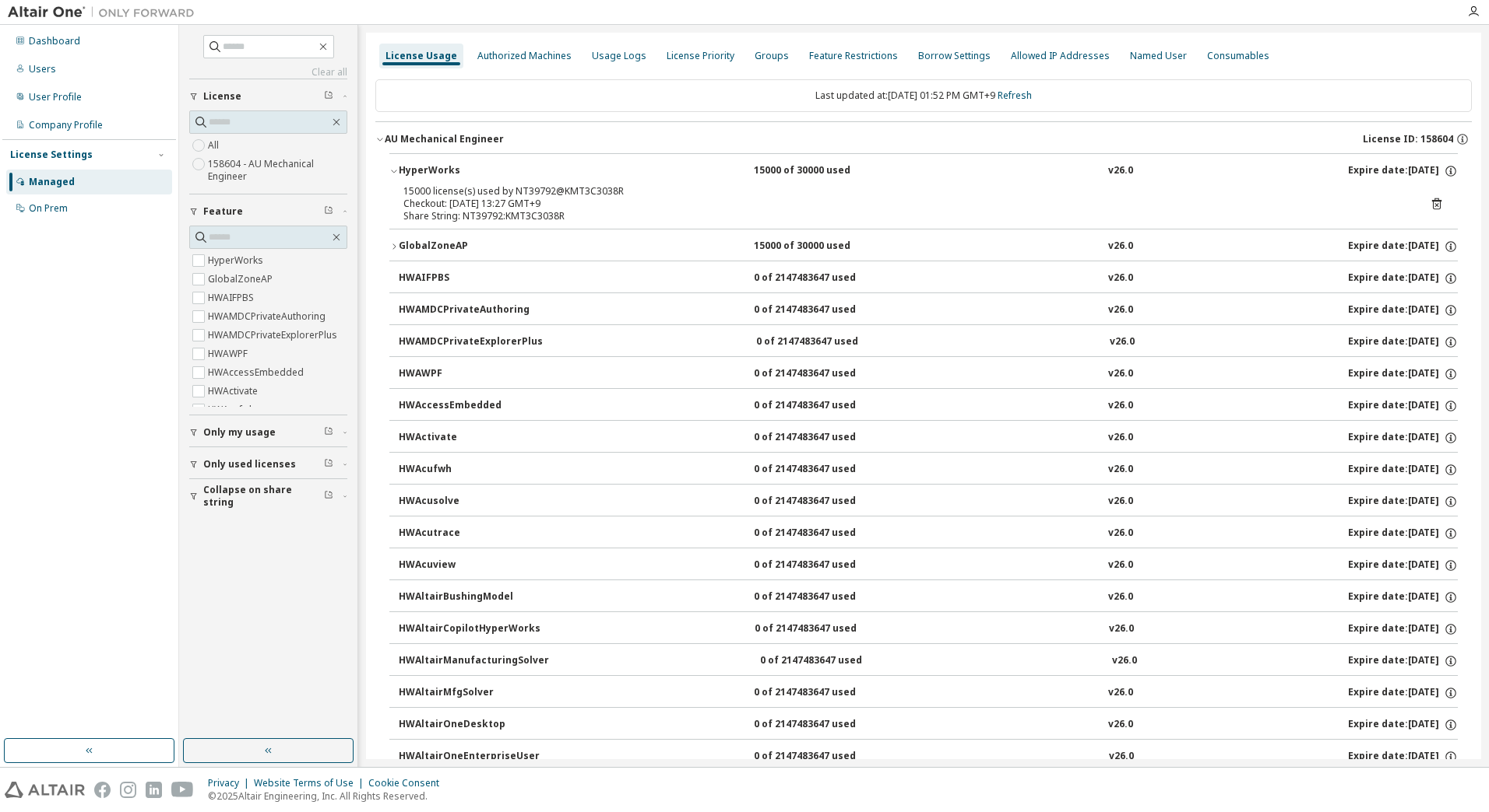
click at [393, 244] on icon "button" at bounding box center [394, 246] width 9 height 9
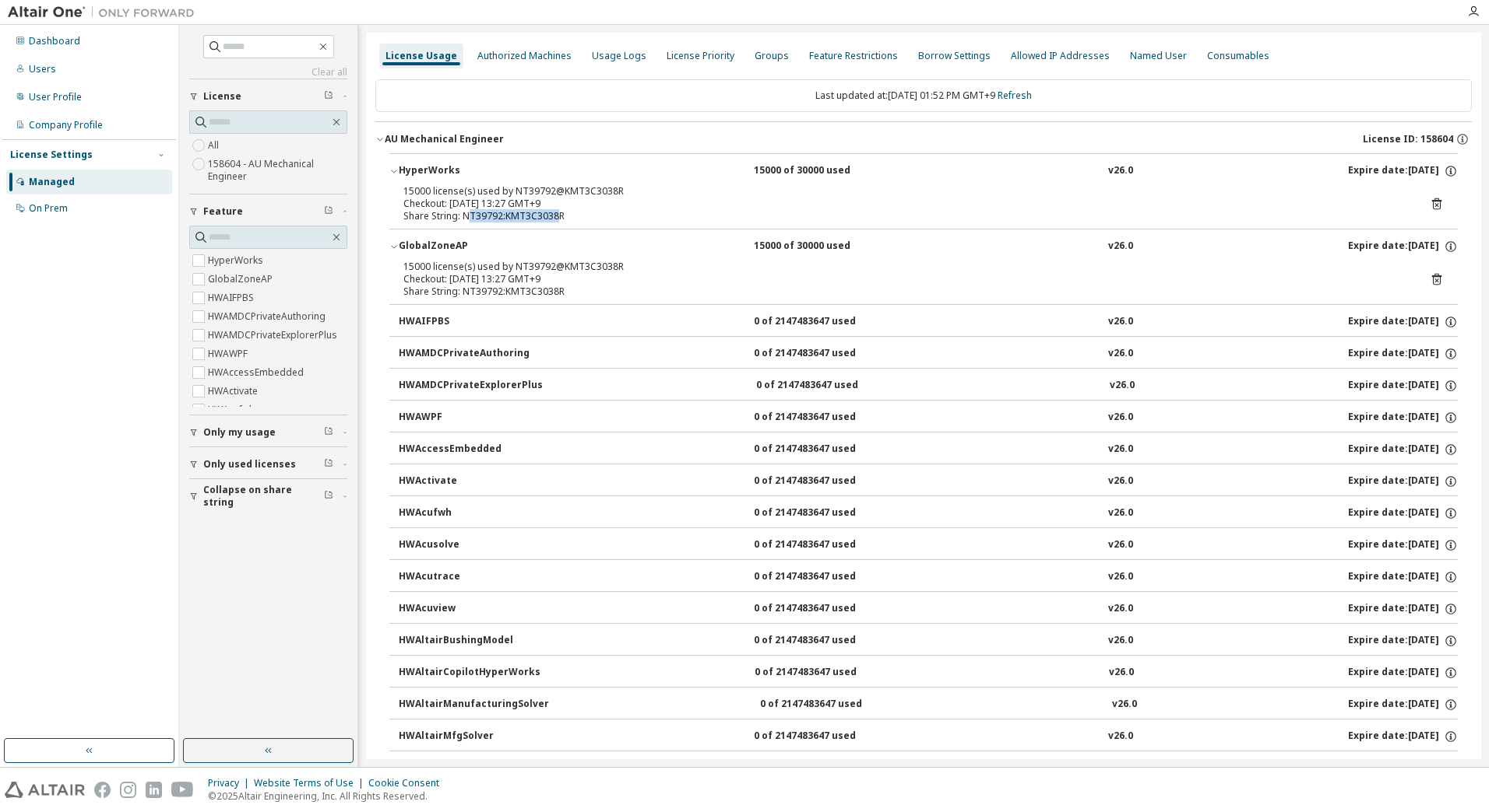
drag, startPoint x: 558, startPoint y: 217, endPoint x: 471, endPoint y: 221, distance: 87.1
click at [471, 221] on div "Share String: NT39792:KMT3C3038R" at bounding box center [905, 216] width 1003 height 13
drag, startPoint x: 471, startPoint y: 221, endPoint x: 591, endPoint y: 247, distance: 122.8
click at [591, 247] on div "GlobalZoneAP 15000 of 30000 used v26.0 Expire date: 2025-10-03" at bounding box center [928, 246] width 1059 height 14
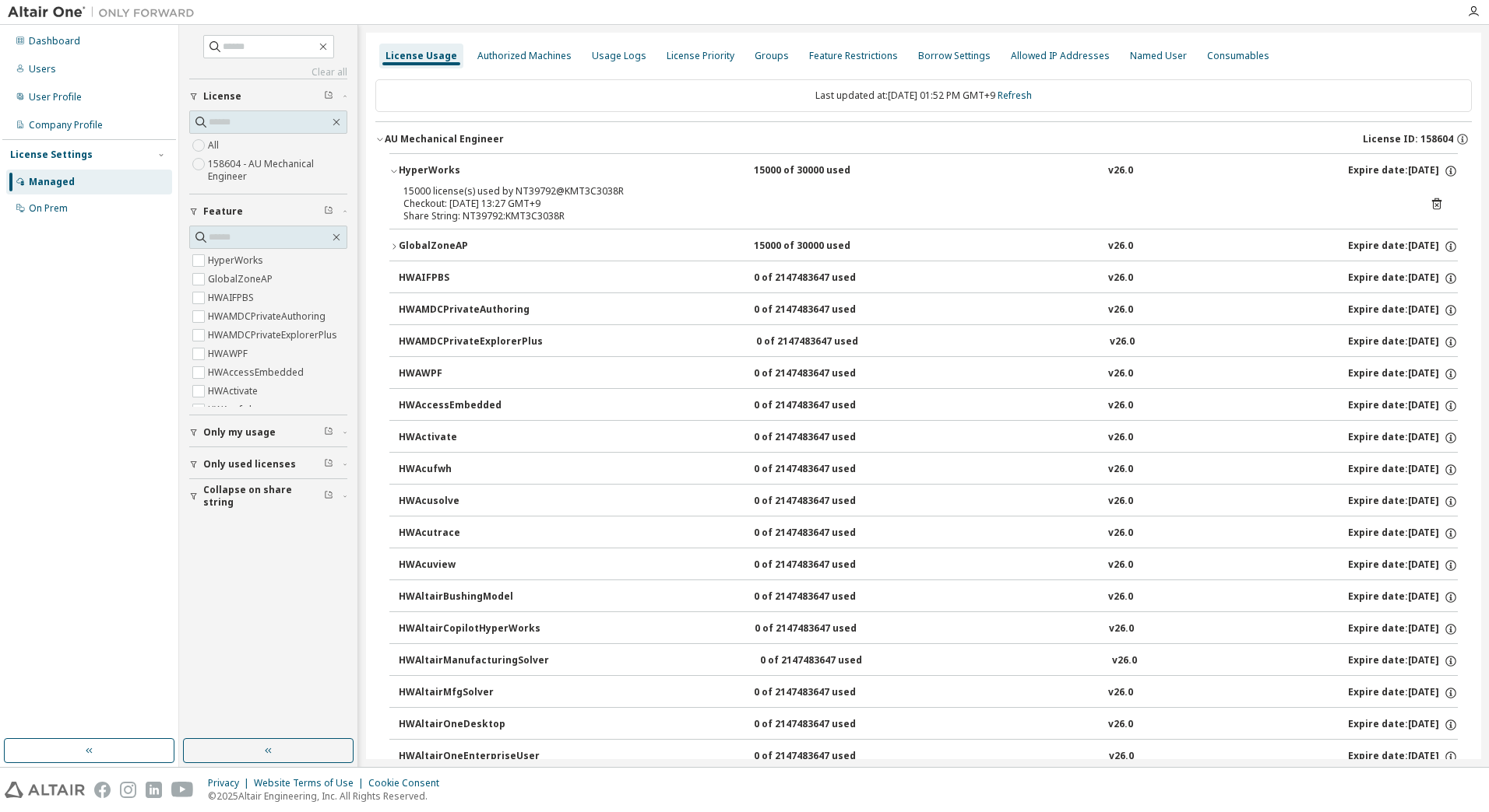
click at [573, 219] on div "Share String: NT39792:KMT3C3038R" at bounding box center [905, 216] width 1003 height 13
click at [552, 246] on div "GlobalZoneAP 15000 of 30000 used v26.0 Expire date: 2025-10-03" at bounding box center [928, 246] width 1059 height 14
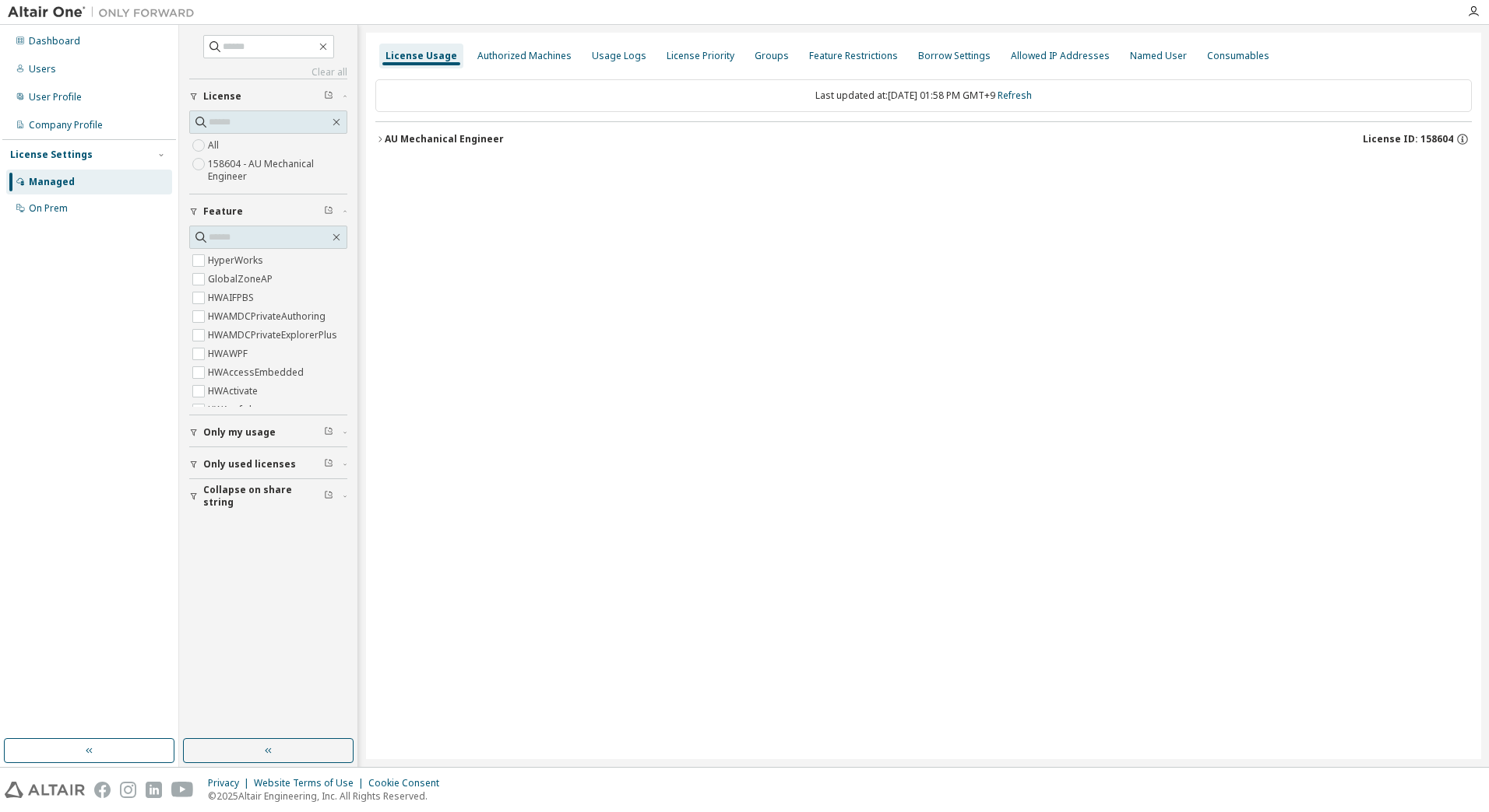
click at [476, 133] on div "AU Mechanical Engineer" at bounding box center [443, 139] width 119 height 13
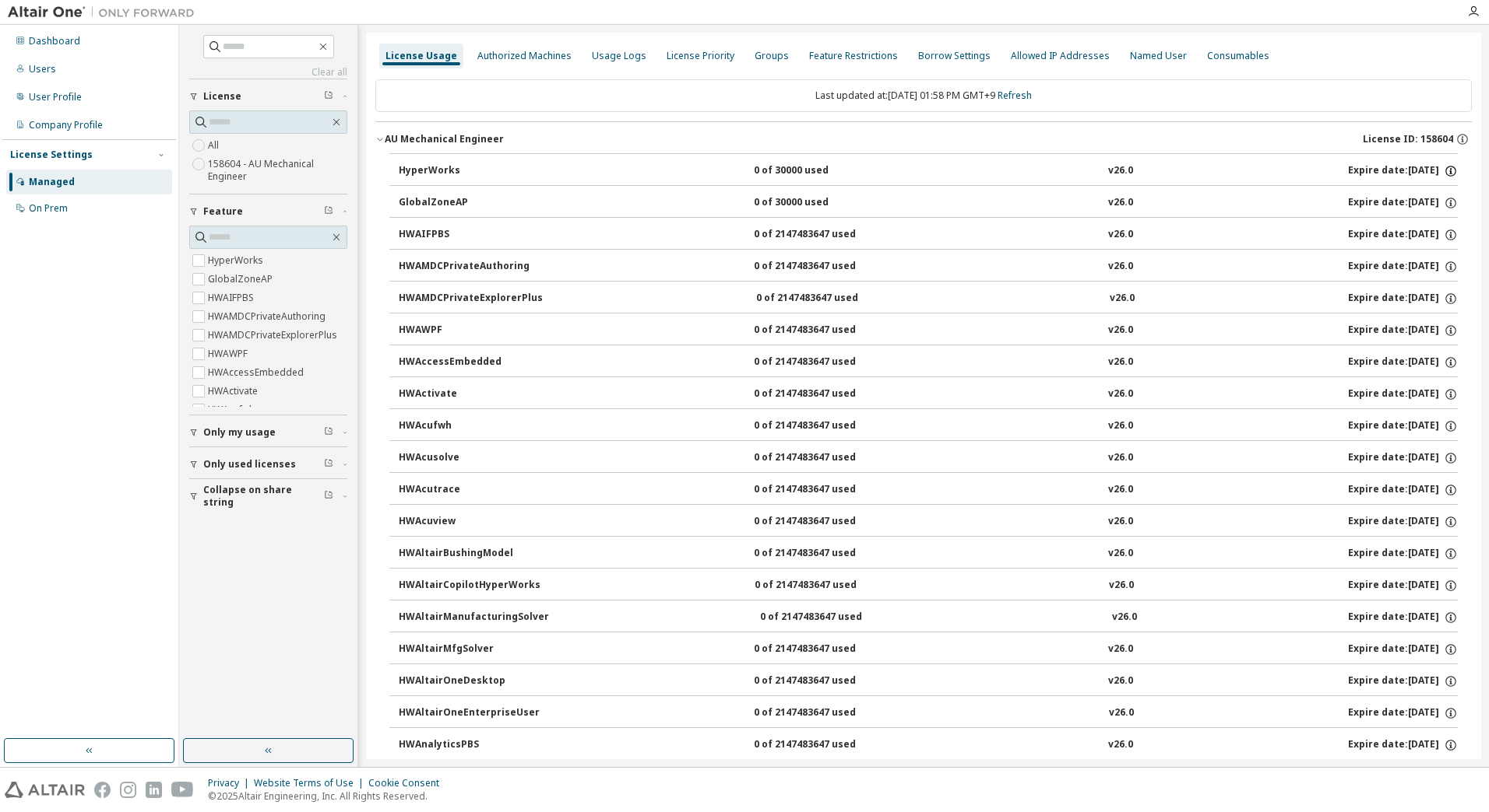
click at [1449, 173] on icon "button" at bounding box center [1450, 172] width 3 height 4
click at [391, 136] on div "AU Mechanical Engineer" at bounding box center [443, 139] width 119 height 13
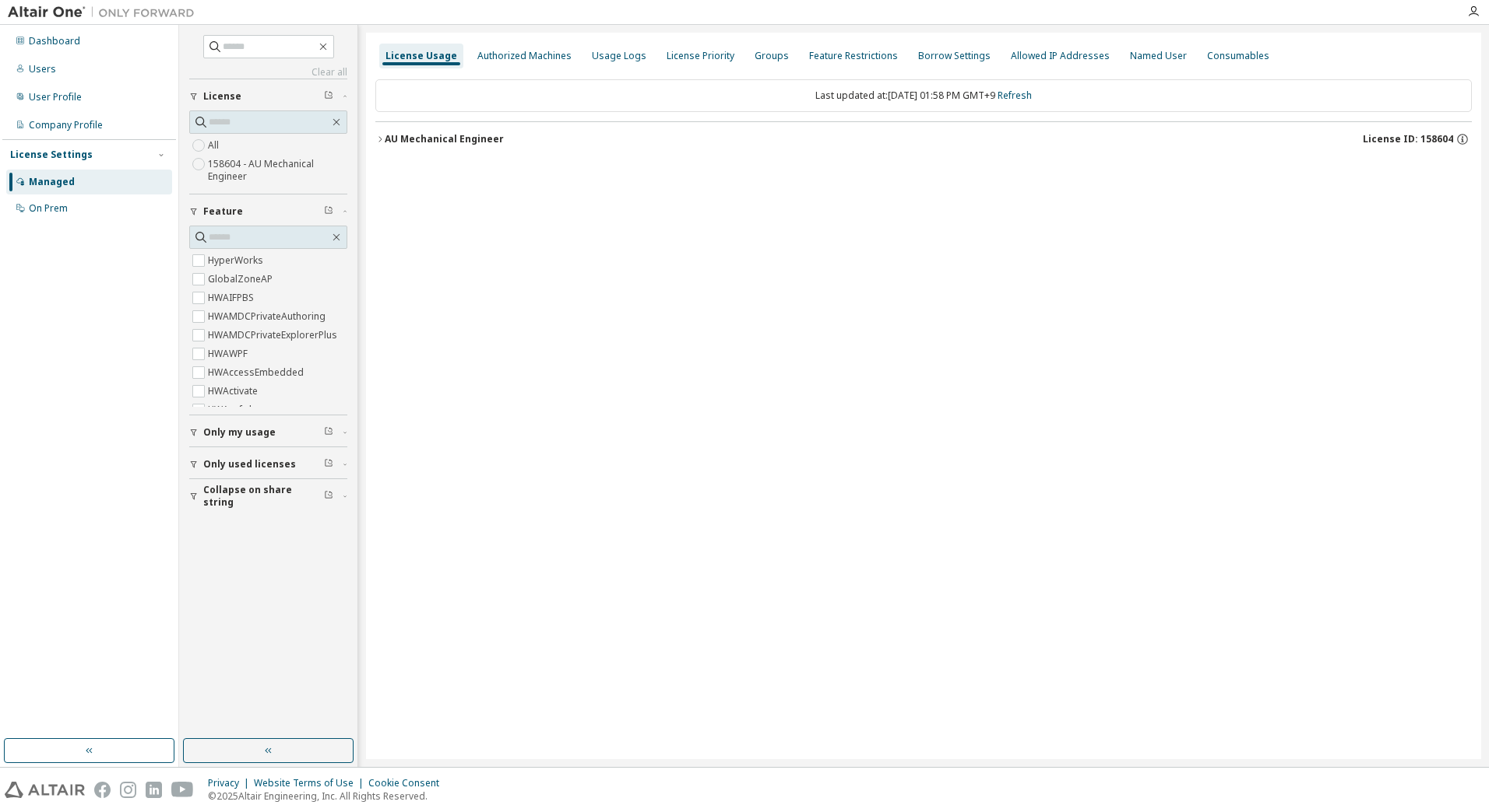
click at [379, 141] on icon "button" at bounding box center [379, 138] width 9 height 9
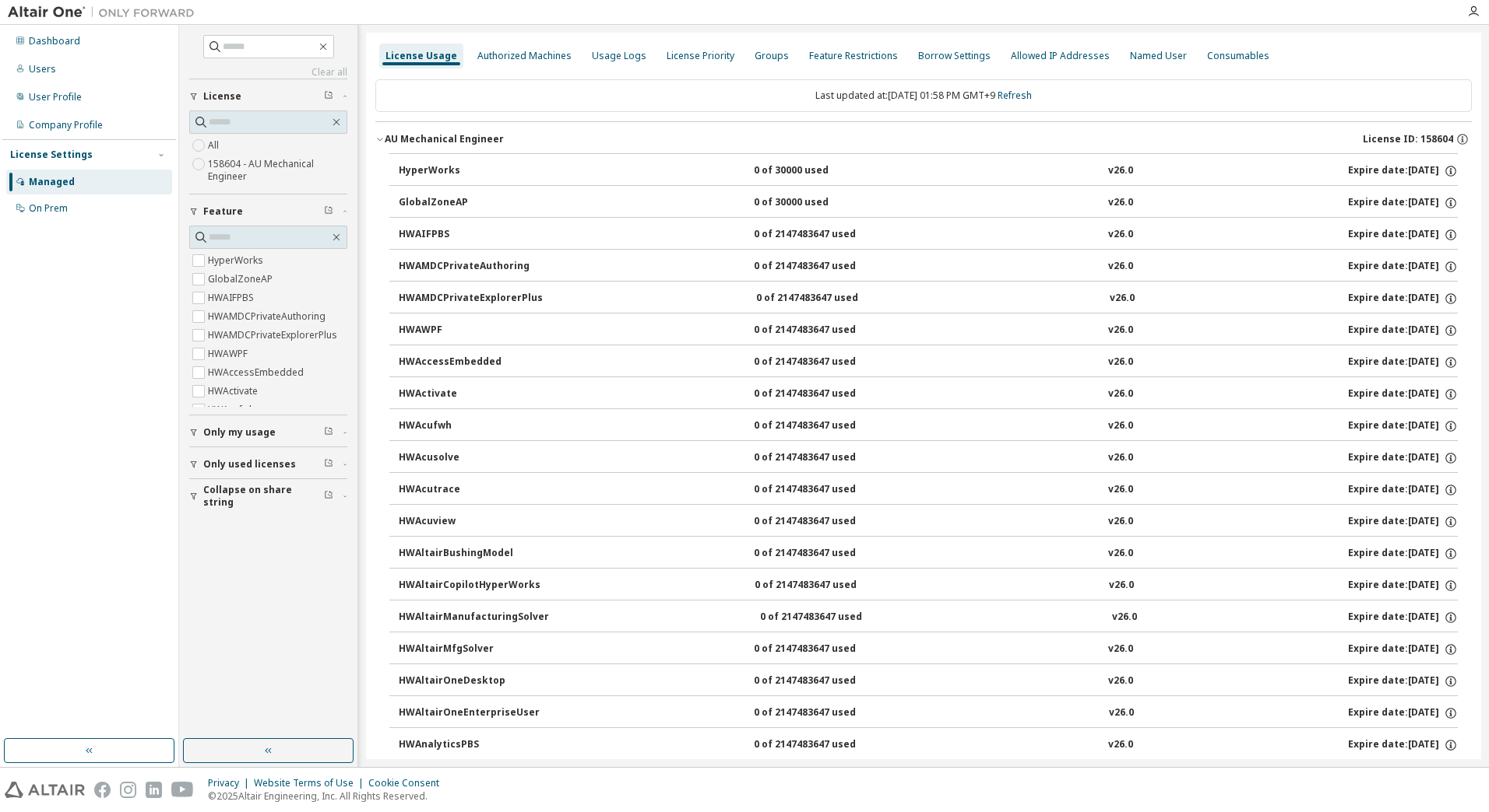
click at [430, 165] on div "HyperWorks" at bounding box center [469, 171] width 140 height 14
click at [424, 197] on div "GlobalZoneAP" at bounding box center [469, 203] width 140 height 14
click at [435, 175] on div "HyperWorks" at bounding box center [469, 171] width 140 height 14
click at [440, 169] on div "HyperWorks" at bounding box center [469, 171] width 140 height 14
click at [776, 171] on div "0 of 30000 used" at bounding box center [823, 171] width 140 height 14
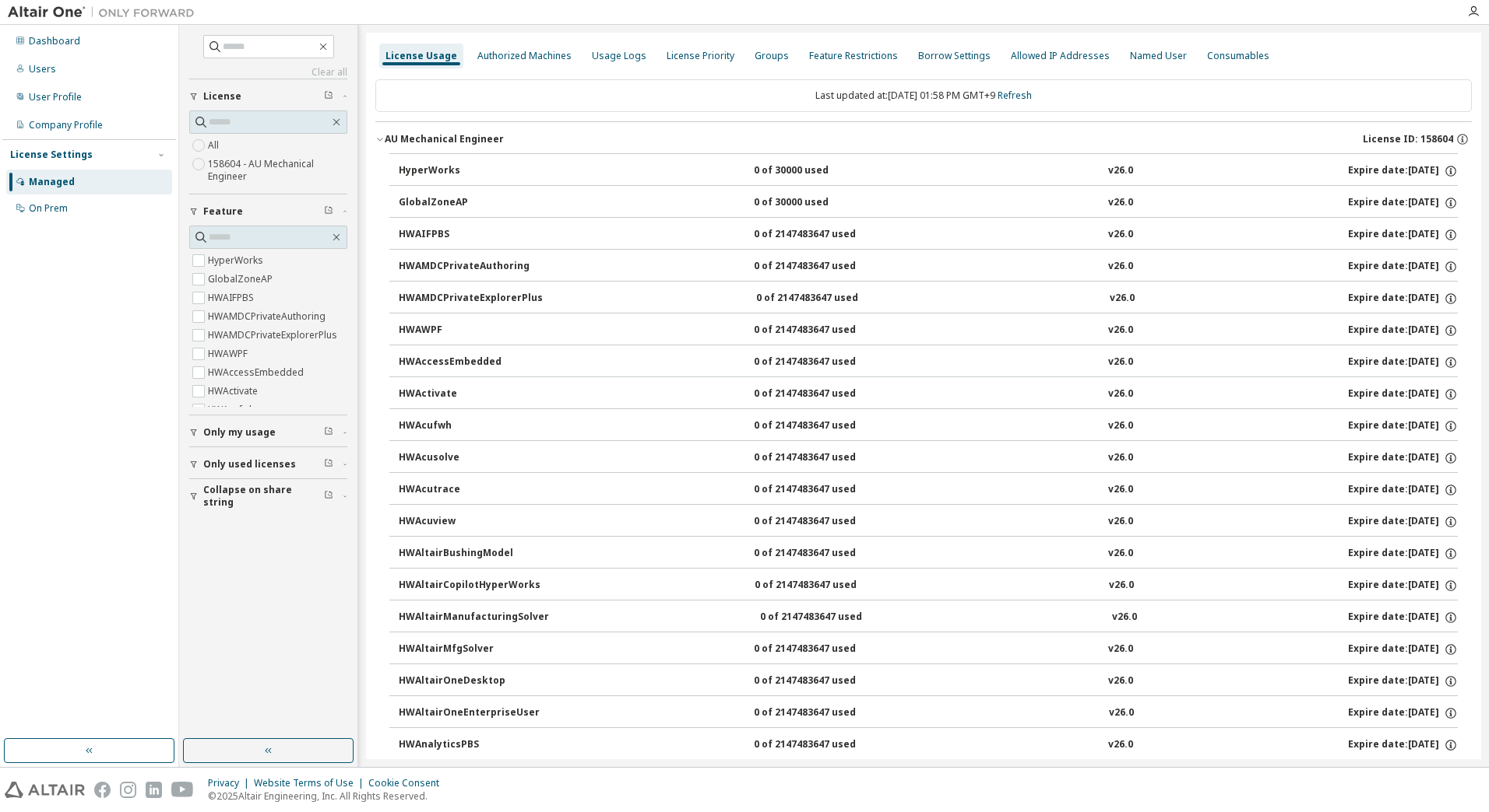
click at [406, 131] on button "AU Mechanical Engineer License ID: 158604" at bounding box center [923, 139] width 1096 height 35
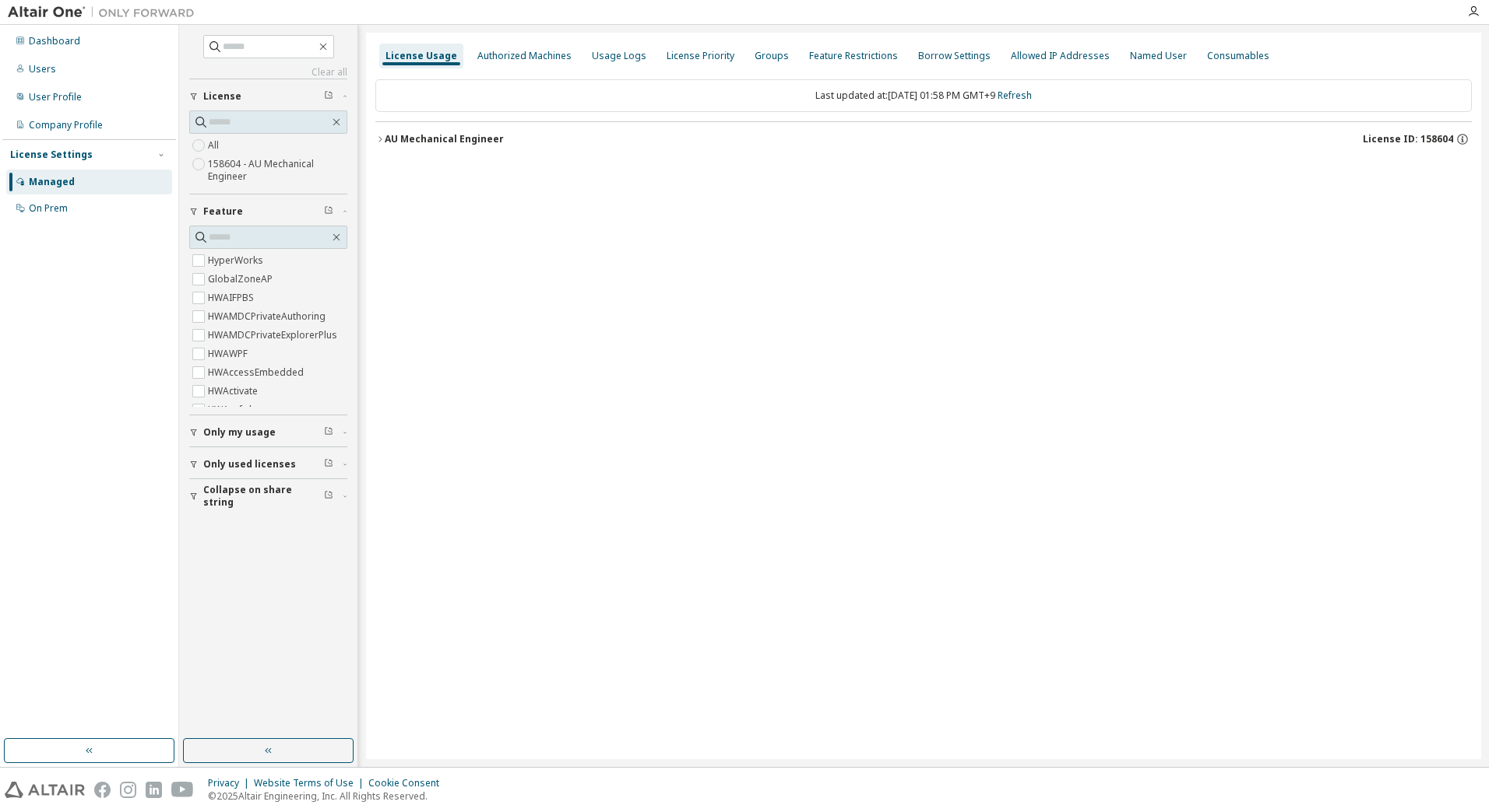
click at [404, 137] on div "AU Mechanical Engineer" at bounding box center [443, 139] width 119 height 13
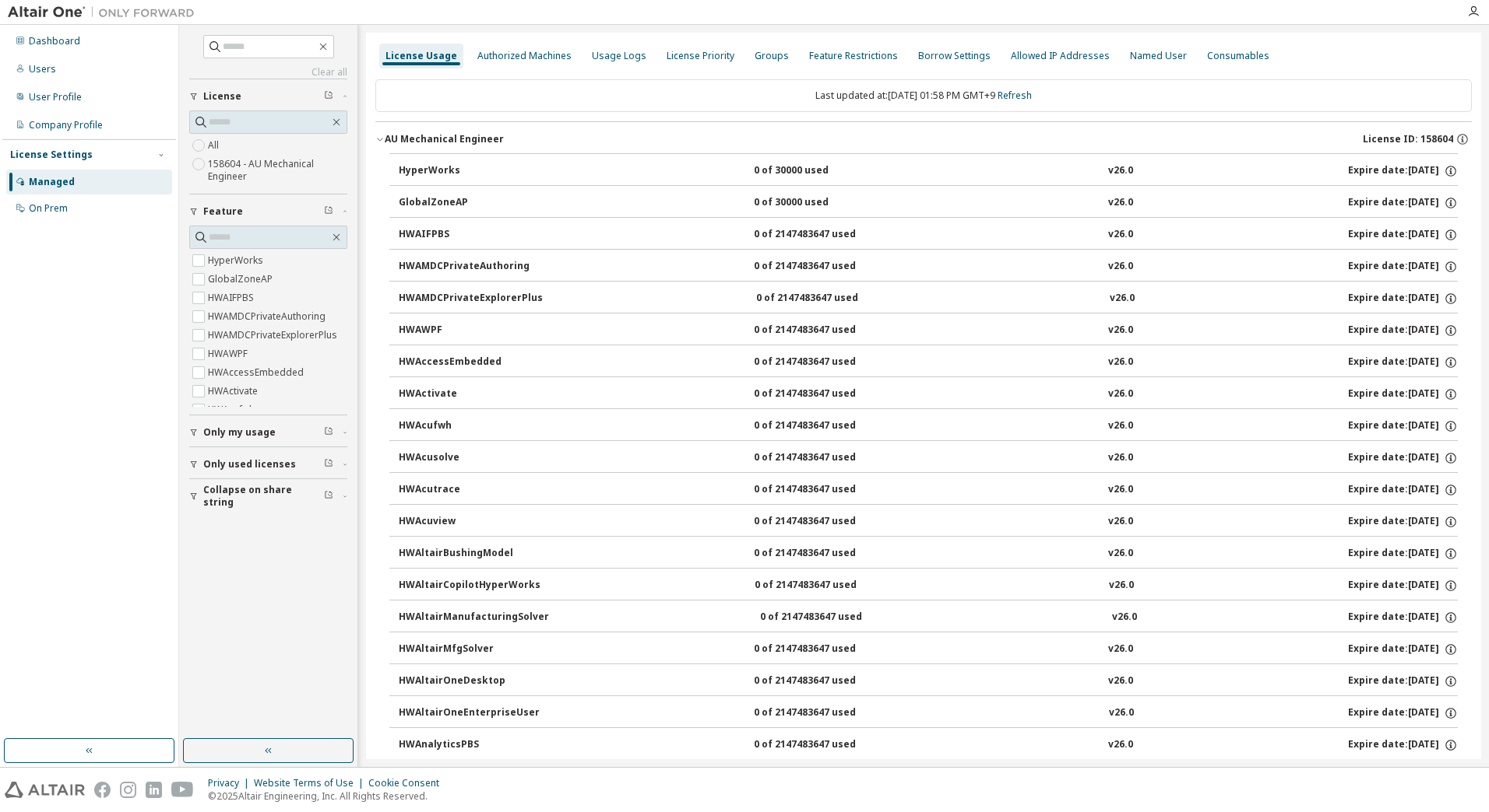
click at [404, 137] on div "AU Mechanical Engineer" at bounding box center [443, 139] width 119 height 13
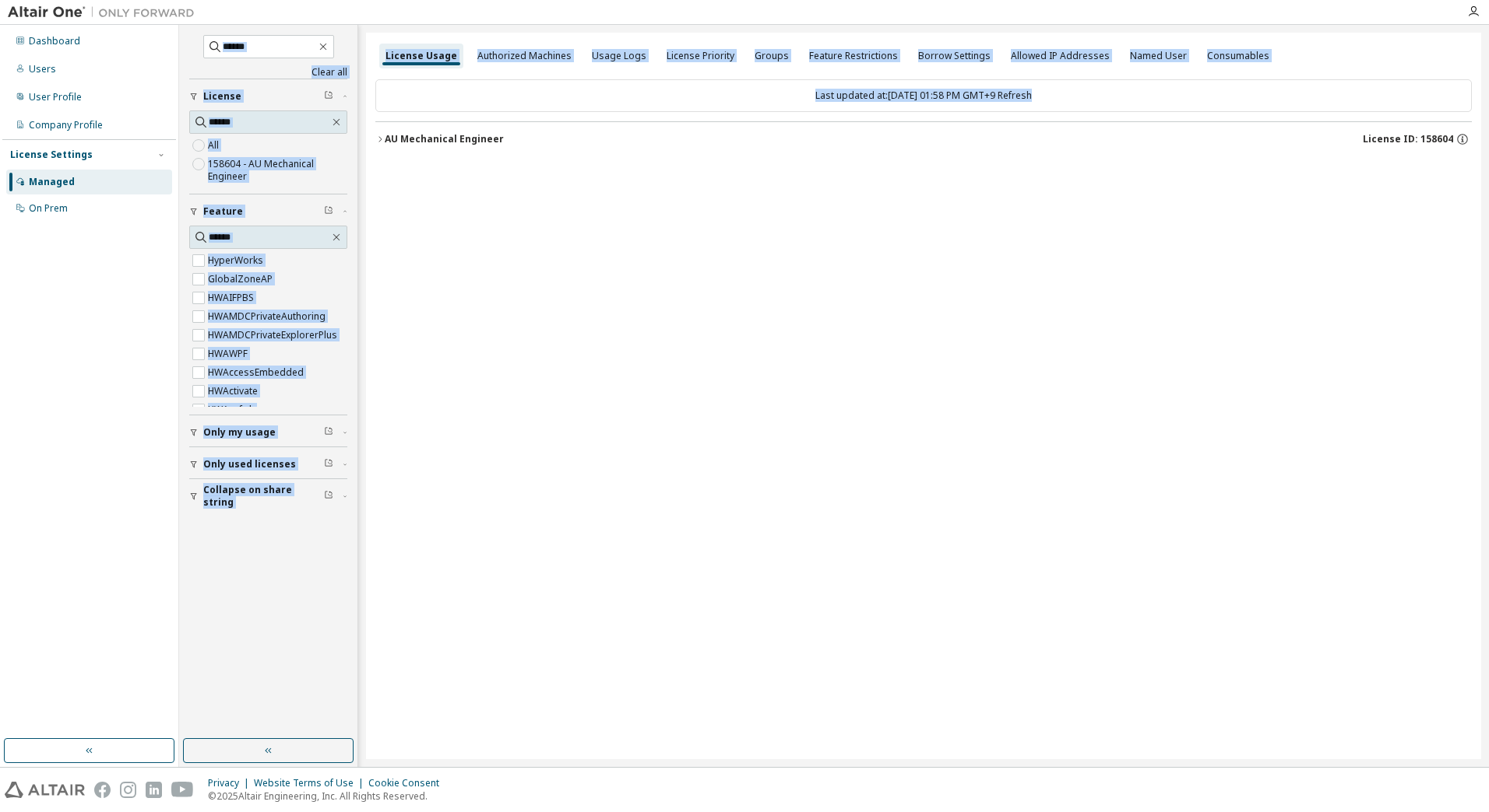
drag, startPoint x: 73, startPoint y: 264, endPoint x: 37, endPoint y: 262, distance: 36.1
click at [52, 263] on div "Dashboard Users User Profile Company Profile License Settings Managed On Prem C…" at bounding box center [744, 396] width 1489 height 742
click at [483, 431] on div "License Usage Authorized Machines Usage Logs License Priority Groups Feature Re…" at bounding box center [923, 396] width 1115 height 727
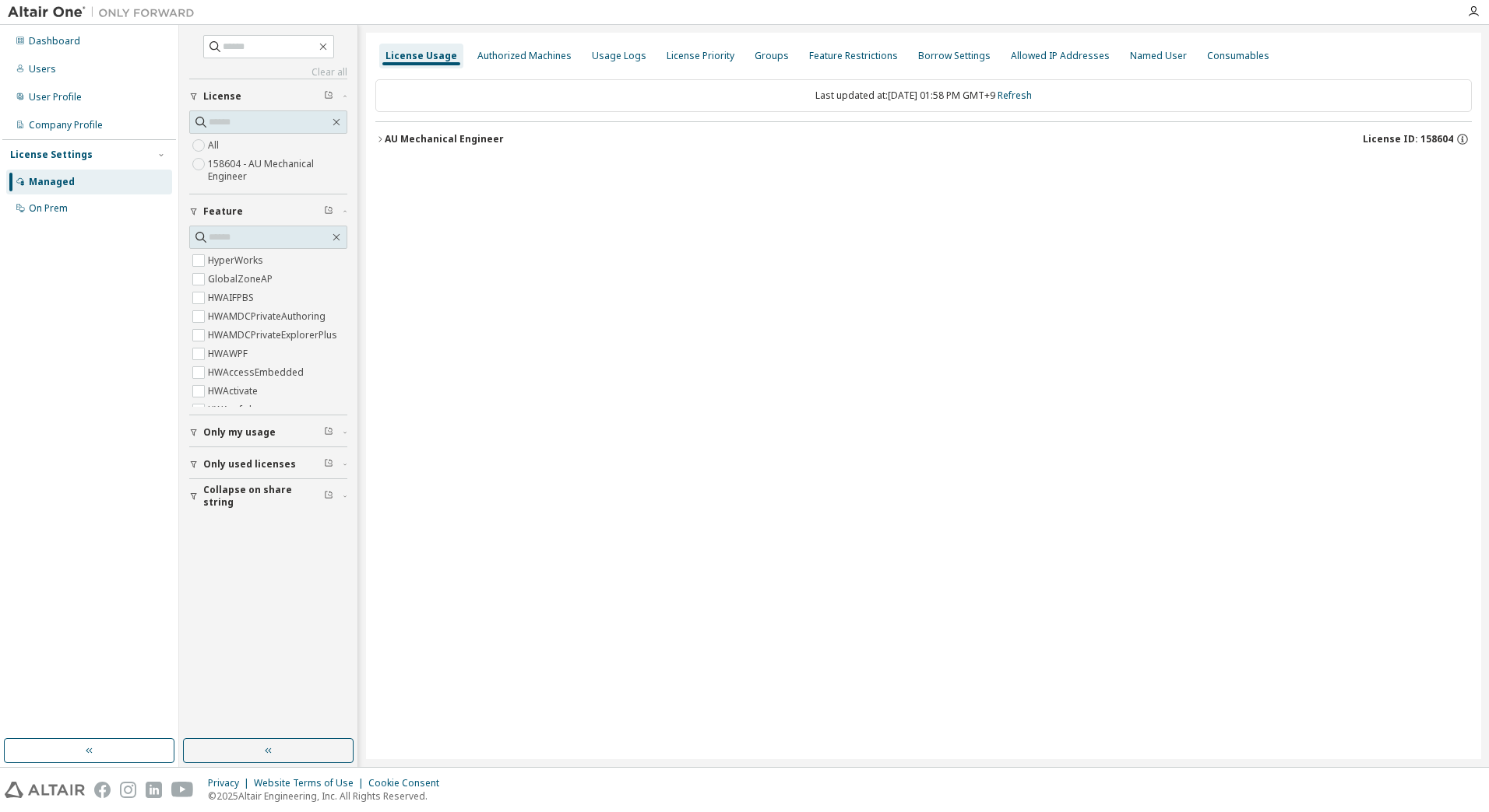
click at [104, 160] on div "License Settings" at bounding box center [89, 154] width 158 height 14
click at [108, 153] on div "License Settings" at bounding box center [89, 154] width 158 height 14
click at [464, 143] on div "AU Mechanical Engineer" at bounding box center [443, 139] width 119 height 13
click at [383, 141] on icon "button" at bounding box center [379, 138] width 9 height 9
click at [452, 139] on div "AU Mechanical Engineer" at bounding box center [443, 139] width 119 height 13
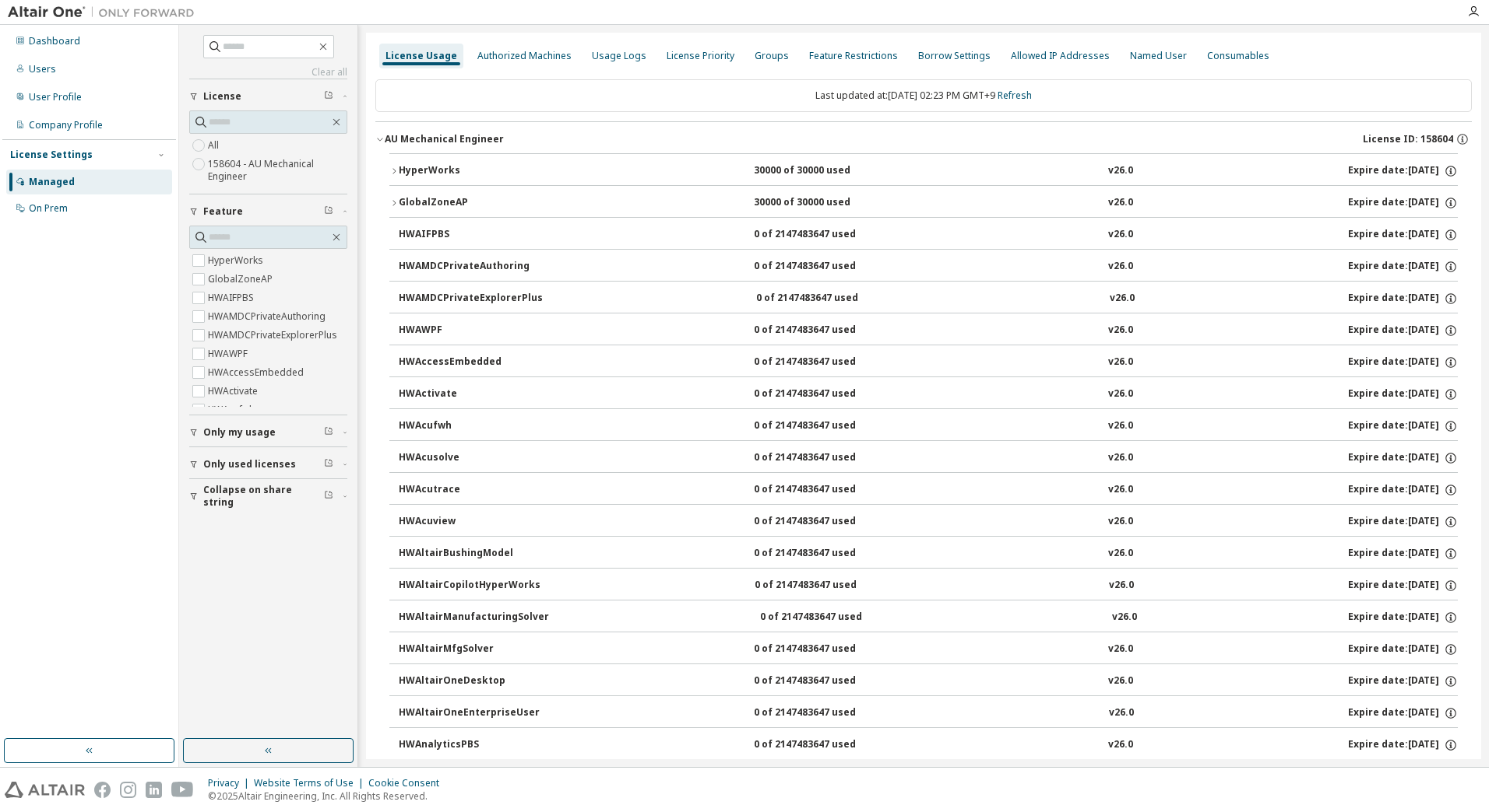
click at [395, 171] on icon "button" at bounding box center [394, 171] width 3 height 5
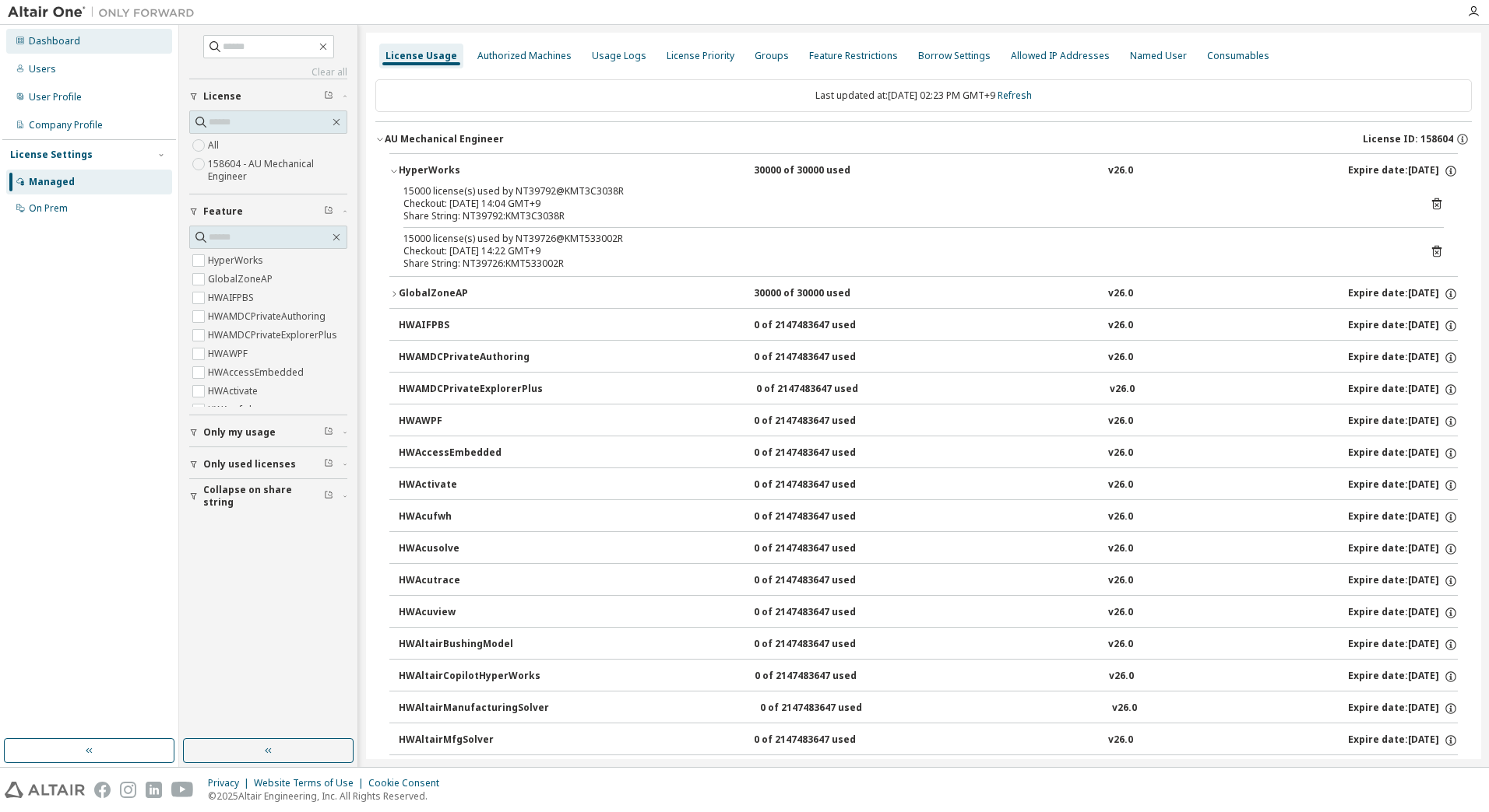
click at [65, 45] on div "Dashboard" at bounding box center [54, 41] width 52 height 13
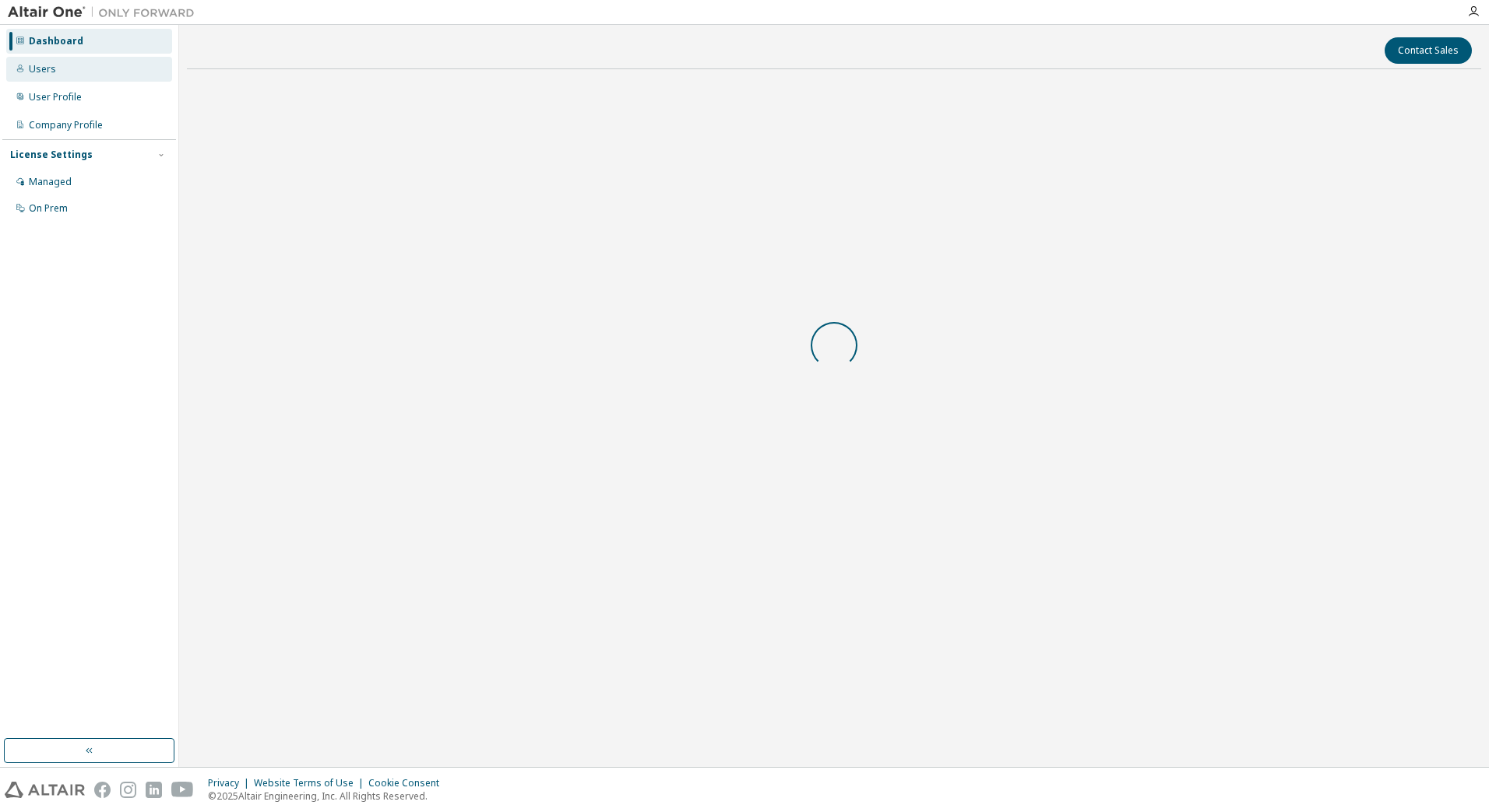
click at [73, 68] on div "Users" at bounding box center [89, 69] width 166 height 25
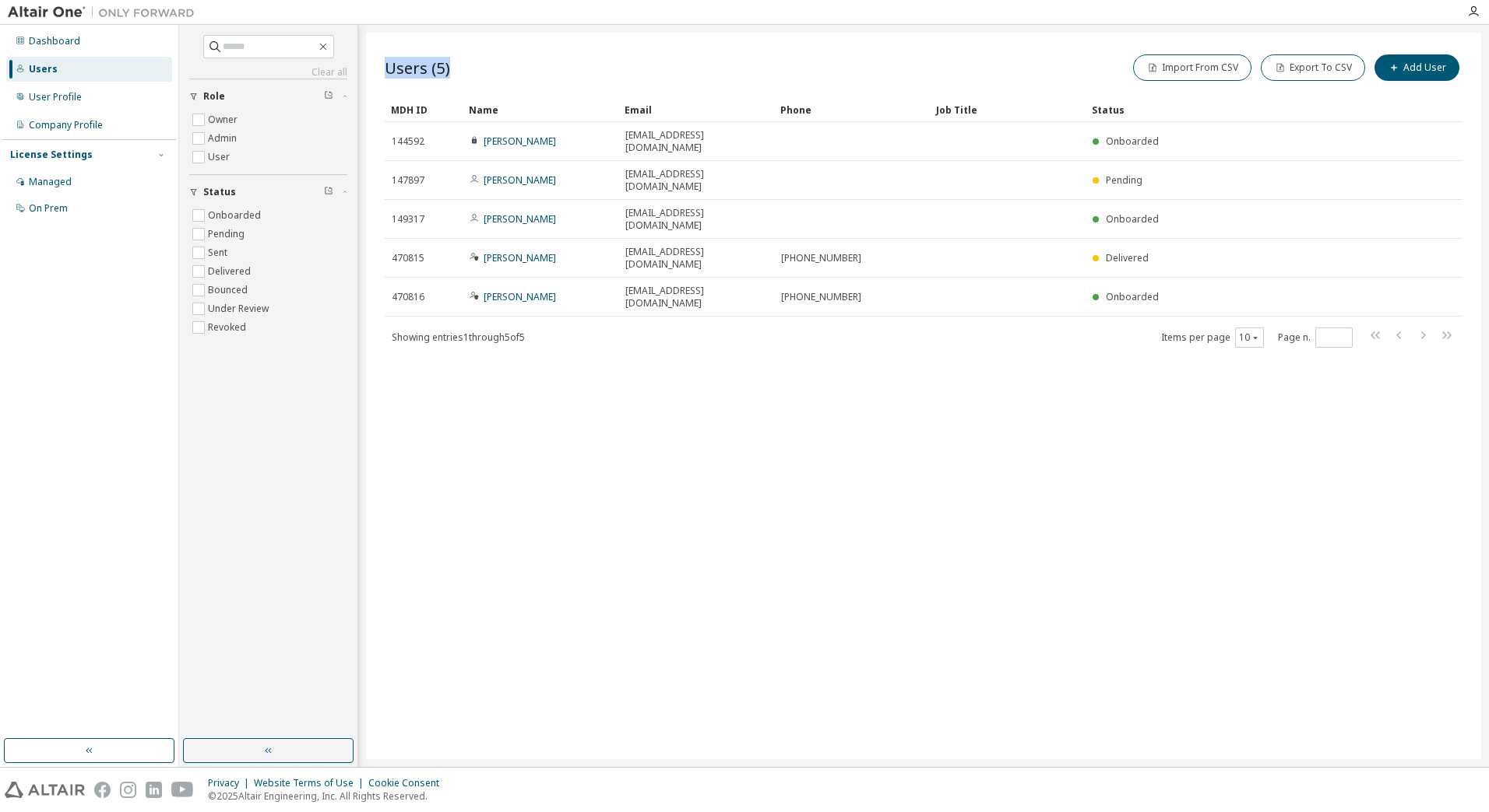
drag, startPoint x: 408, startPoint y: 342, endPoint x: 590, endPoint y: 82, distance: 317.4
click at [590, 82] on div "Users (5) Import From CSV Export To CSV Add User Clear Load Save Save As Field …" at bounding box center [923, 396] width 1115 height 727
drag, startPoint x: 590, startPoint y: 82, endPoint x: 546, endPoint y: 67, distance: 46.5
click at [546, 67] on div "Users (5) Import From CSV Export To CSV Add User" at bounding box center [923, 68] width 1078 height 33
click at [734, 447] on div "Users (5) Import From CSV Export To CSV Add User Clear Load Save Save As Field …" at bounding box center [923, 396] width 1115 height 727
